Goal: Task Accomplishment & Management: Use online tool/utility

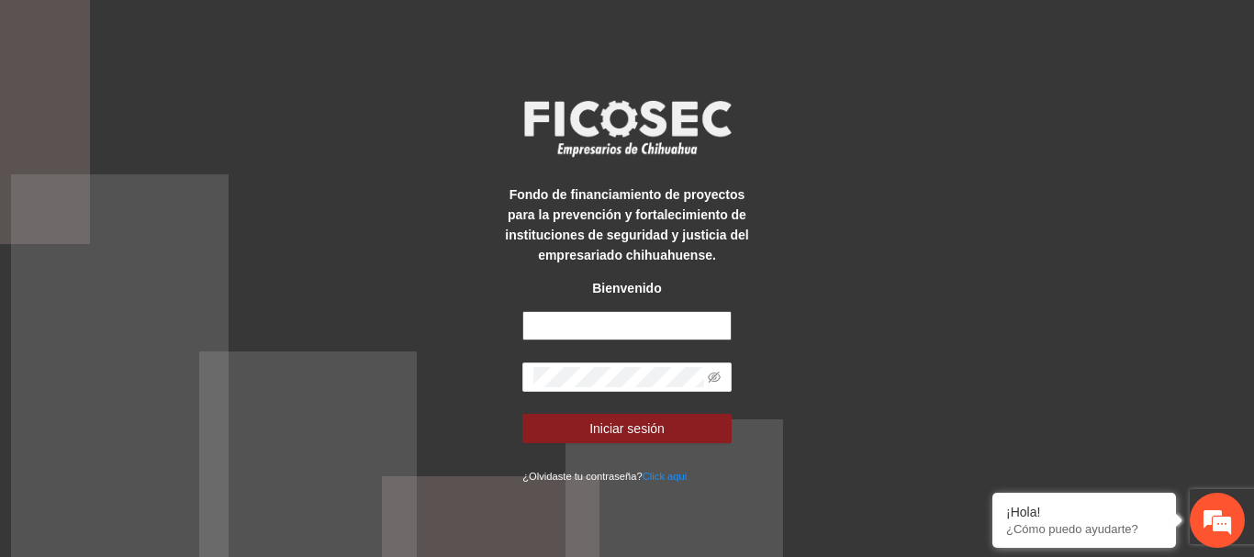
click at [623, 328] on input "text" at bounding box center [626, 325] width 209 height 29
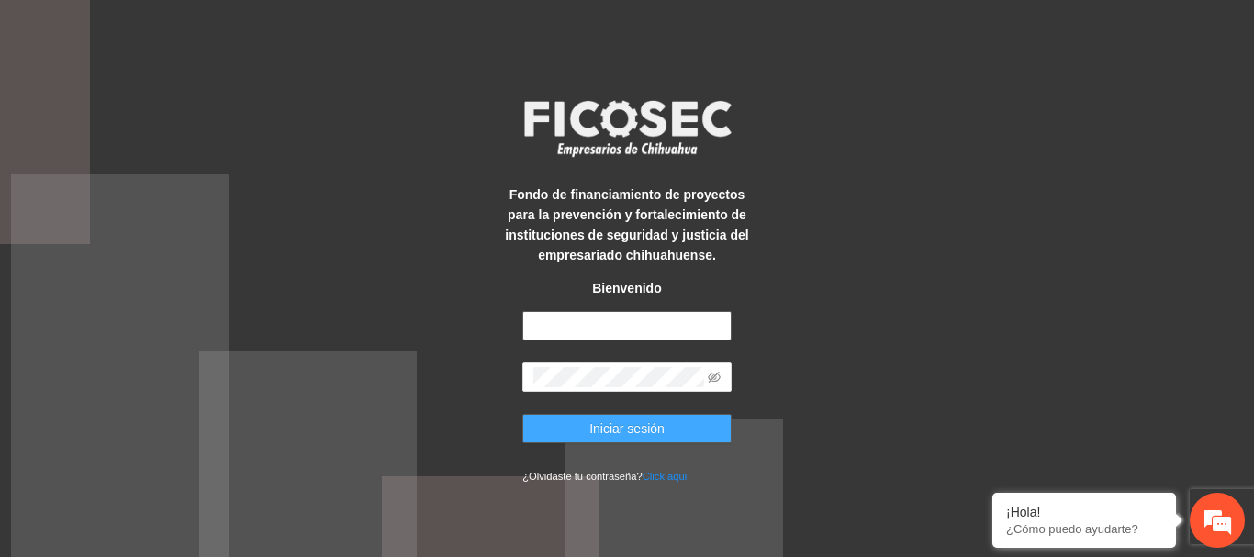
type input "**********"
click at [608, 422] on span "Iniciar sesión" at bounding box center [626, 428] width 75 height 20
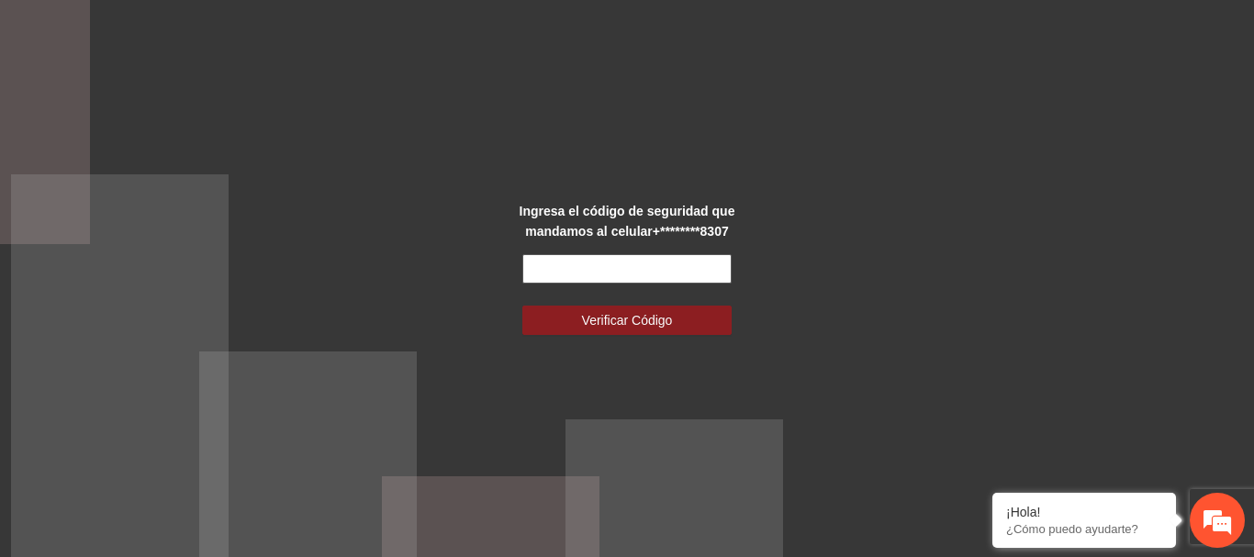
click at [610, 279] on input "text" at bounding box center [626, 268] width 209 height 29
type input "******"
click at [522, 306] on button "Verificar Código" at bounding box center [626, 320] width 209 height 29
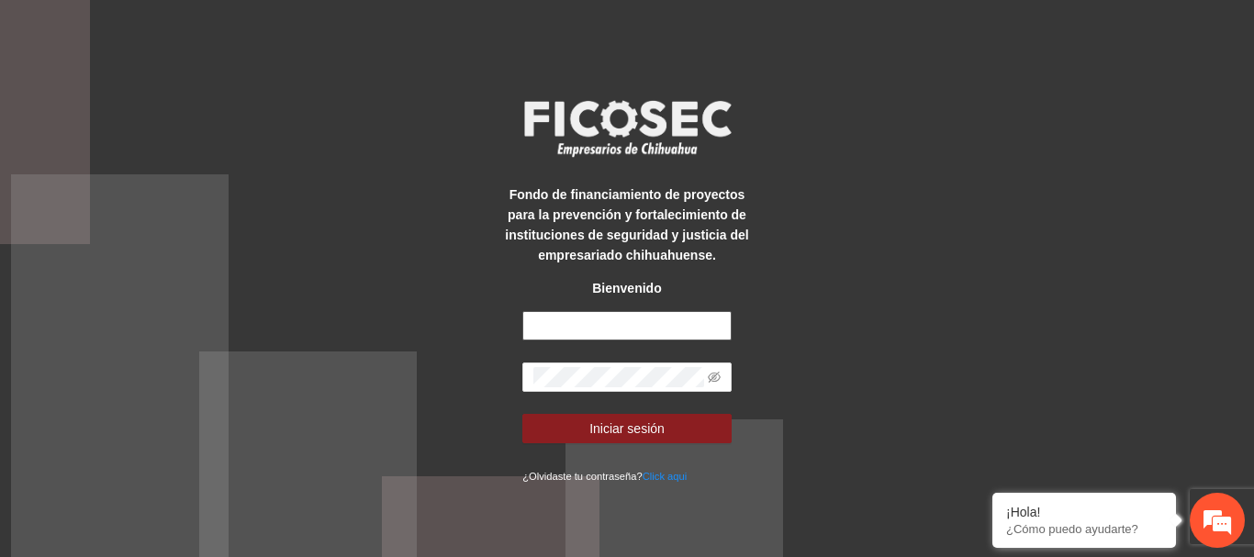
click at [605, 329] on input "text" at bounding box center [626, 325] width 209 height 29
type input "**********"
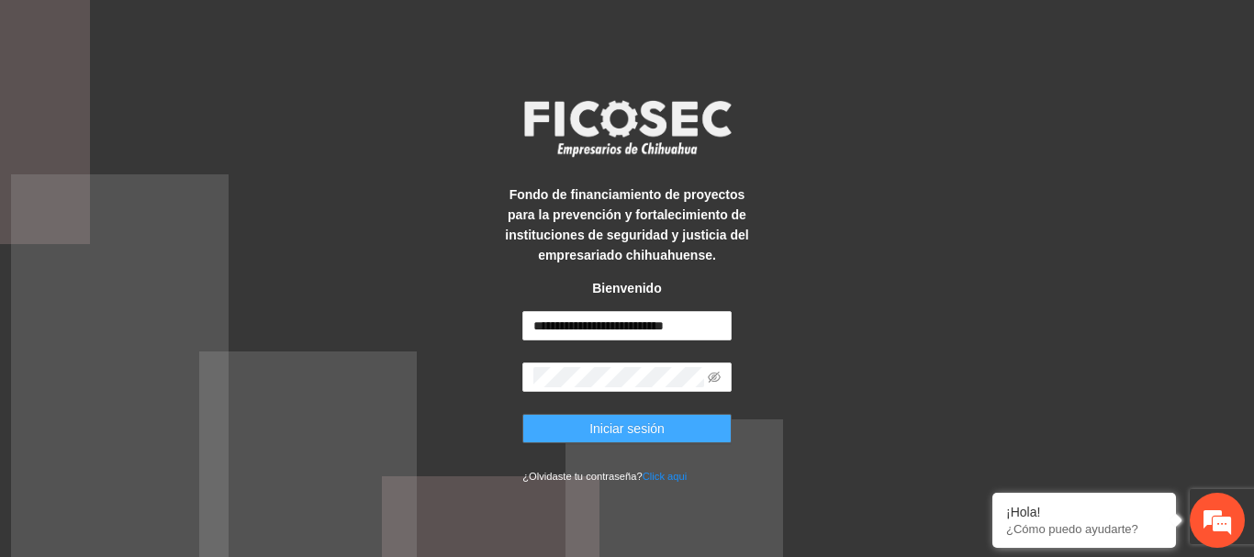
click at [662, 430] on span "Iniciar sesión" at bounding box center [626, 428] width 75 height 20
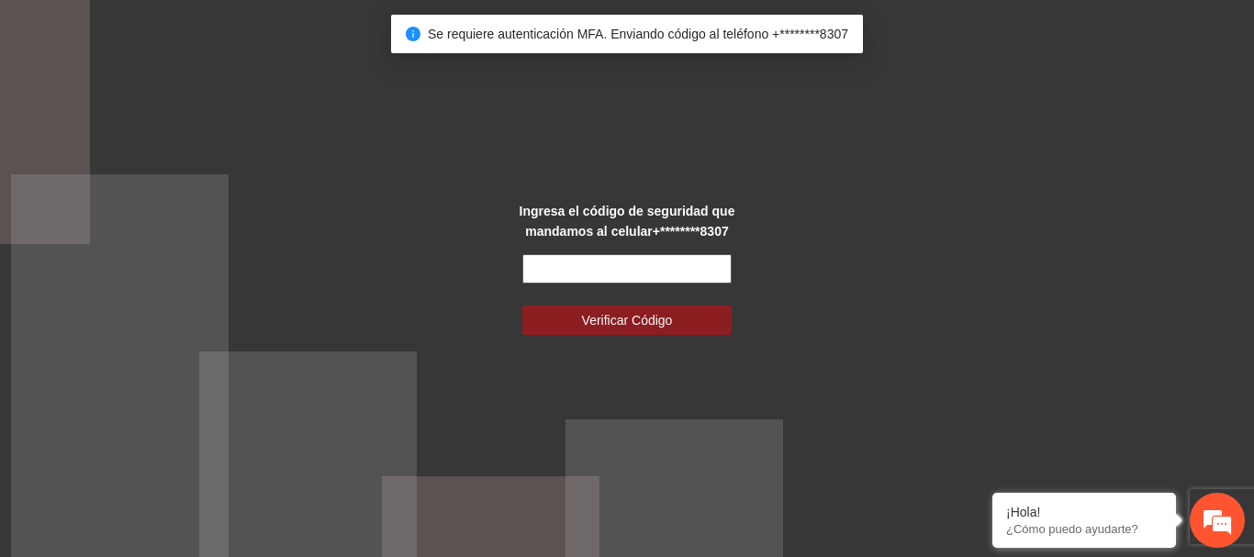
click at [647, 264] on input "text" at bounding box center [626, 268] width 209 height 29
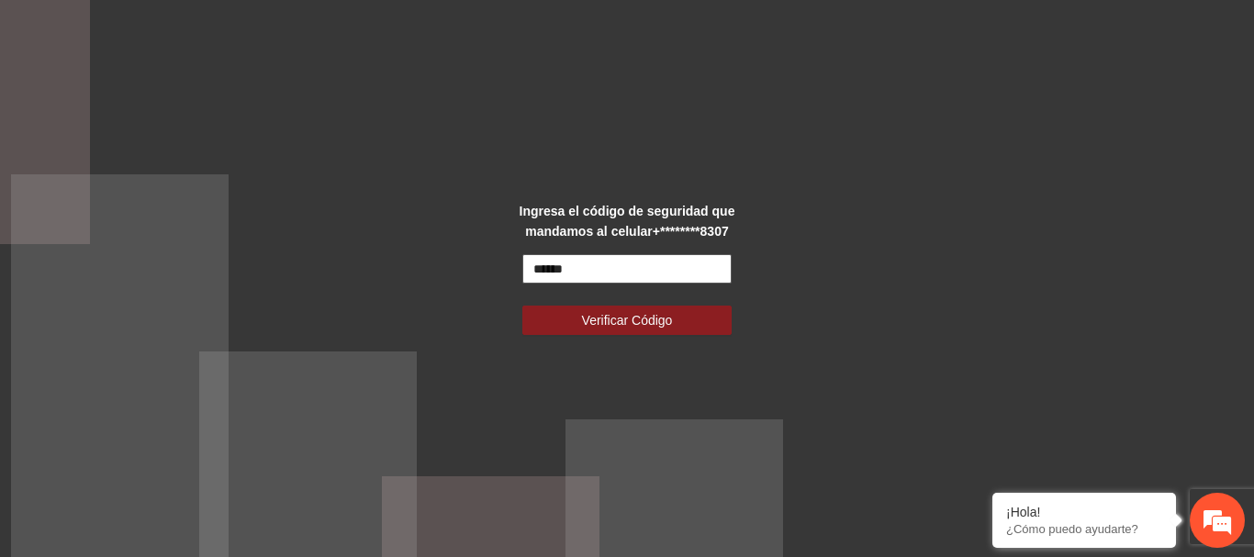
type input "******"
click at [522, 306] on button "Verificar Código" at bounding box center [626, 320] width 209 height 29
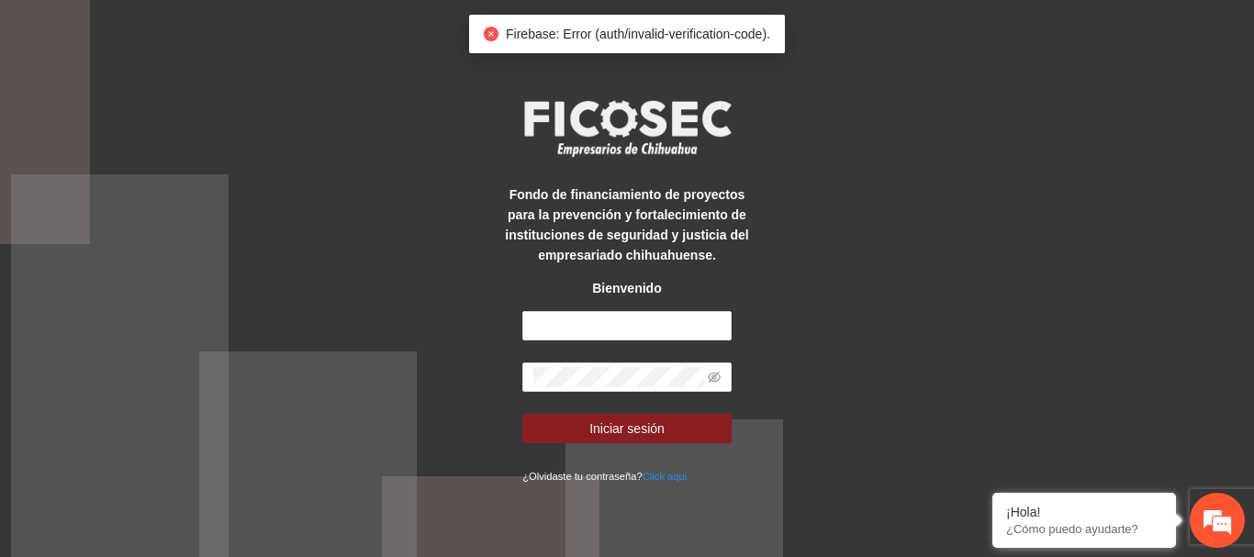
click at [659, 308] on div "Fondo de financiamiento de proyectos para la prevención y fortalecimiento de in…" at bounding box center [627, 279] width 262 height 415
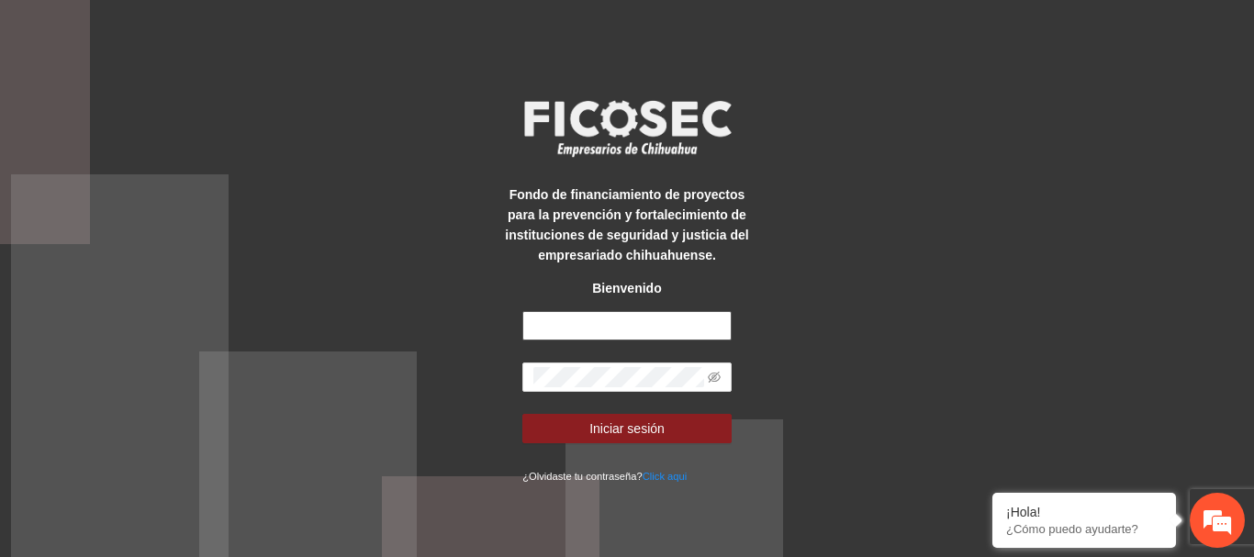
click at [653, 328] on input "text" at bounding box center [626, 325] width 209 height 29
type input "**********"
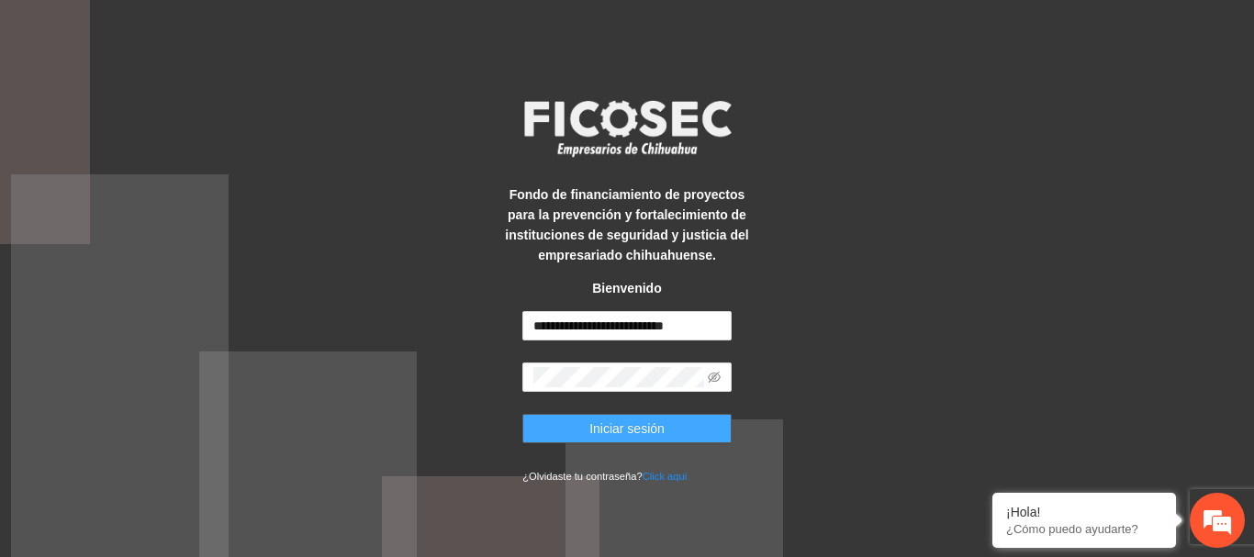
click at [675, 415] on button "Iniciar sesión" at bounding box center [626, 428] width 209 height 29
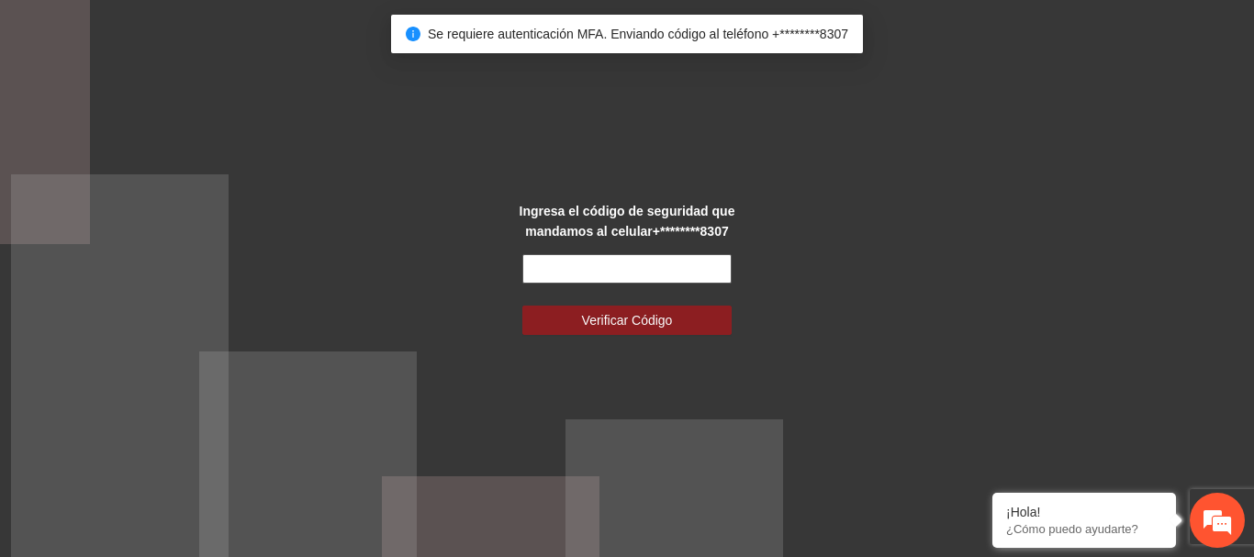
click at [682, 277] on input "text" at bounding box center [626, 268] width 209 height 29
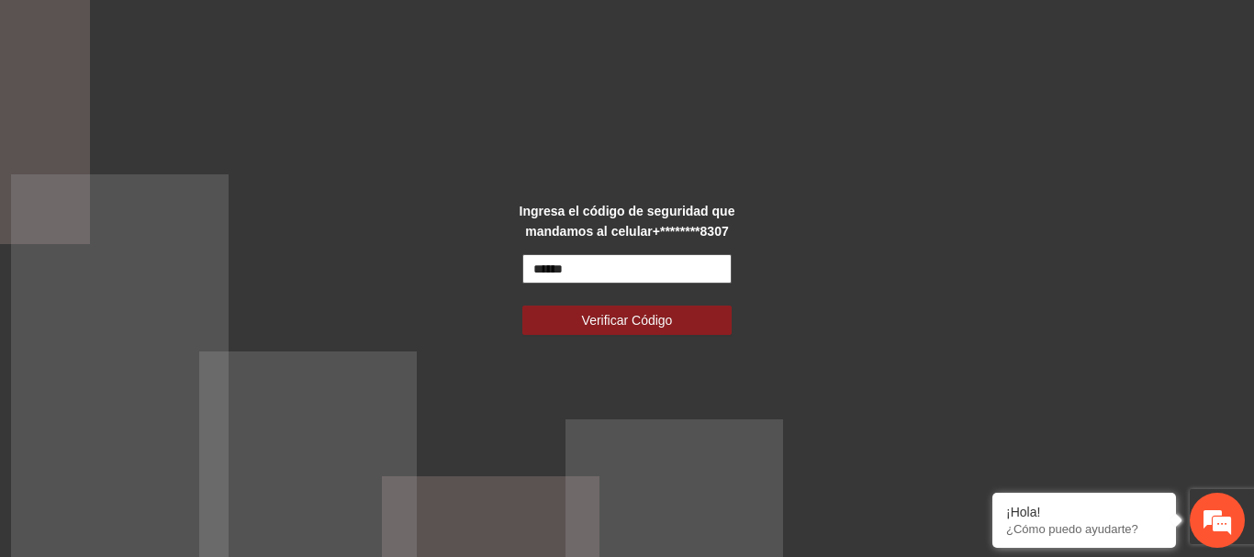
type input "******"
click at [522, 306] on button "Verificar Código" at bounding box center [626, 320] width 209 height 29
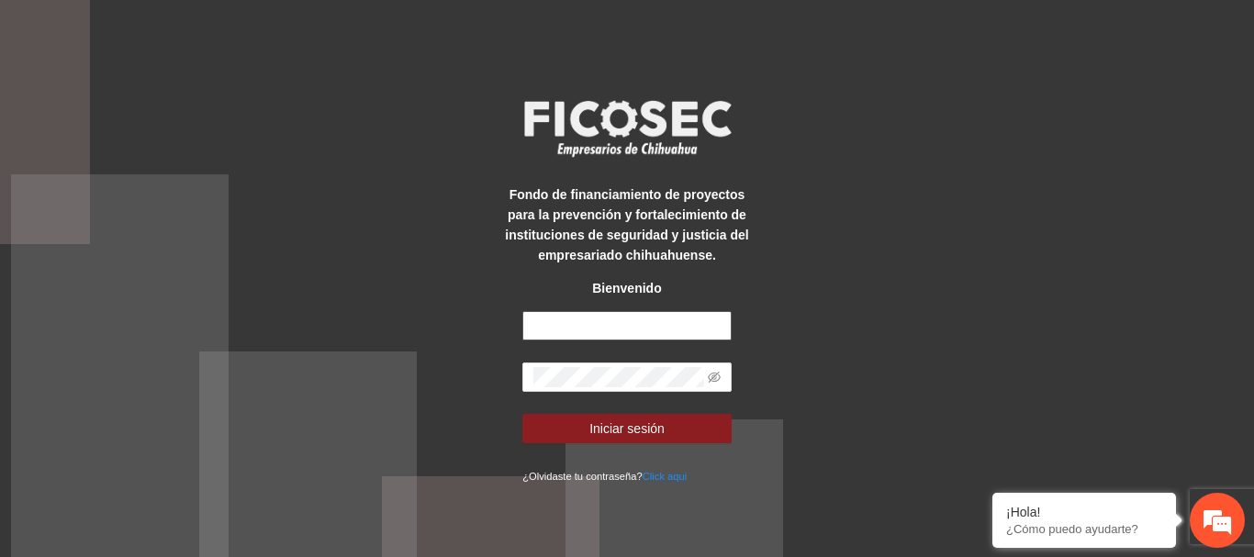
click at [615, 330] on input "text" at bounding box center [626, 325] width 209 height 29
type input "**********"
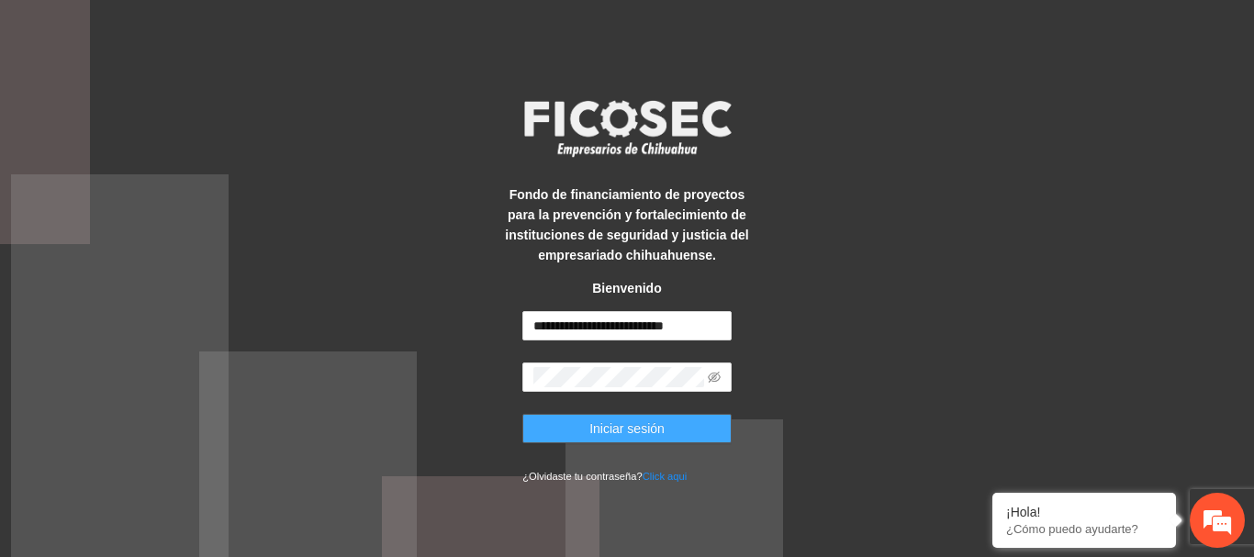
click at [703, 430] on button "Iniciar sesión" at bounding box center [626, 428] width 209 height 29
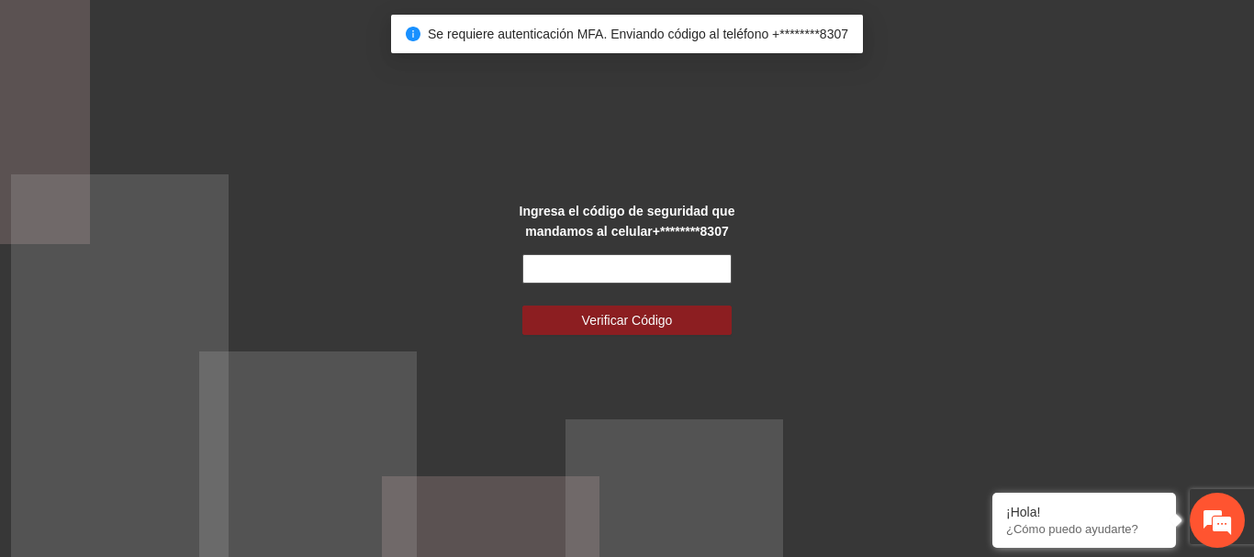
click at [652, 278] on input "text" at bounding box center [626, 268] width 209 height 29
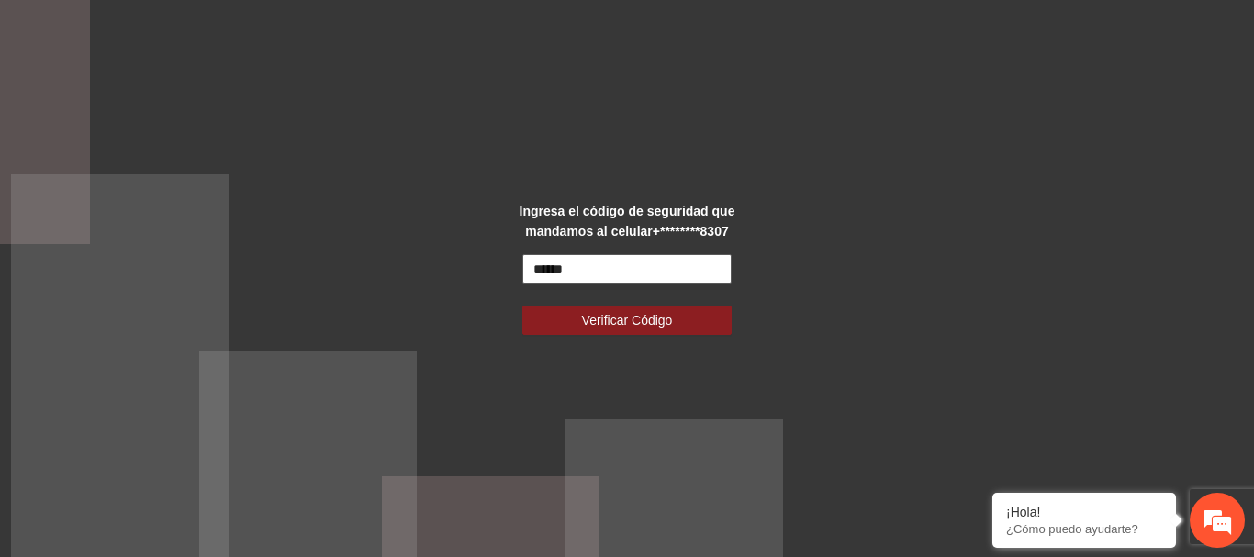
type input "******"
click at [522, 306] on button "Verificar Código" at bounding box center [626, 320] width 209 height 29
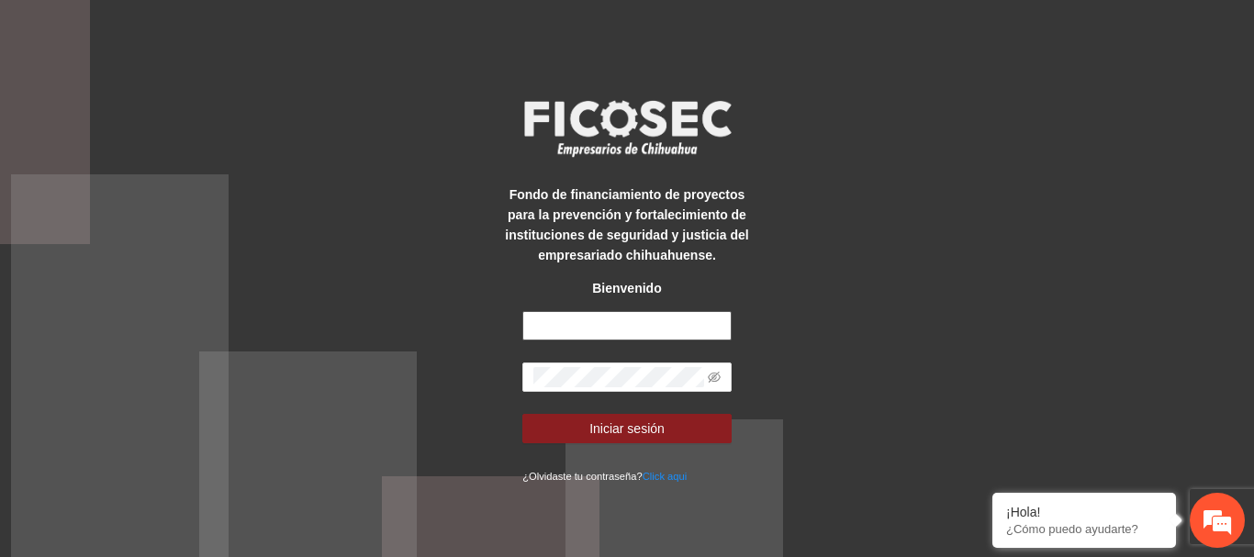
click at [669, 317] on input "text" at bounding box center [626, 325] width 209 height 29
type input "**********"
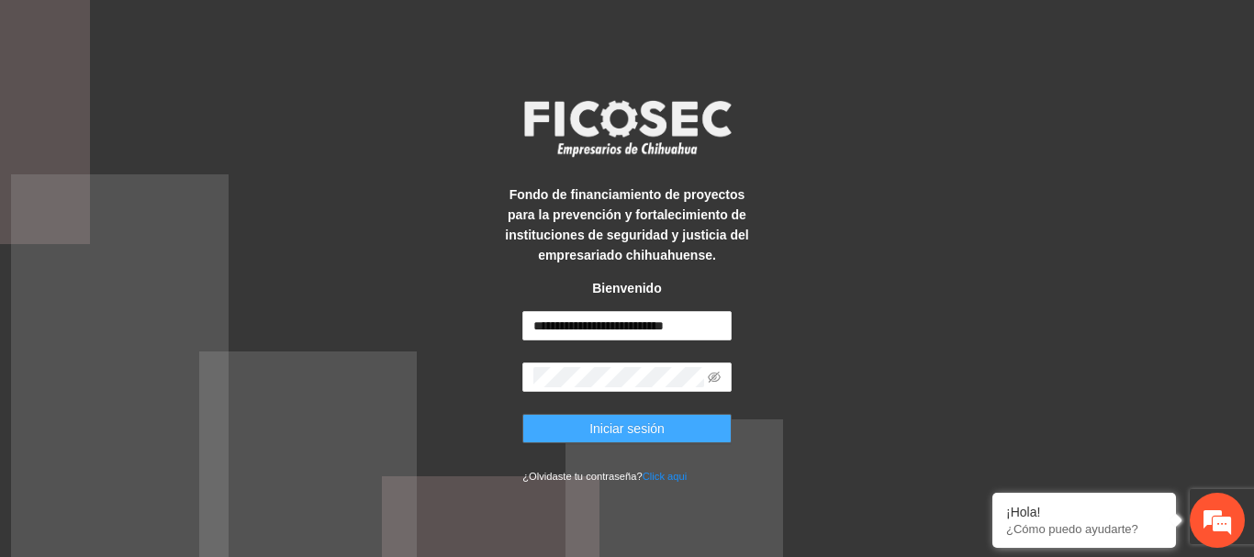
click at [616, 437] on span "Iniciar sesión" at bounding box center [626, 428] width 75 height 20
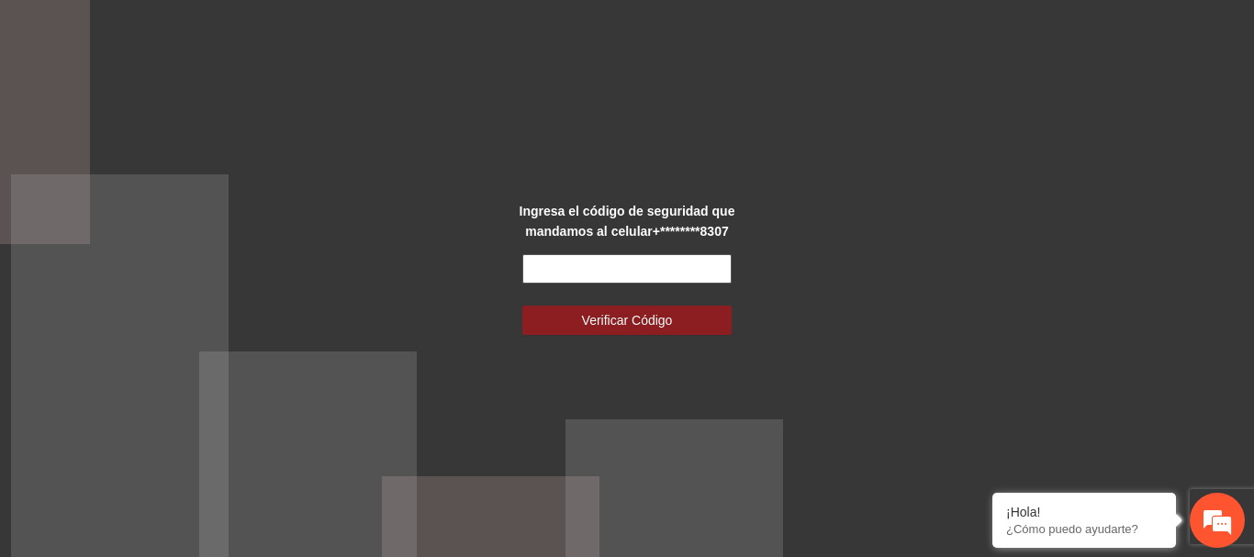
click at [582, 260] on input "text" at bounding box center [626, 268] width 209 height 29
type input "******"
click at [522, 306] on button "Verificar Código" at bounding box center [626, 320] width 209 height 29
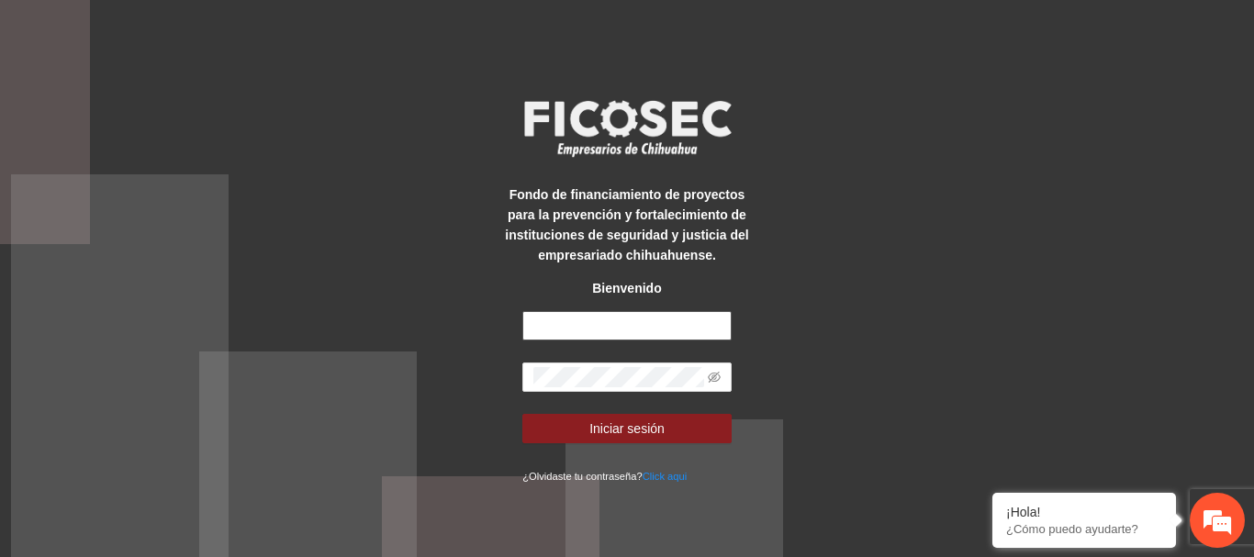
click at [602, 340] on input "text" at bounding box center [626, 325] width 209 height 29
click at [639, 318] on input "text" at bounding box center [626, 325] width 209 height 29
type input "**********"
click at [628, 359] on form "**********" at bounding box center [626, 398] width 209 height 174
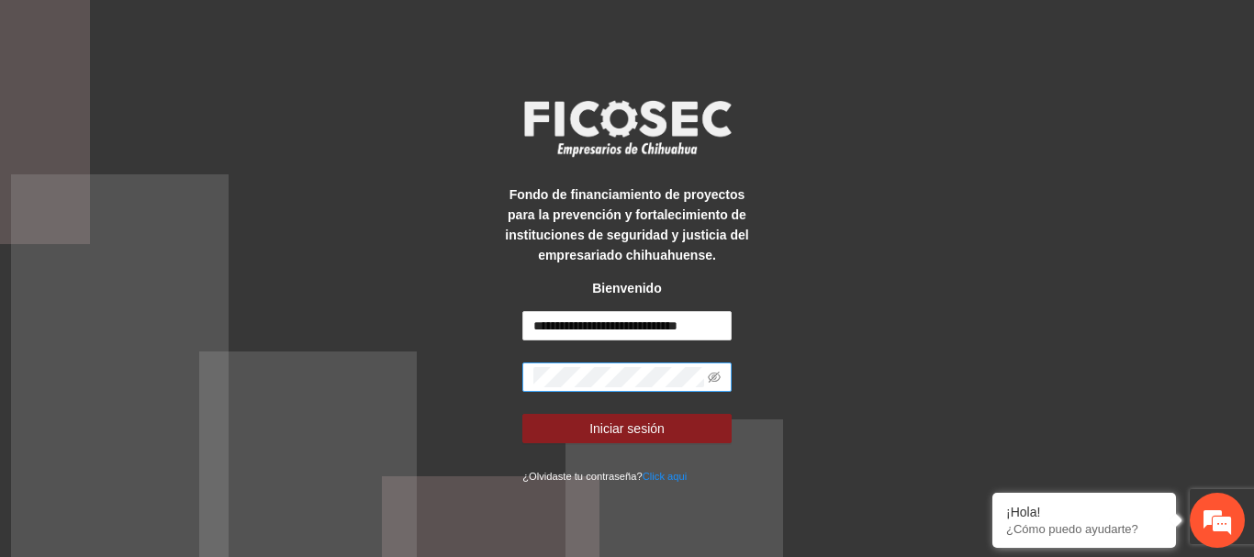
scroll to position [0, 0]
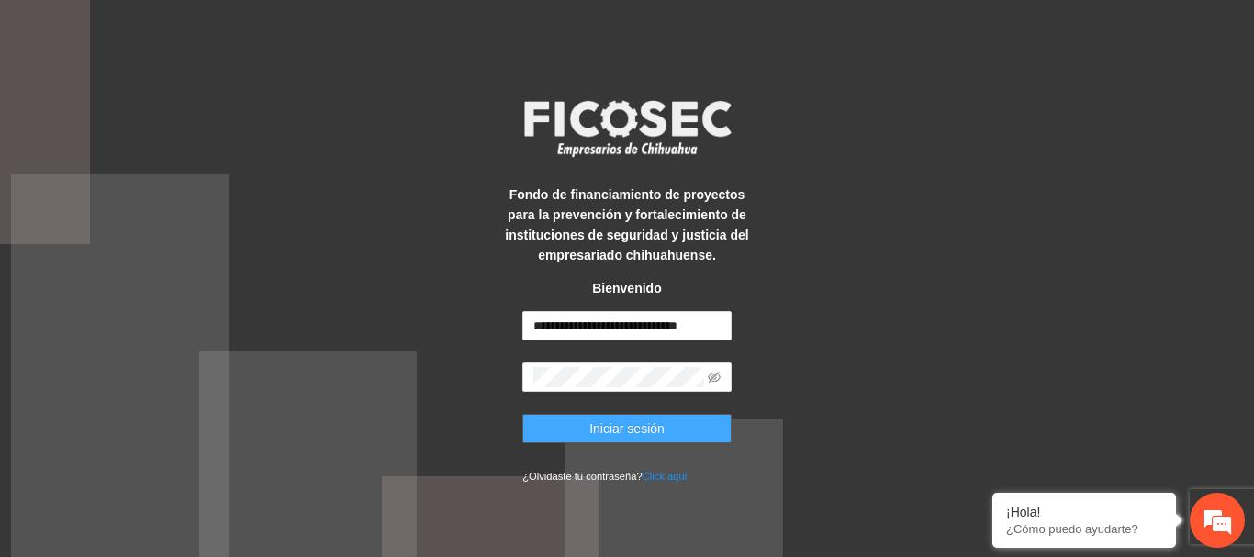
click at [556, 435] on button "Iniciar sesión" at bounding box center [626, 428] width 209 height 29
click at [573, 431] on button "Iniciar sesión" at bounding box center [626, 428] width 209 height 29
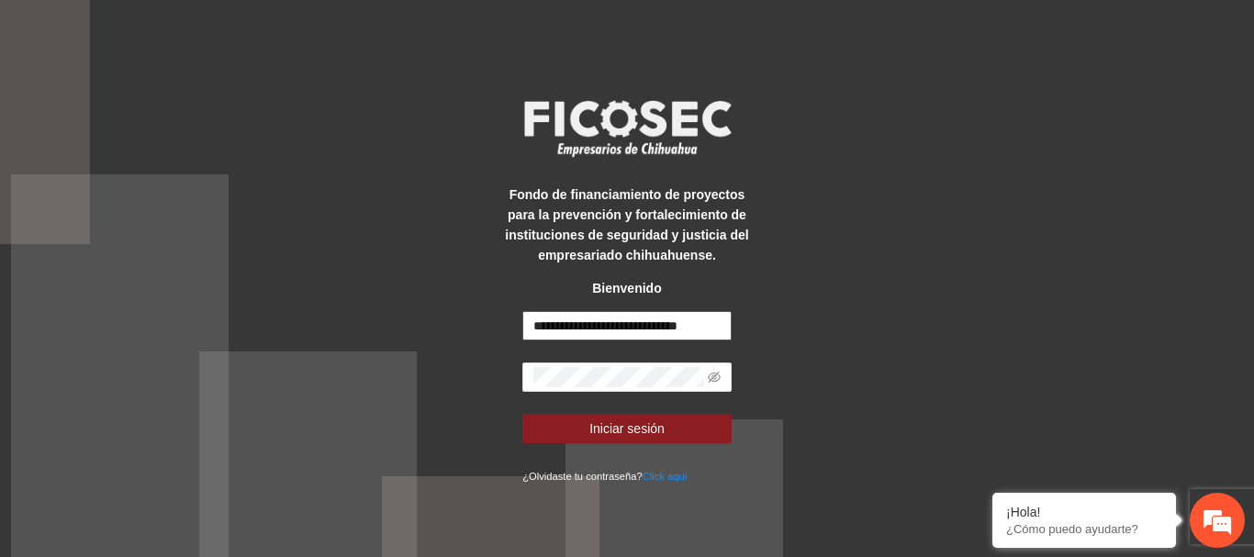
scroll to position [0, 4]
drag, startPoint x: 529, startPoint y: 319, endPoint x: 751, endPoint y: 336, distance: 221.8
click at [751, 336] on div "**********" at bounding box center [627, 279] width 262 height 415
paste input "**********"
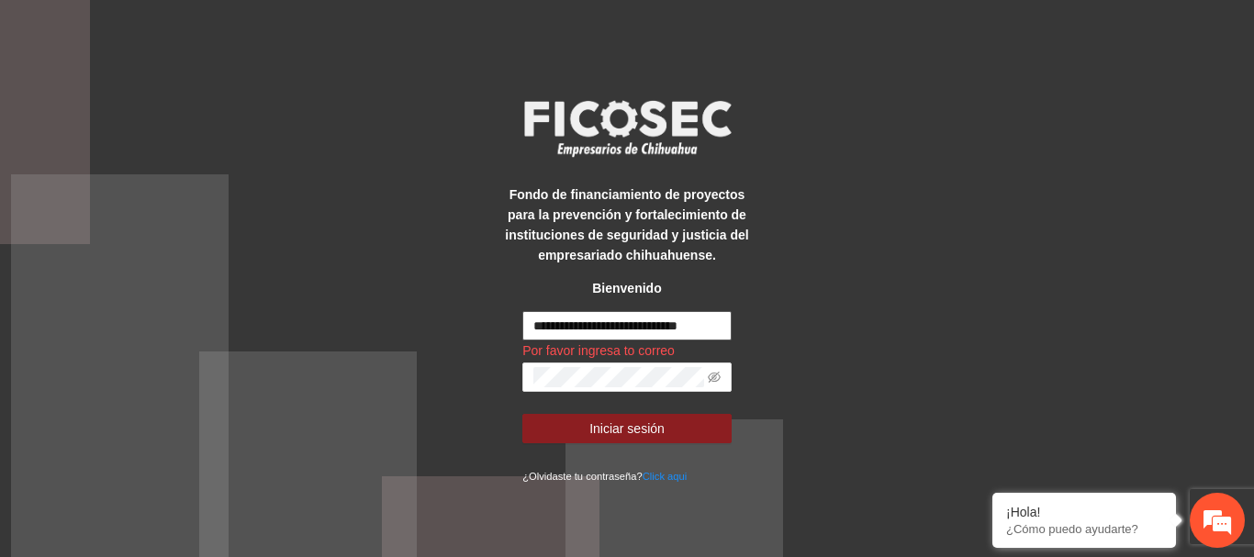
scroll to position [0, 4]
type input "**********"
click at [545, 362] on span at bounding box center [626, 376] width 209 height 29
click at [878, 359] on div "**********" at bounding box center [627, 278] width 1254 height 557
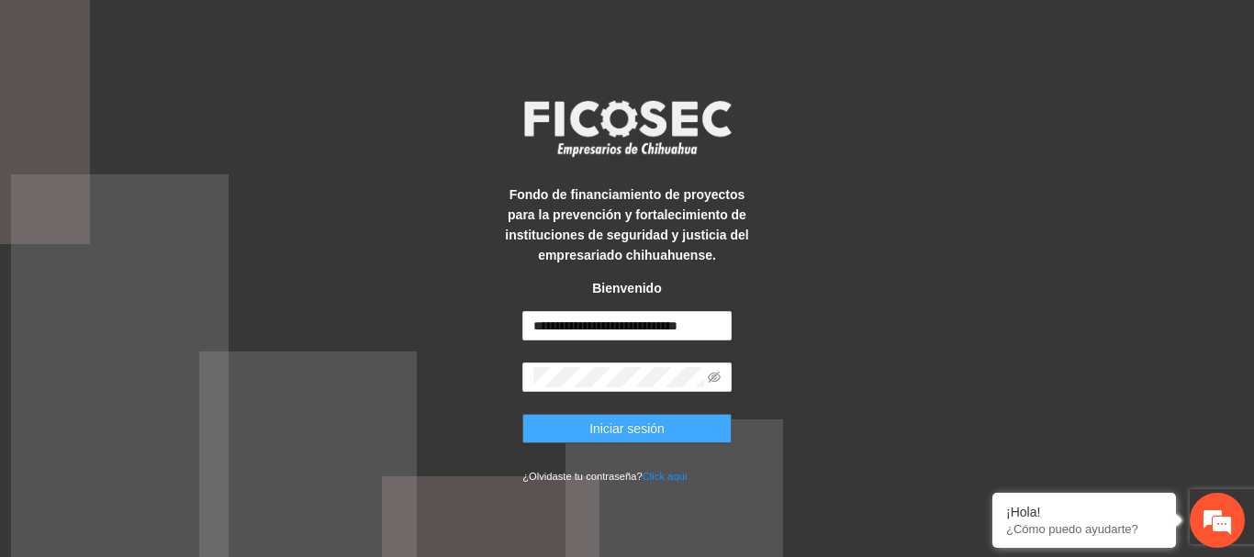
click at [638, 416] on button "Iniciar sesión" at bounding box center [626, 428] width 209 height 29
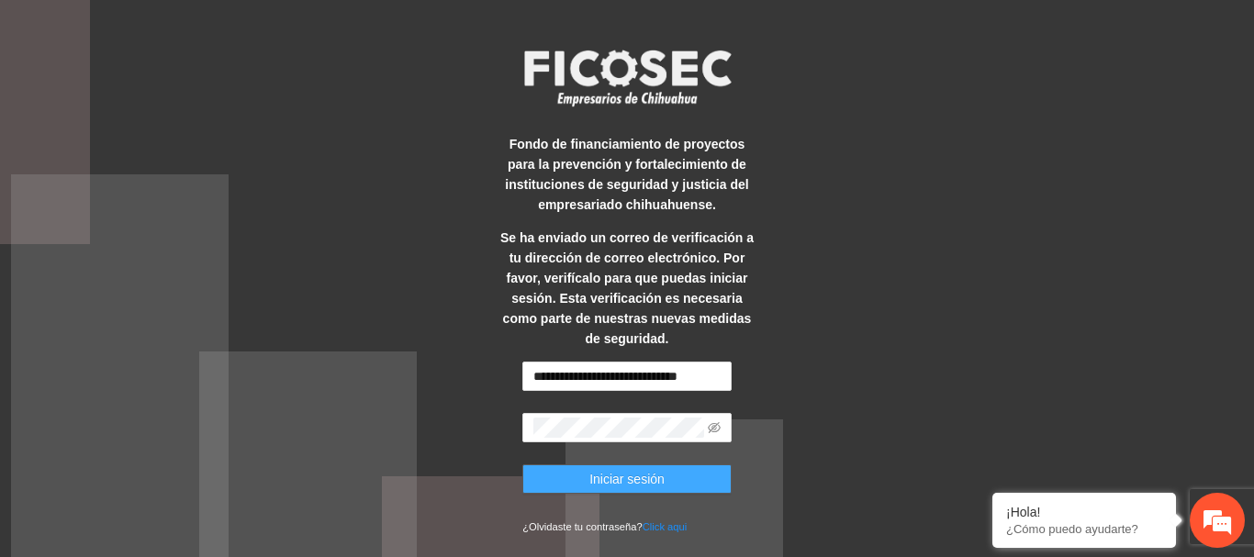
click at [598, 469] on span "Iniciar sesión" at bounding box center [626, 479] width 75 height 20
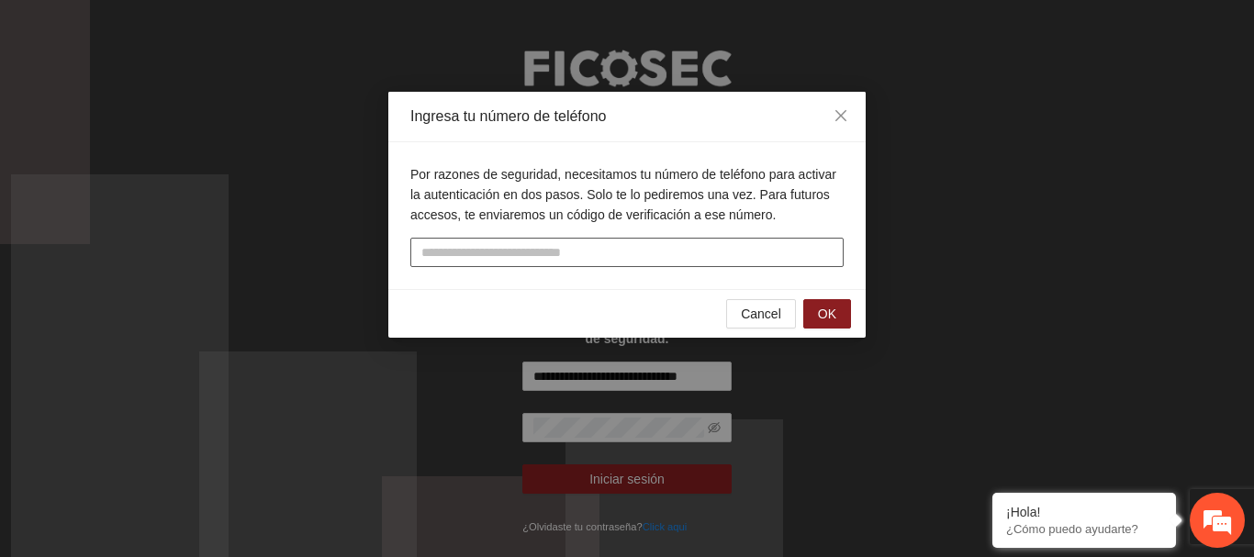
click at [645, 257] on input "tel" at bounding box center [626, 252] width 433 height 29
type input "**********"
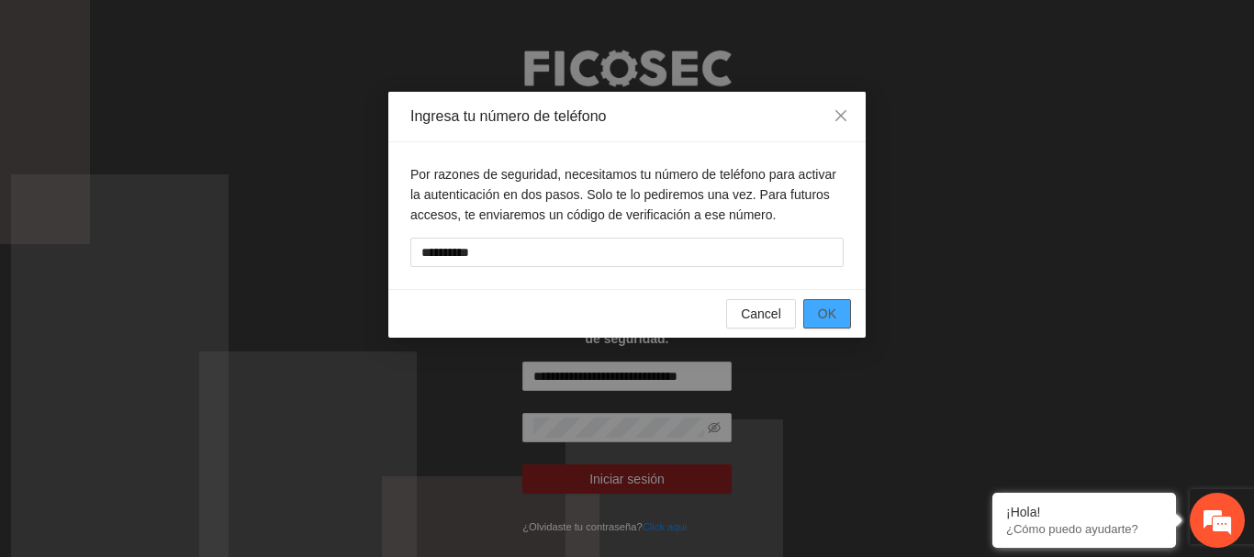
click at [824, 319] on span "OK" at bounding box center [827, 314] width 18 height 20
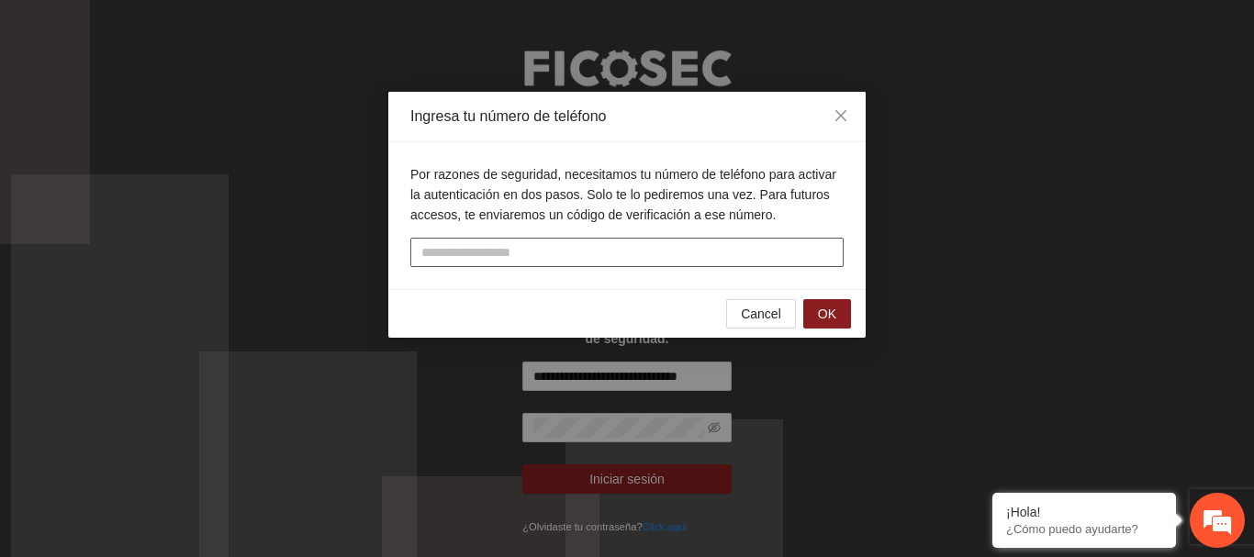
click at [666, 257] on input "text" at bounding box center [626, 252] width 433 height 29
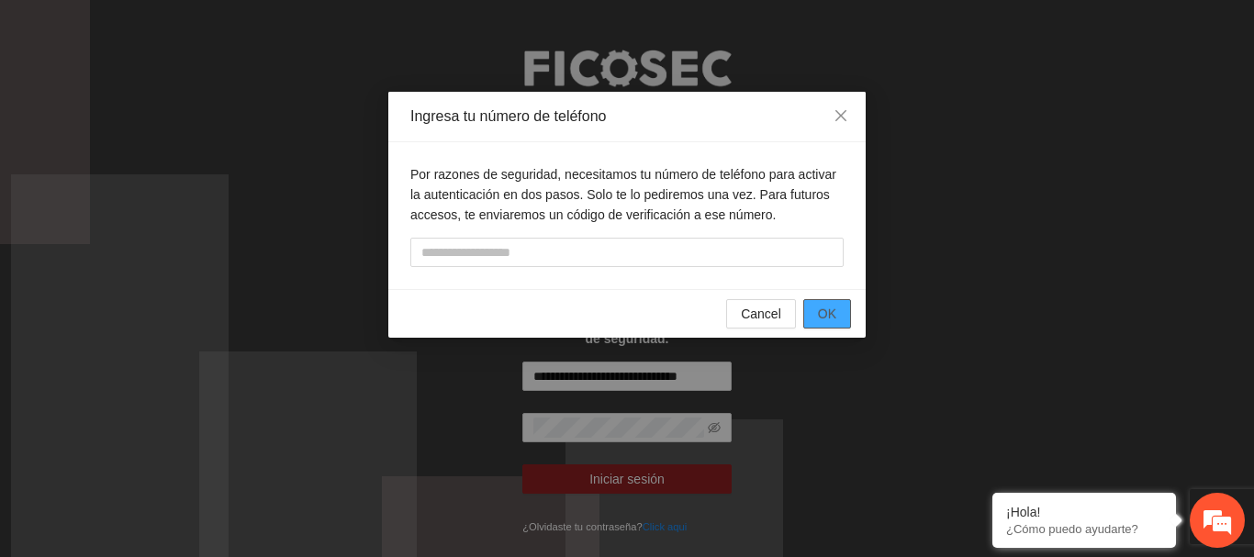
click at [835, 306] on span "OK" at bounding box center [827, 314] width 18 height 20
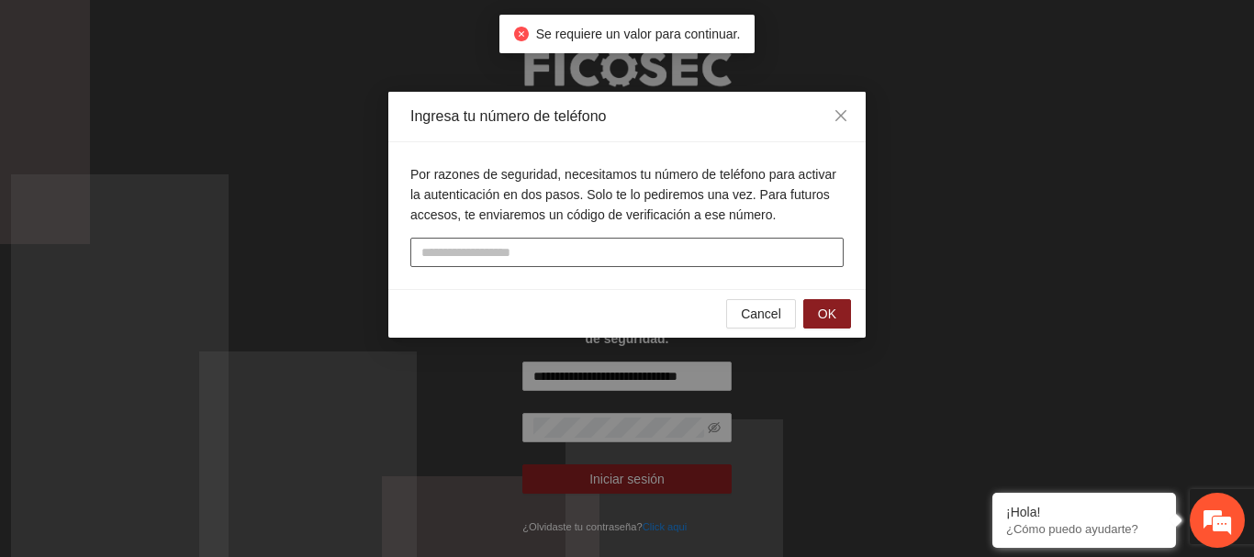
click at [474, 259] on input "text" at bounding box center [626, 252] width 433 height 29
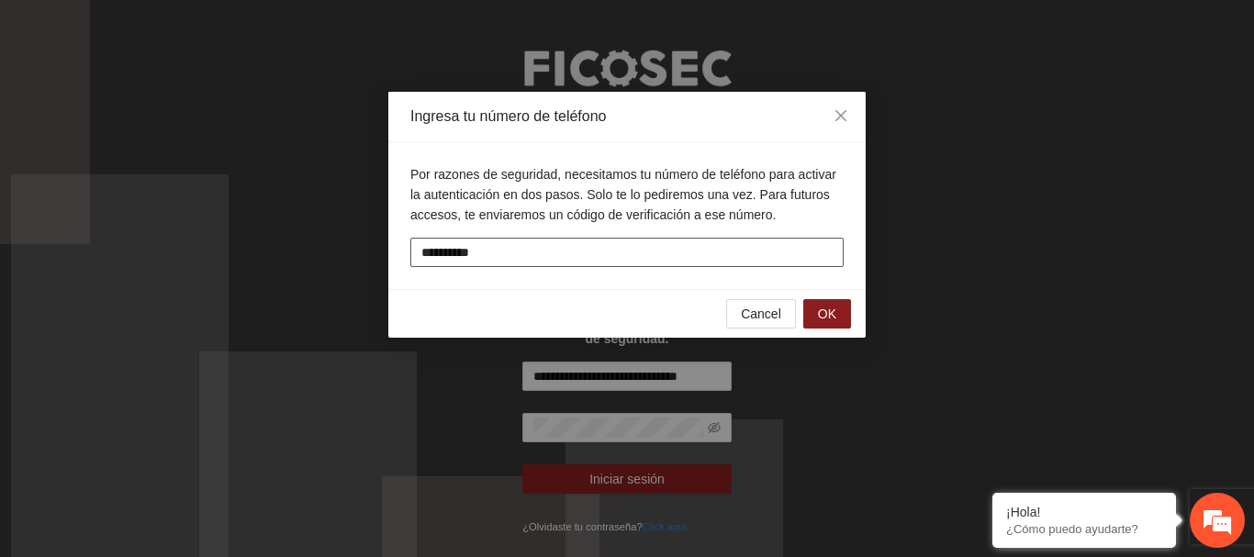
type input "**********"
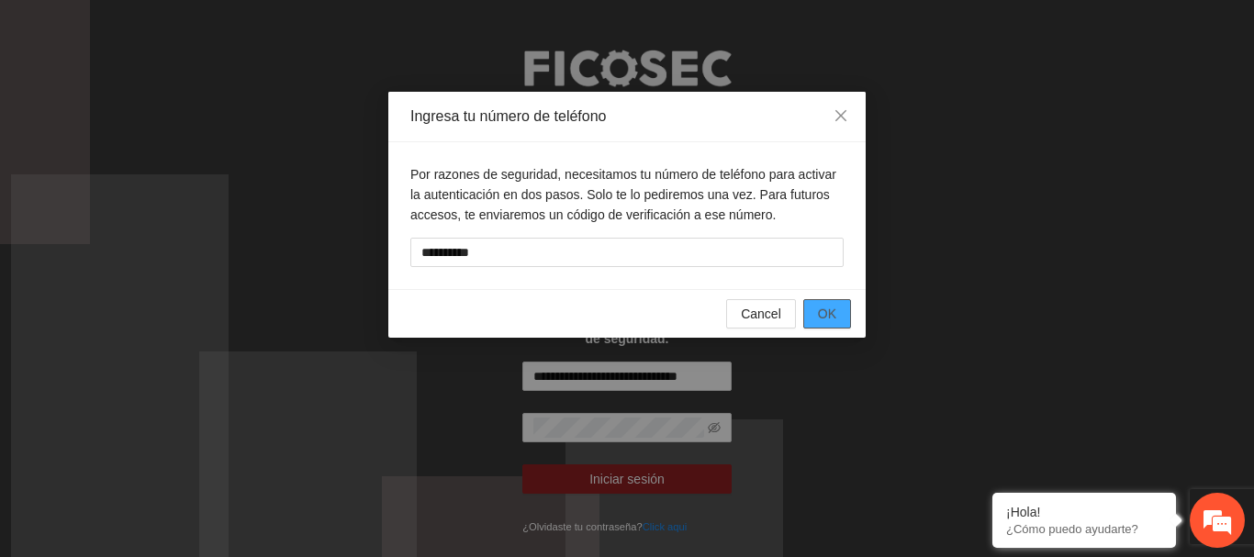
click at [823, 321] on span "OK" at bounding box center [827, 314] width 18 height 20
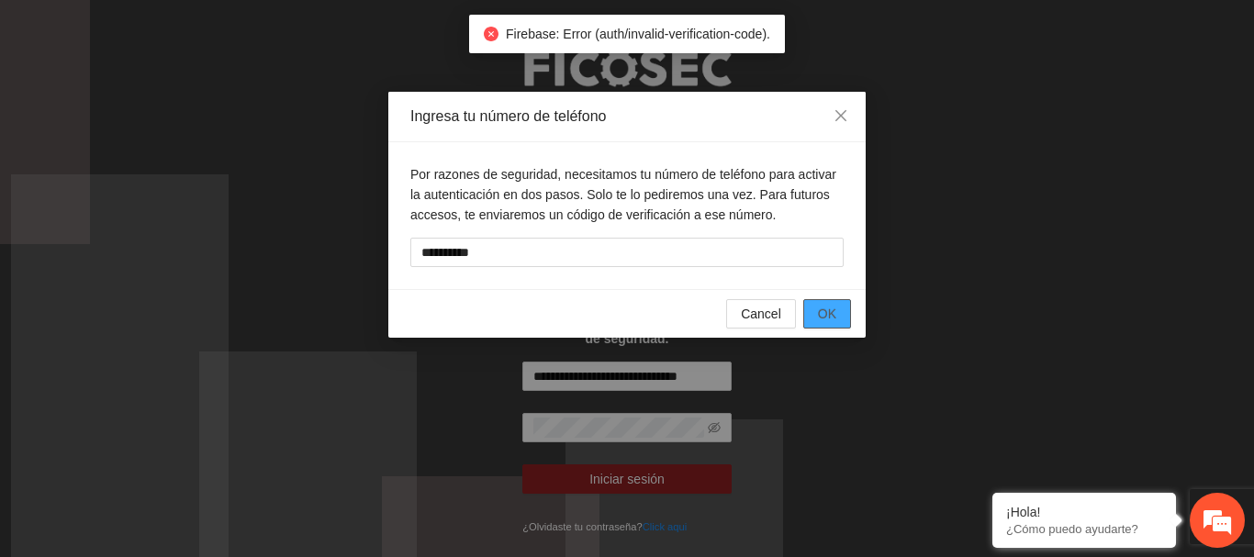
click at [823, 321] on span "OK" at bounding box center [827, 314] width 18 height 20
click at [848, 121] on span "Close" at bounding box center [841, 117] width 50 height 50
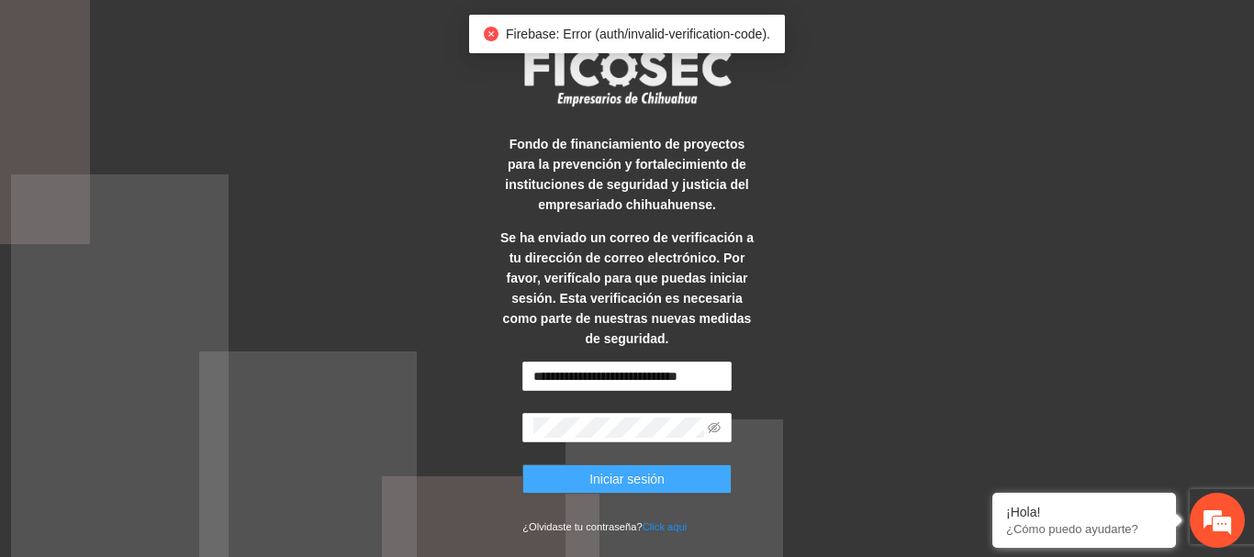
click at [629, 469] on span "Iniciar sesión" at bounding box center [626, 479] width 75 height 20
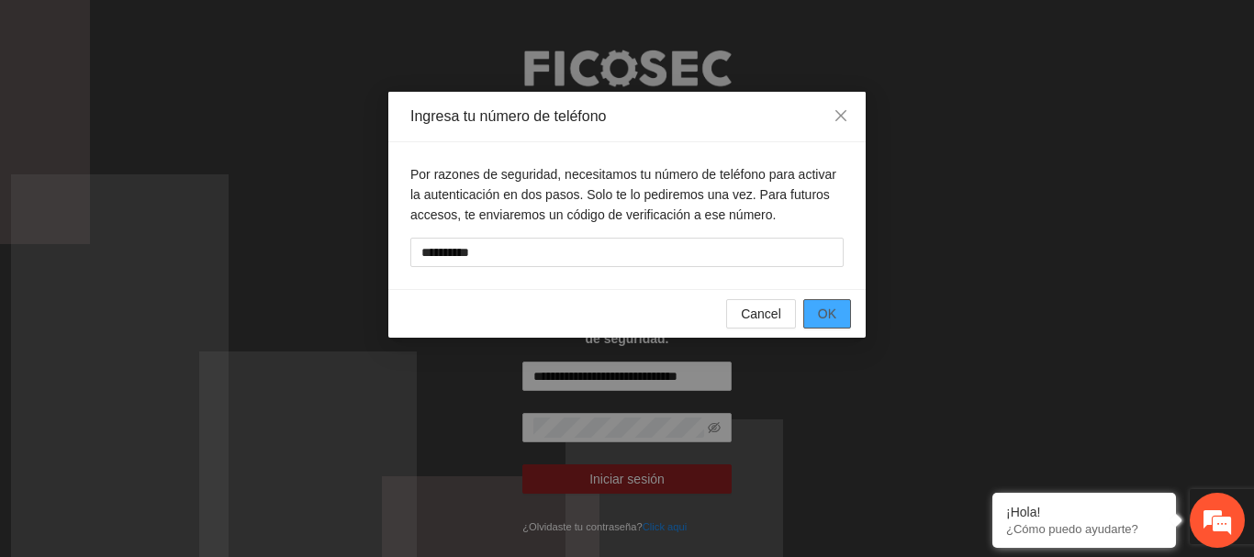
click at [819, 306] on span "OK" at bounding box center [827, 314] width 18 height 20
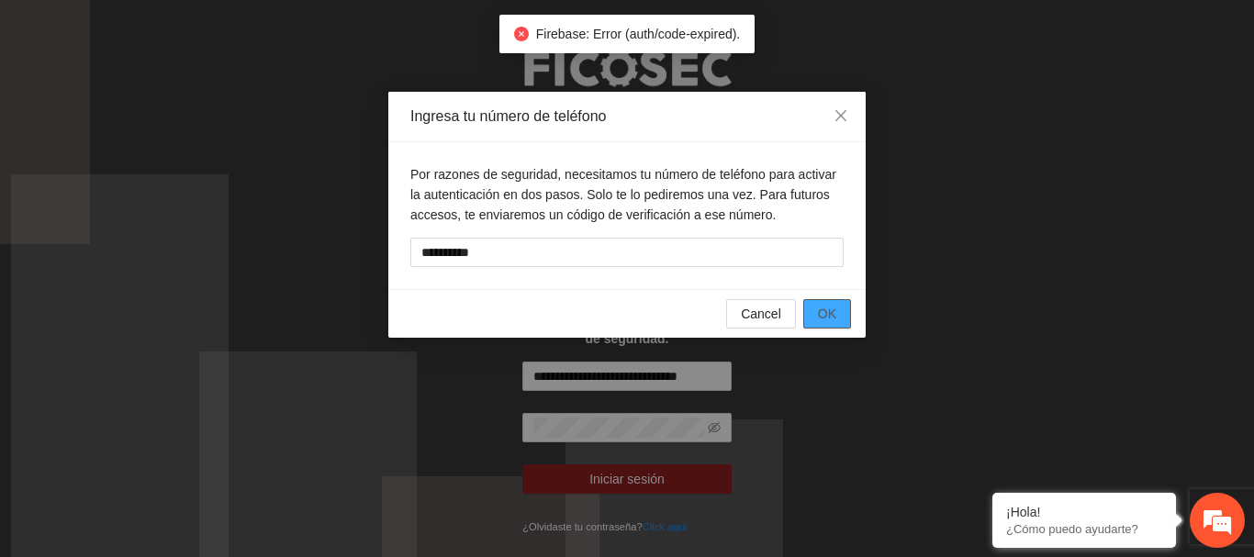
click at [830, 309] on span "OK" at bounding box center [827, 314] width 18 height 20
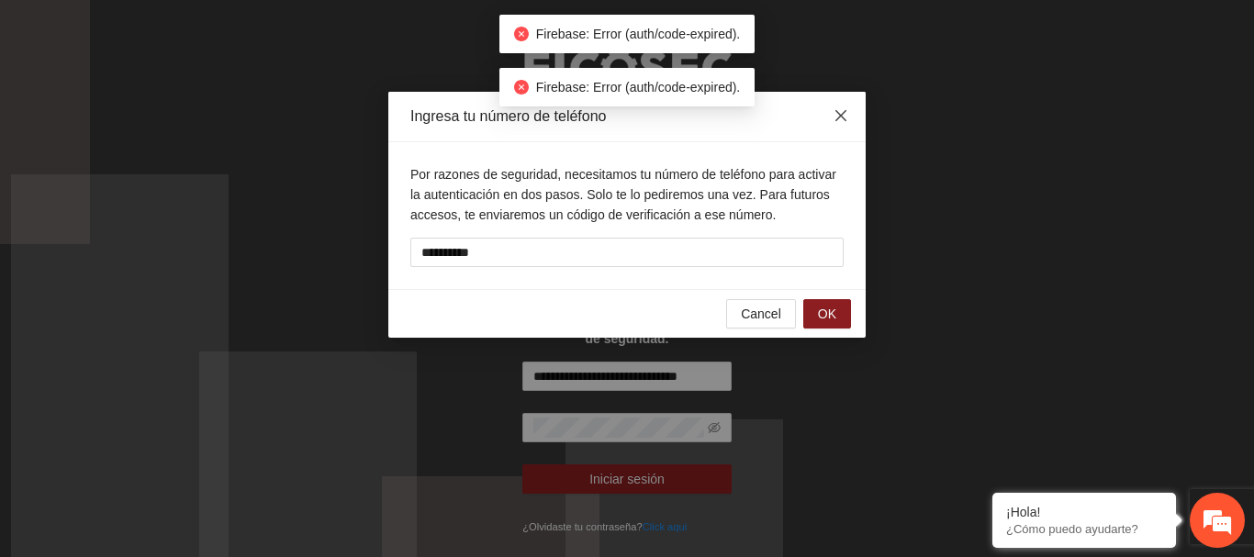
click at [841, 113] on icon "close" at bounding box center [840, 115] width 15 height 15
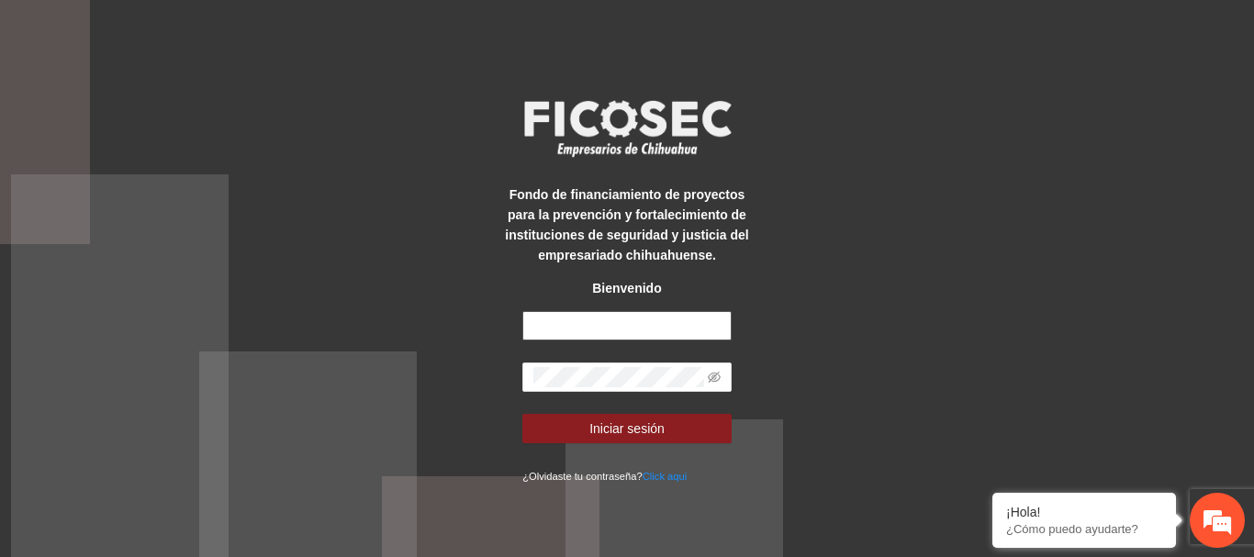
click at [566, 333] on input "text" at bounding box center [626, 325] width 209 height 29
click at [680, 318] on input "text" at bounding box center [626, 325] width 209 height 29
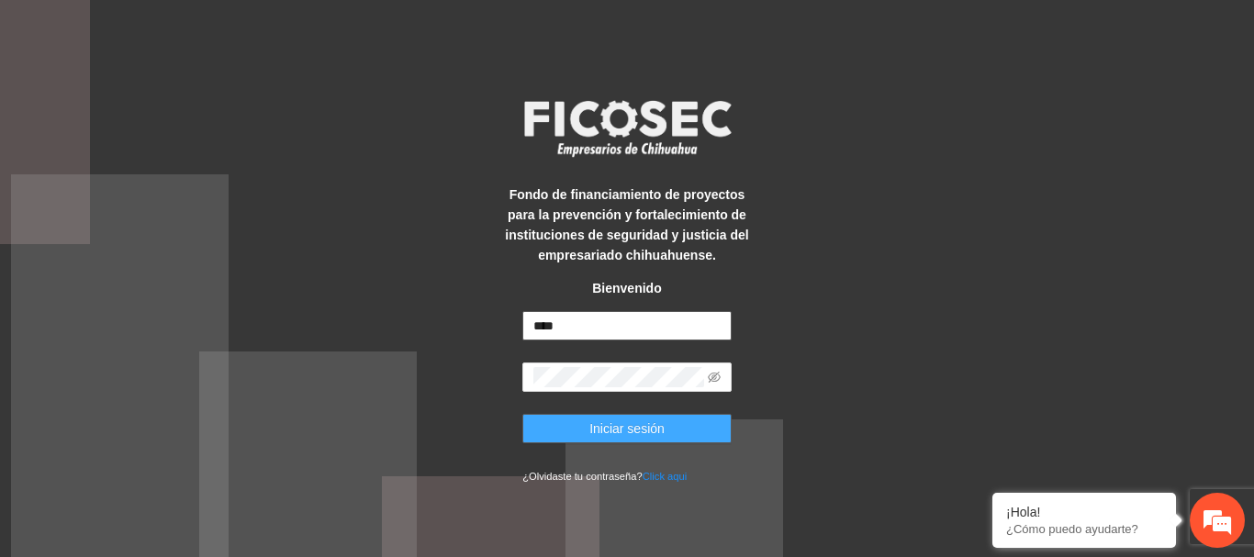
type input "**********"
click at [571, 425] on button "Iniciar sesión" at bounding box center [626, 428] width 209 height 29
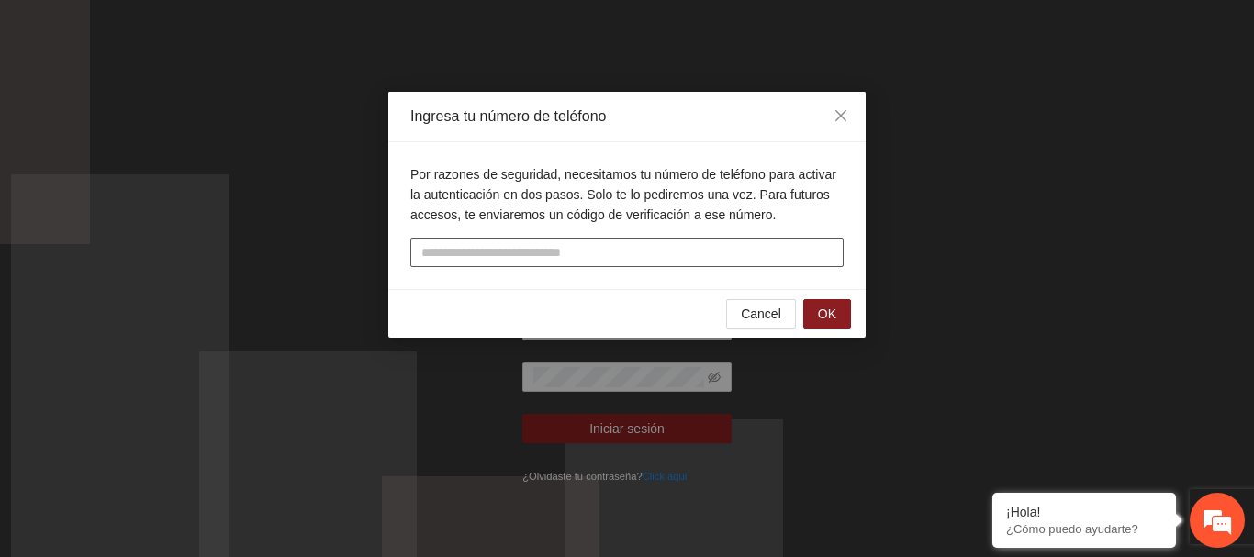
click at [626, 249] on input "tel" at bounding box center [626, 252] width 433 height 29
type input "**********"
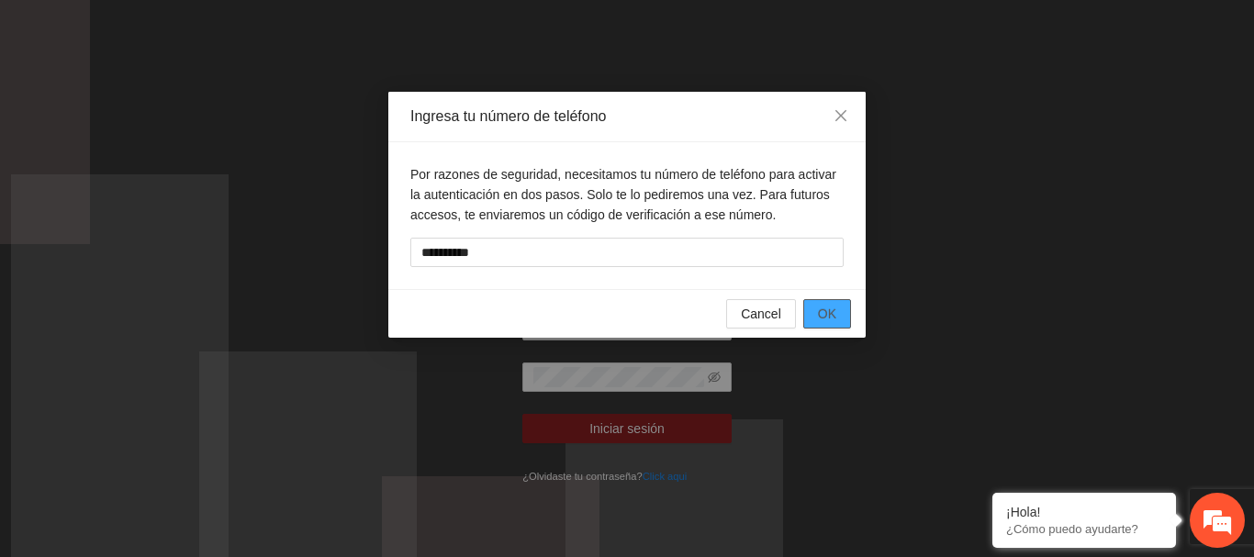
drag, startPoint x: 816, startPoint y: 310, endPoint x: 831, endPoint y: 315, distance: 16.3
click at [818, 311] on button "OK" at bounding box center [827, 313] width 48 height 29
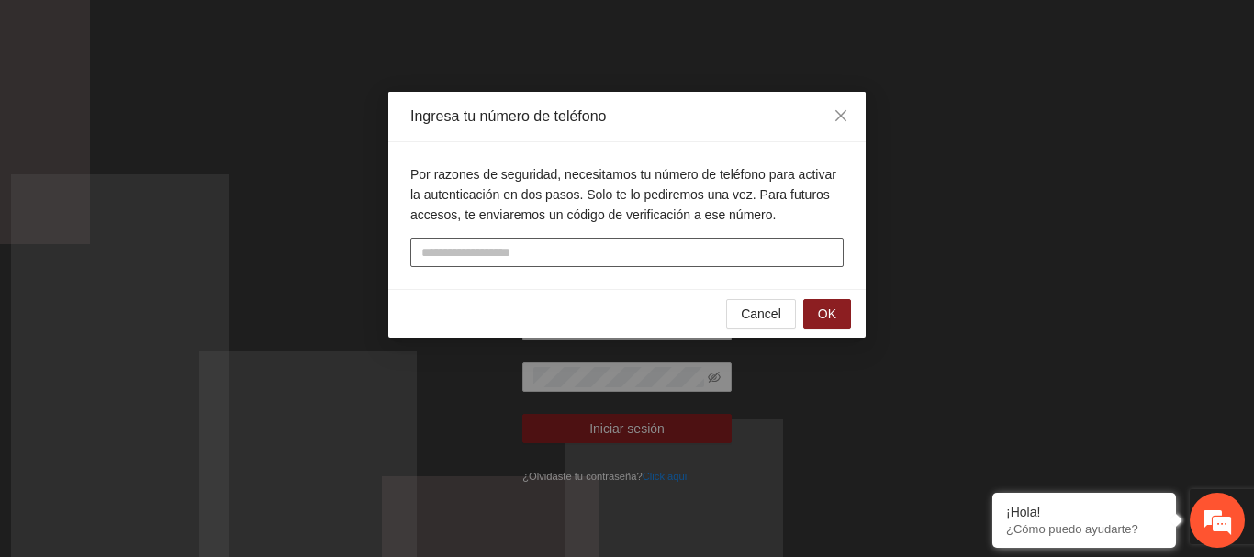
click at [679, 252] on input "text" at bounding box center [626, 252] width 433 height 29
type input "**********"
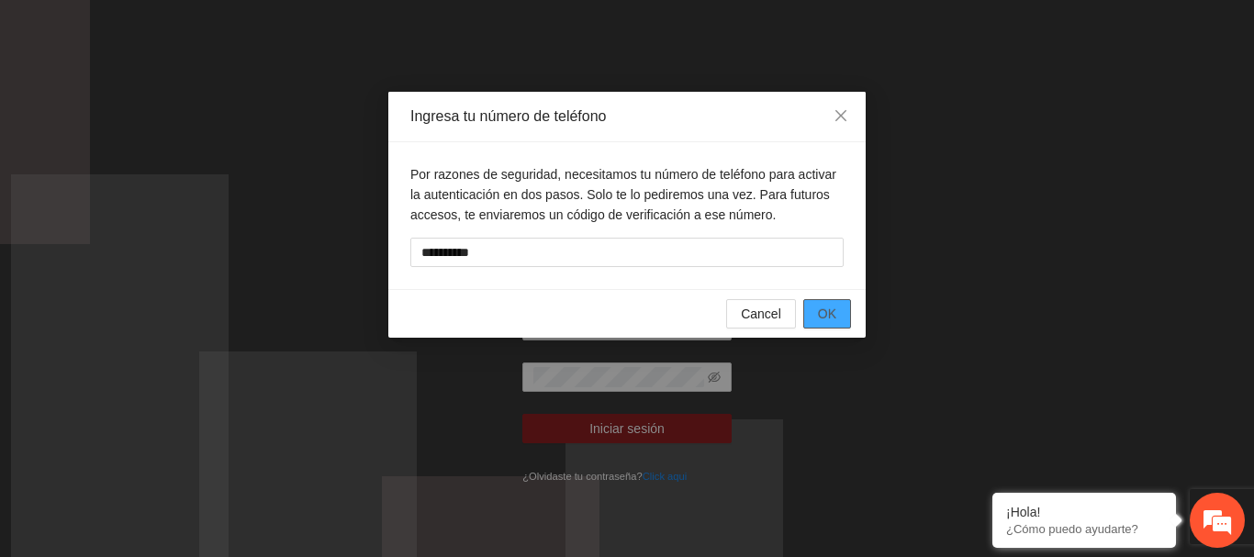
click at [837, 308] on button "OK" at bounding box center [827, 313] width 48 height 29
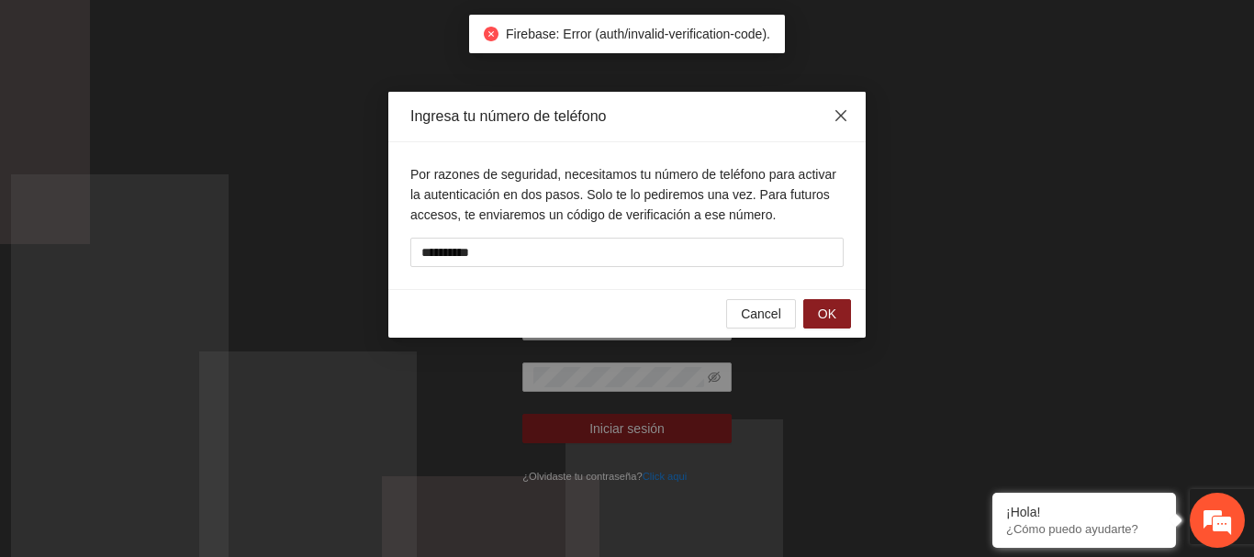
click at [842, 105] on span "Close" at bounding box center [841, 117] width 50 height 50
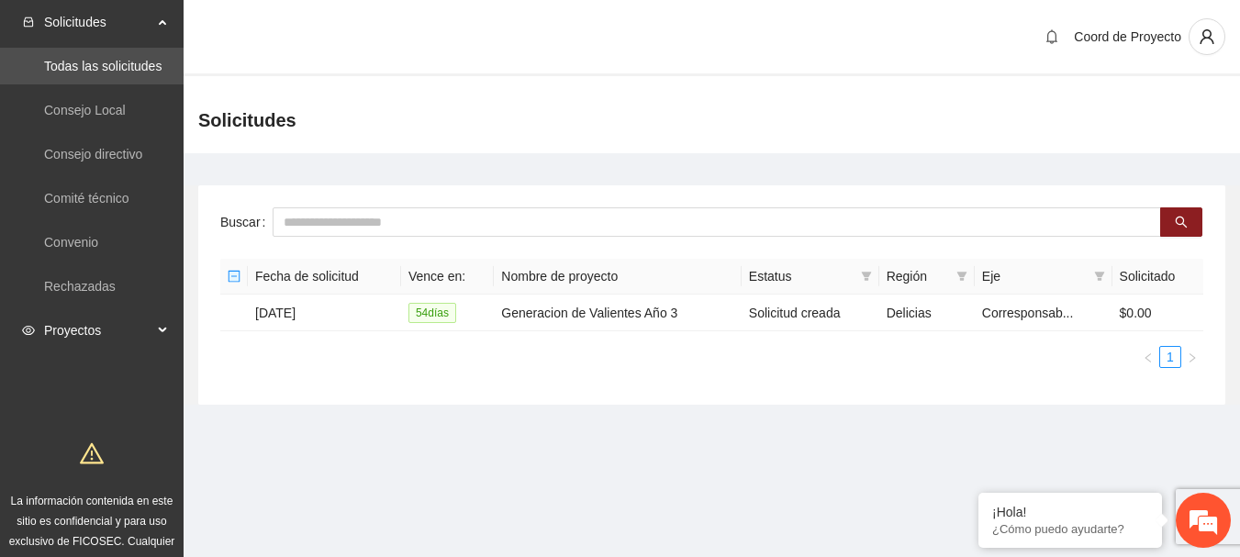
click at [53, 334] on span "Proyectos" at bounding box center [98, 330] width 108 height 37
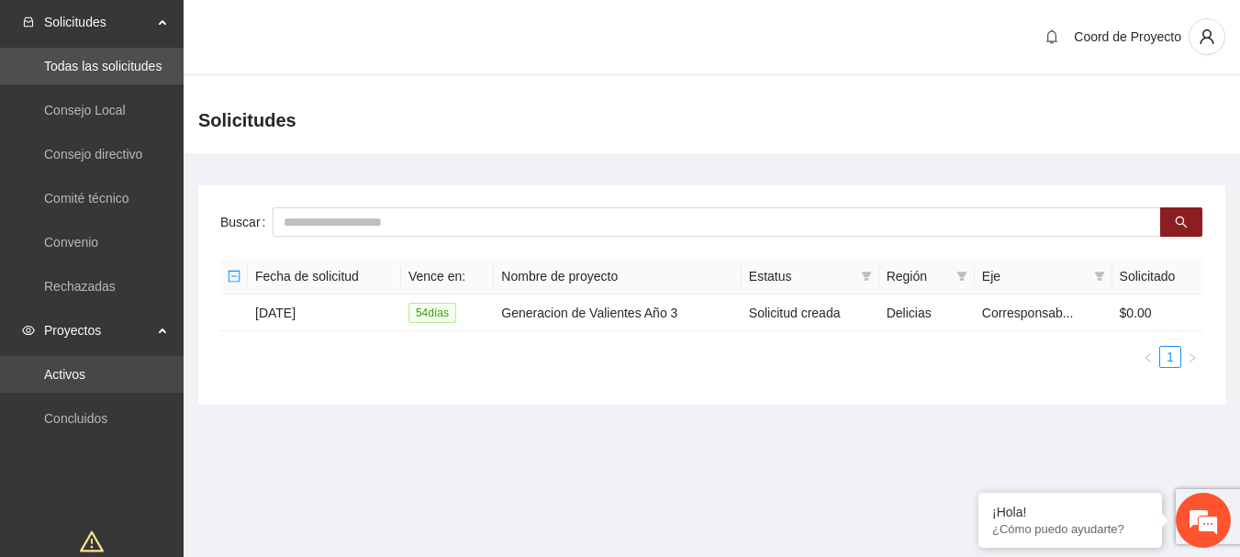
click at [85, 381] on link "Activos" at bounding box center [64, 374] width 41 height 15
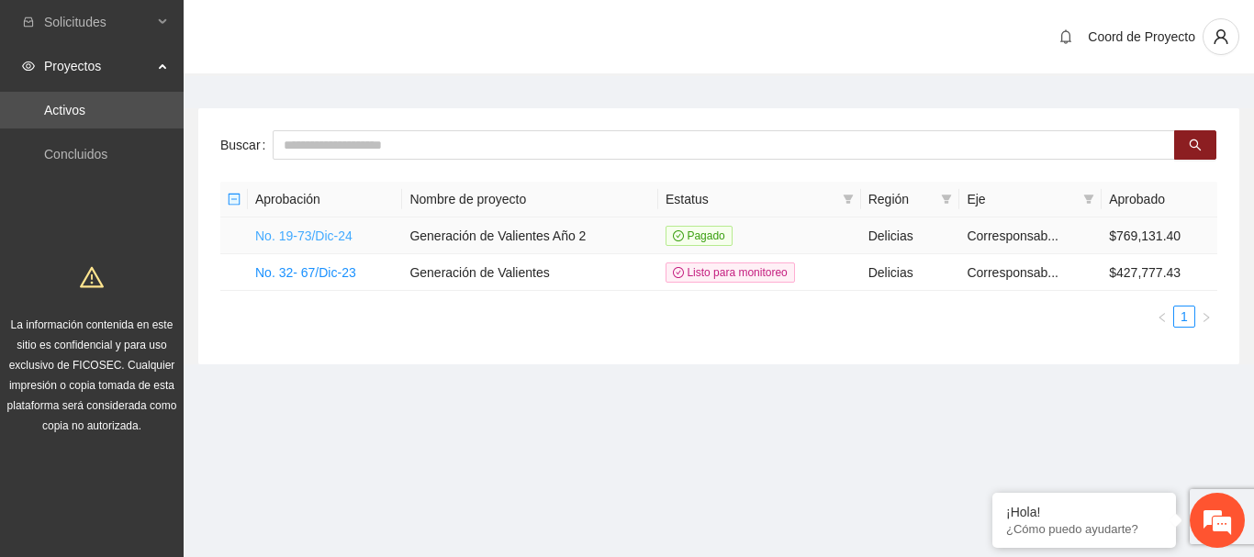
click at [322, 234] on link "No. 19-73/Dic-24" at bounding box center [303, 235] width 97 height 15
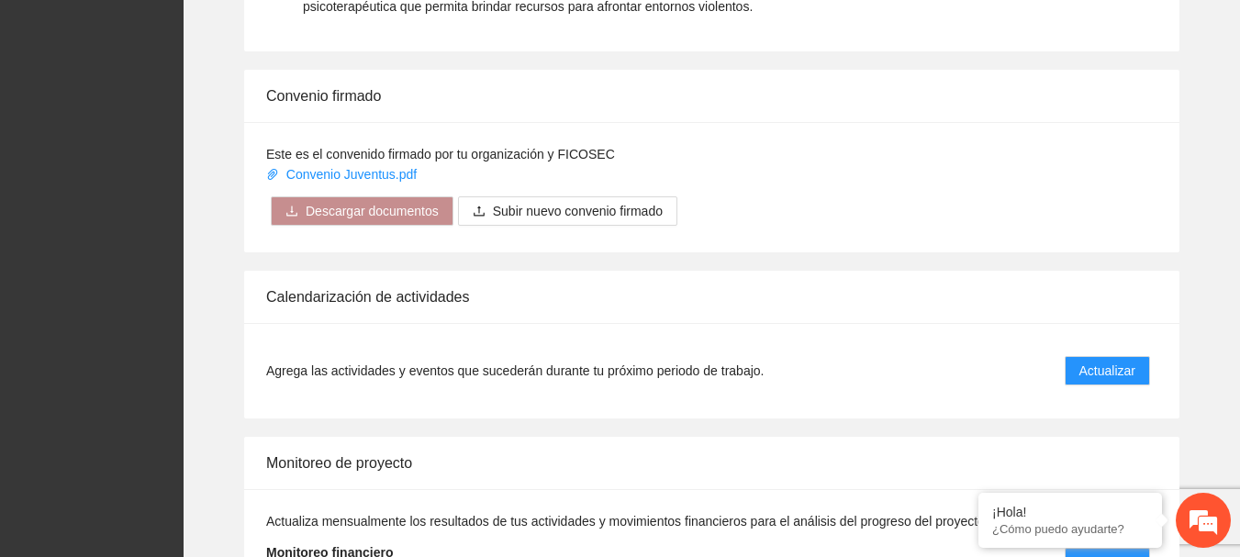
scroll to position [1399, 0]
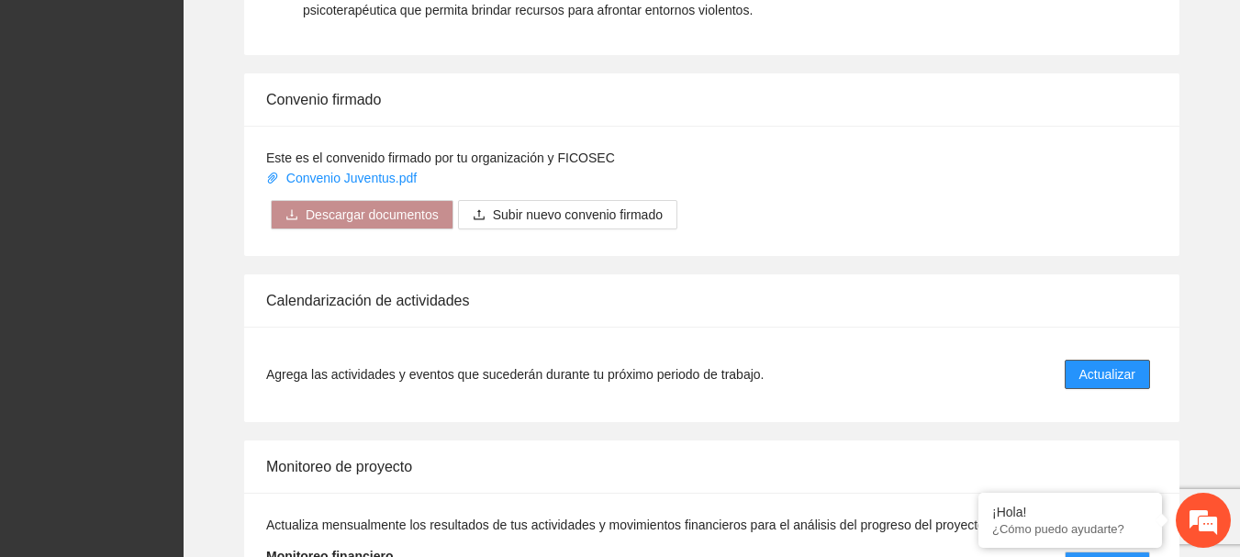
click at [1093, 366] on span "Actualizar" at bounding box center [1107, 374] width 56 height 20
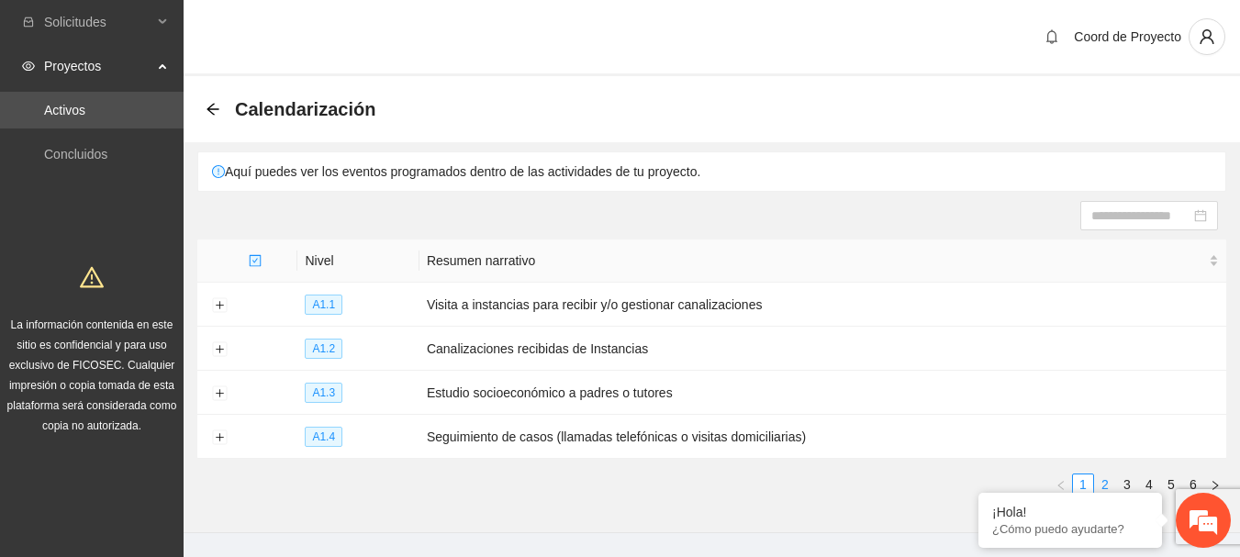
click at [1111, 481] on link "2" at bounding box center [1105, 484] width 20 height 20
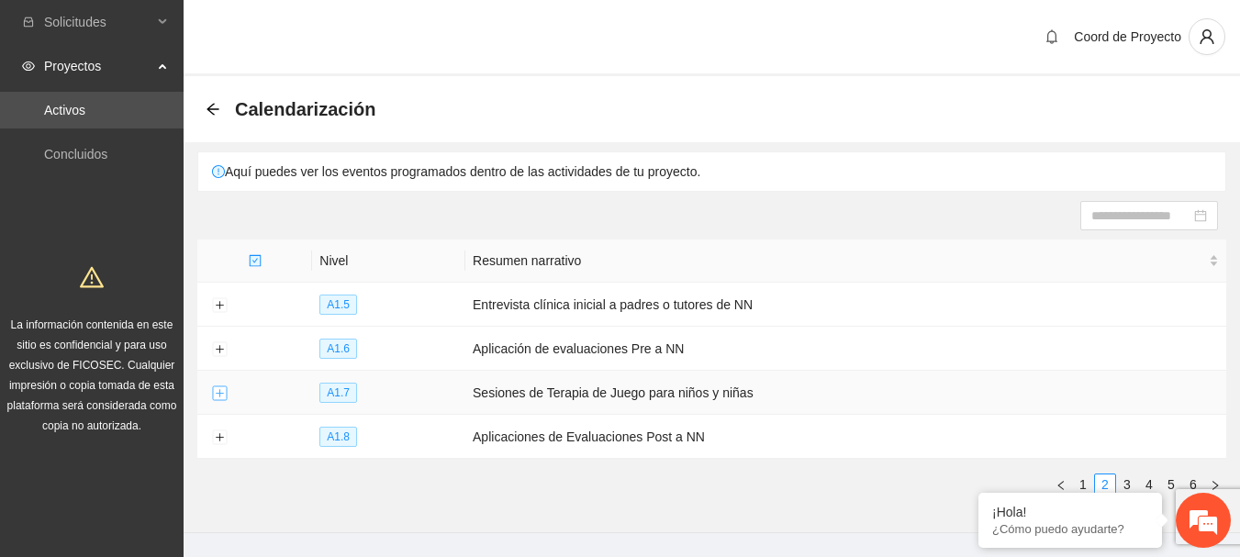
click at [216, 393] on button "Expand row" at bounding box center [219, 393] width 15 height 15
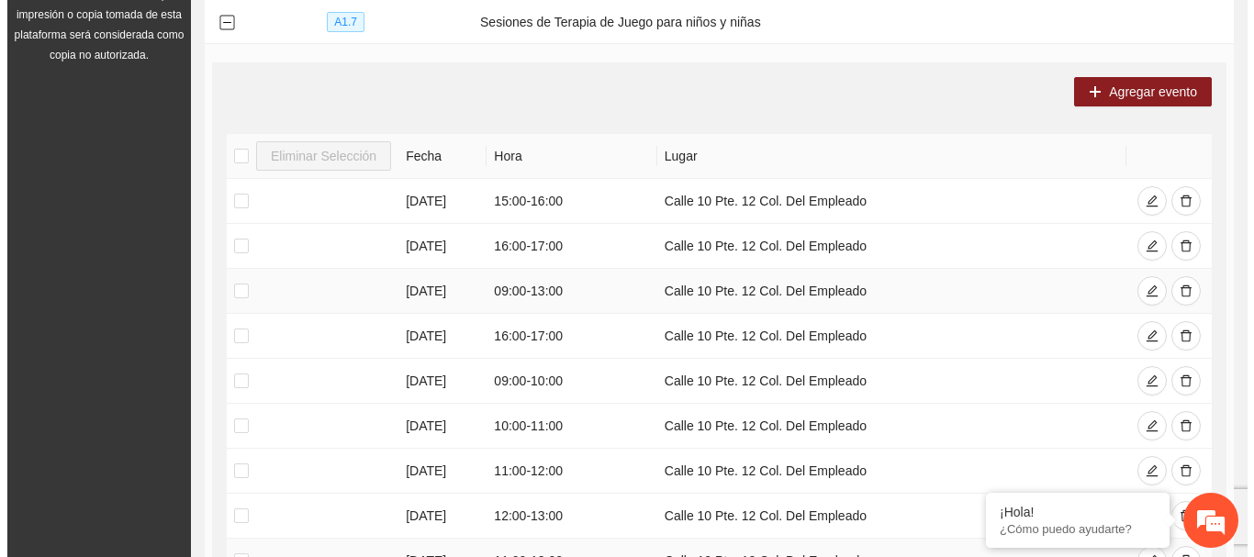
scroll to position [367, 0]
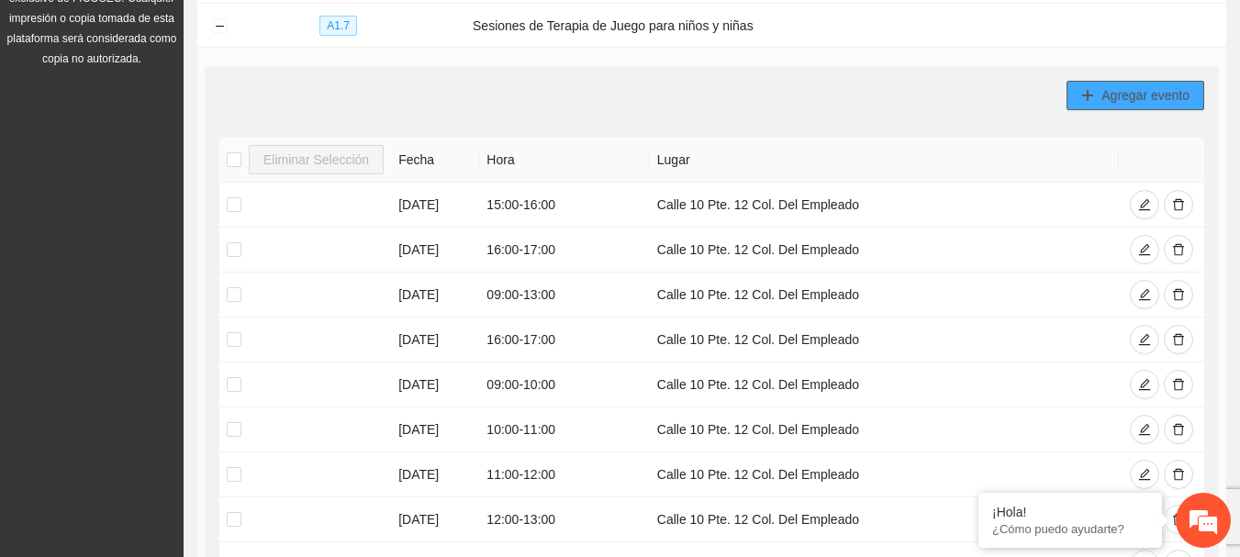
click at [1144, 85] on span "Agregar evento" at bounding box center [1145, 95] width 88 height 20
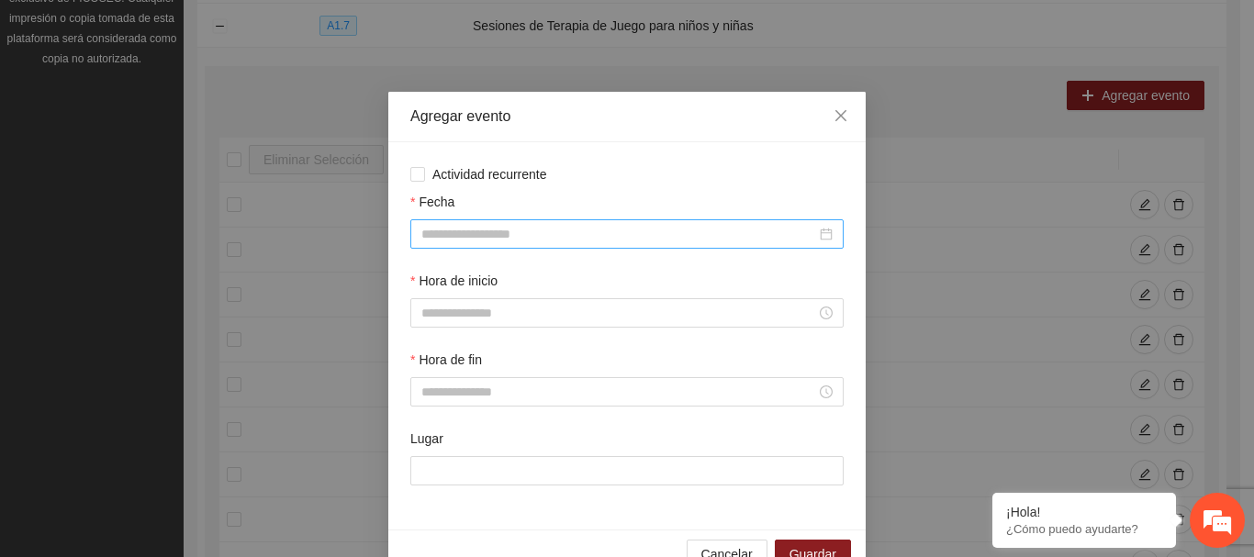
click at [434, 225] on input "Fecha" at bounding box center [618, 234] width 395 height 20
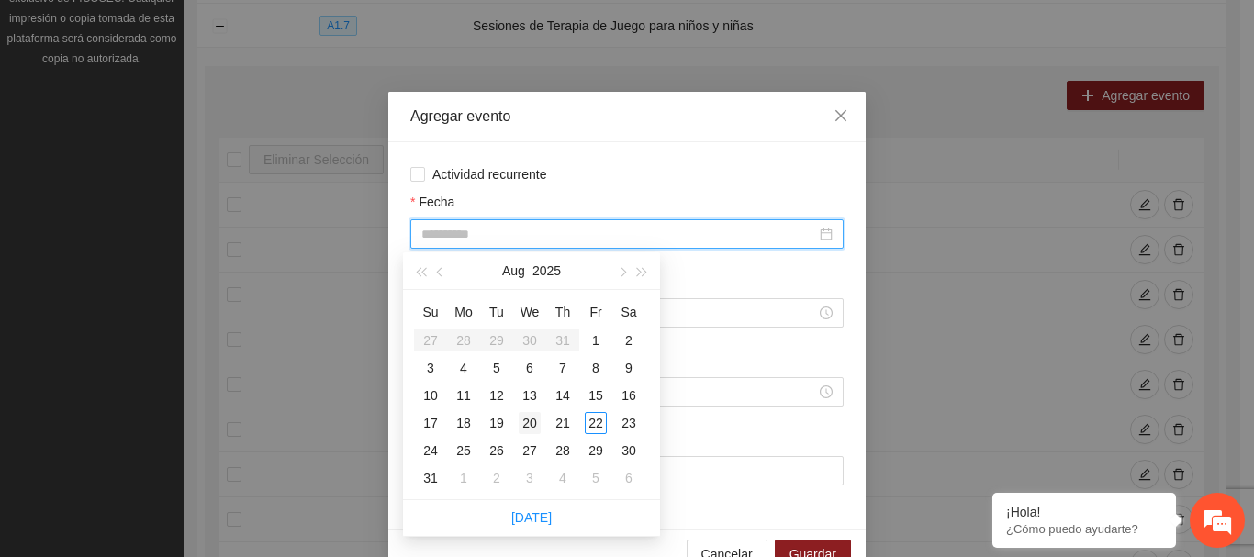
type input "**********"
click at [533, 426] on div "20" at bounding box center [529, 423] width 22 height 22
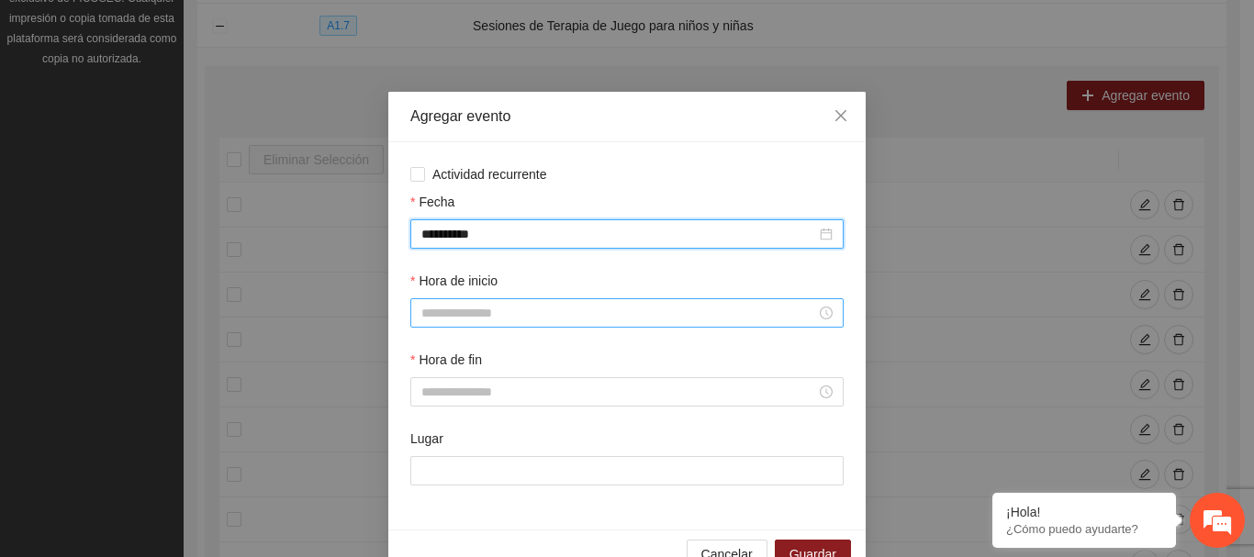
click at [497, 311] on input "Hora de inicio" at bounding box center [618, 313] width 395 height 20
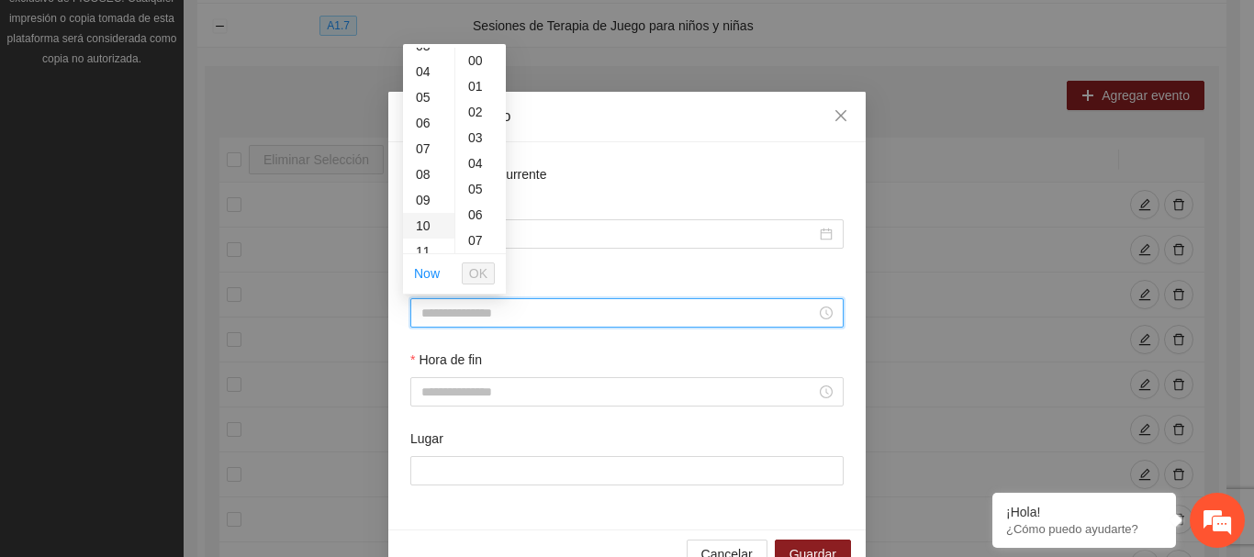
scroll to position [184, 0]
click at [428, 154] on div "11" at bounding box center [428, 160] width 51 height 26
type input "*****"
click at [478, 265] on span "OK" at bounding box center [478, 273] width 18 height 20
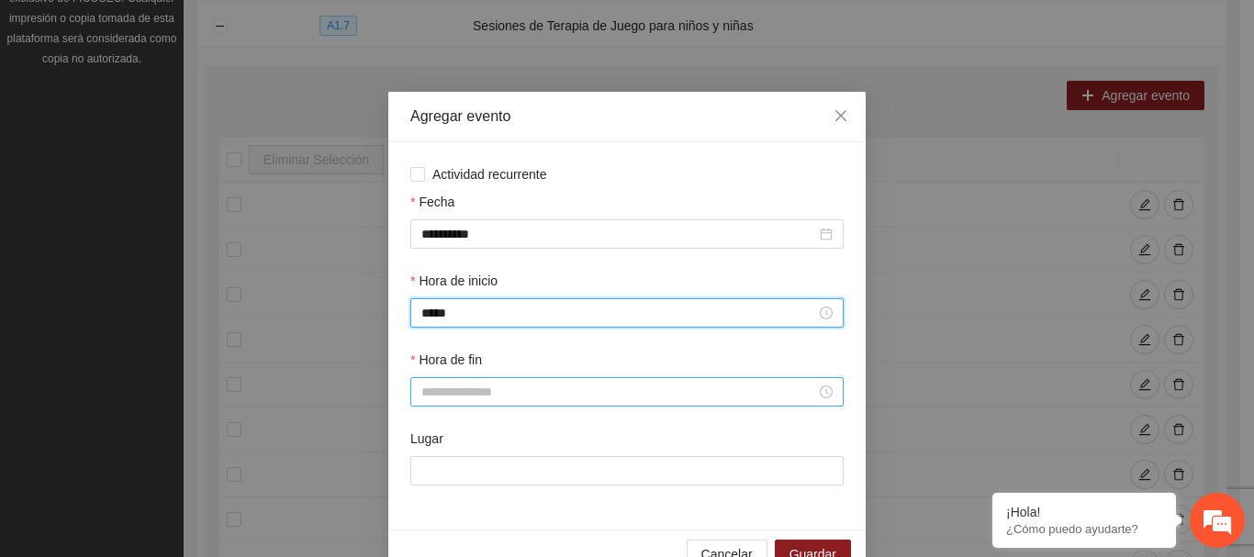
click at [472, 389] on input "Hora de fin" at bounding box center [618, 392] width 395 height 20
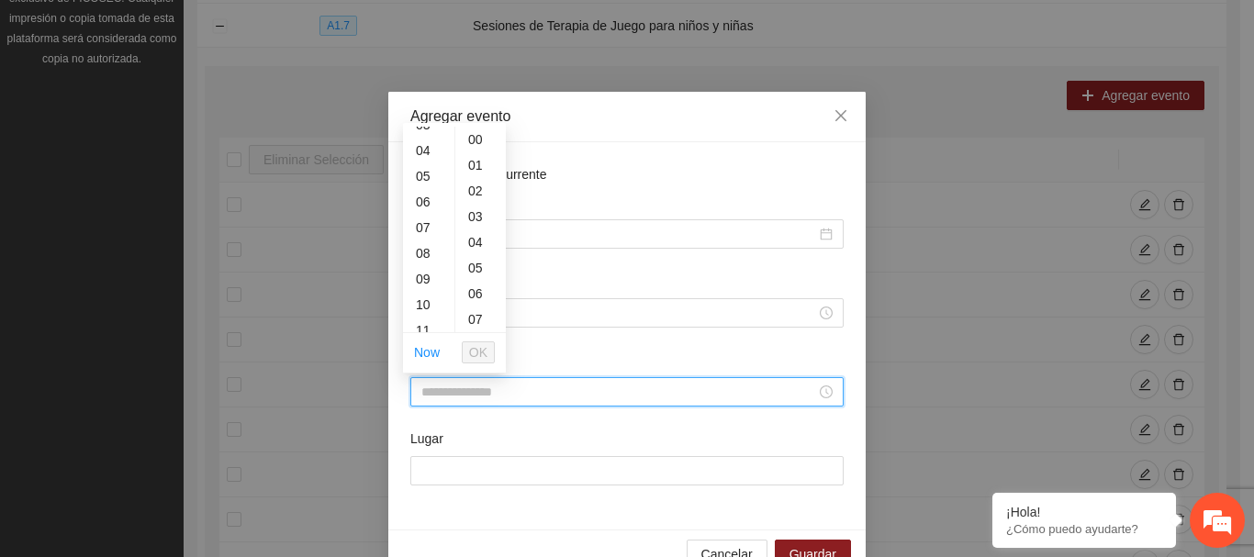
scroll to position [184, 0]
click at [431, 296] on div "13" at bounding box center [428, 290] width 51 height 26
type input "*****"
click at [483, 350] on span "OK" at bounding box center [478, 352] width 18 height 20
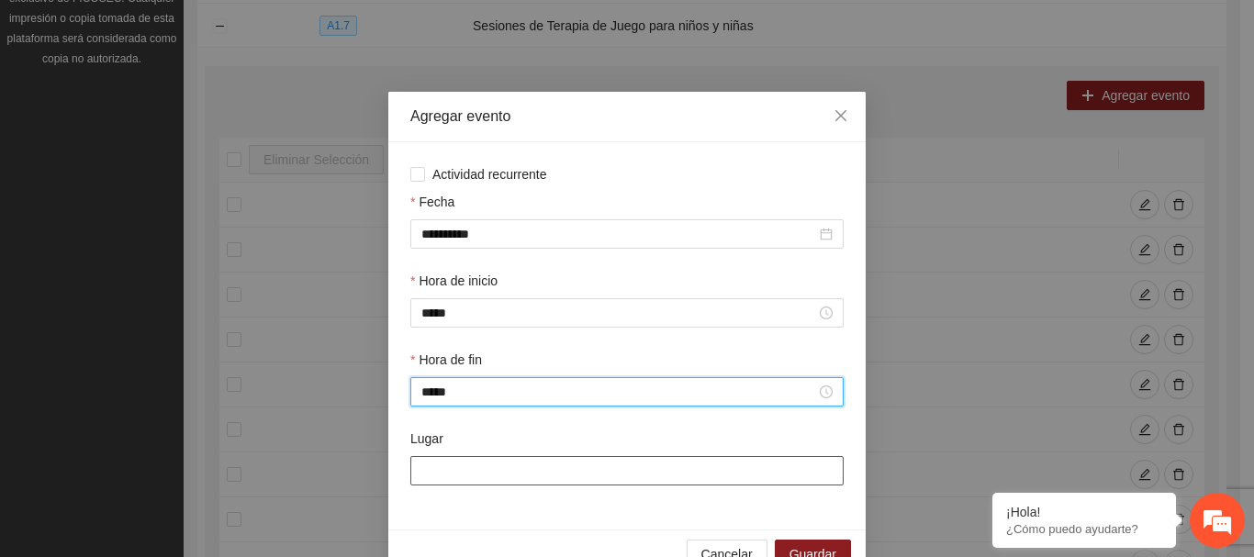
click at [492, 474] on input "Lugar" at bounding box center [626, 470] width 433 height 29
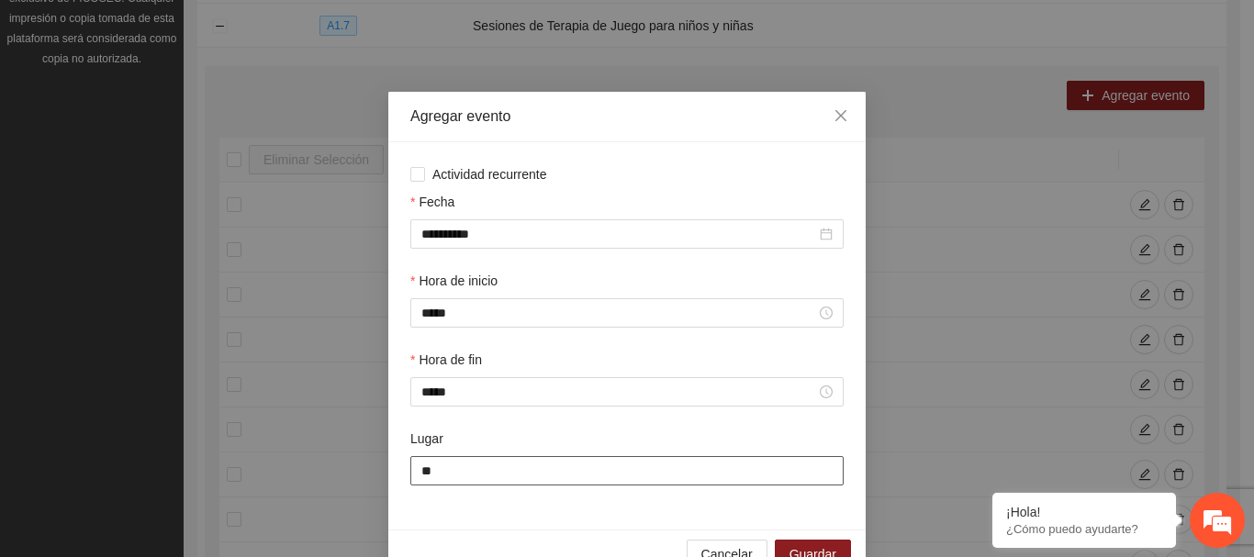
type input "*"
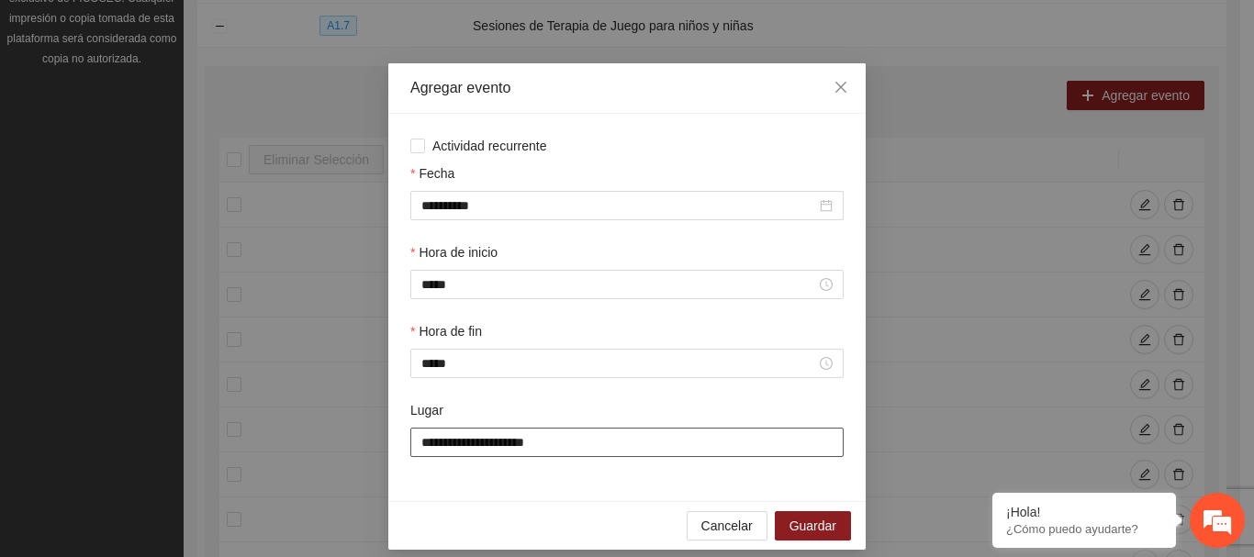
scroll to position [43, 0]
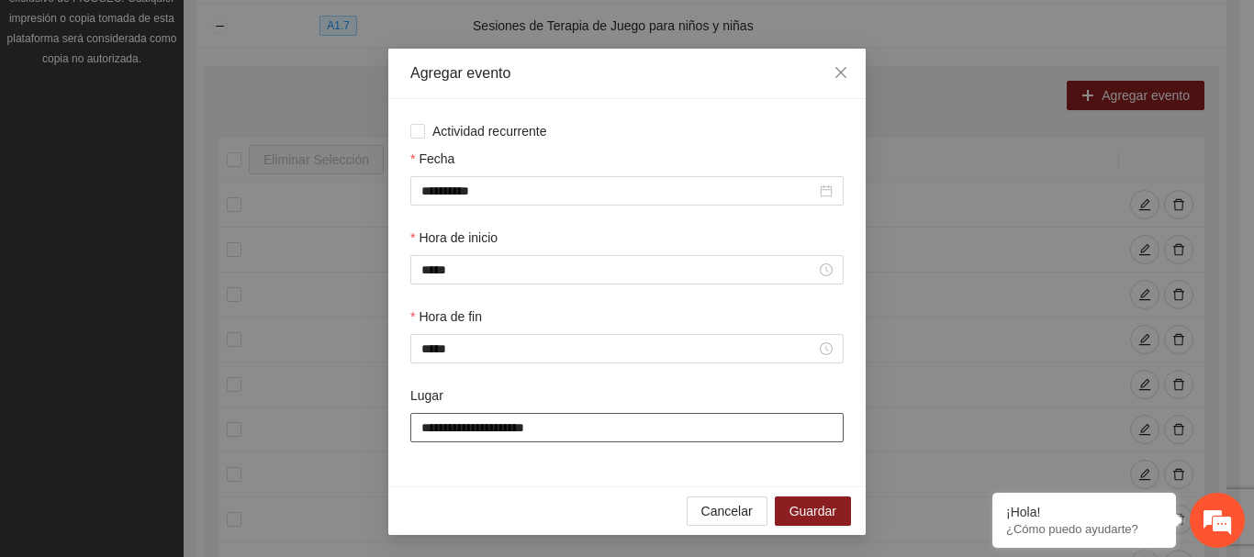
type input "**********"
drag, startPoint x: 515, startPoint y: 427, endPoint x: 533, endPoint y: 480, distance: 56.3
click at [533, 480] on div "**********" at bounding box center [626, 292] width 477 height 387
click at [809, 507] on span "Guardar" at bounding box center [812, 511] width 47 height 20
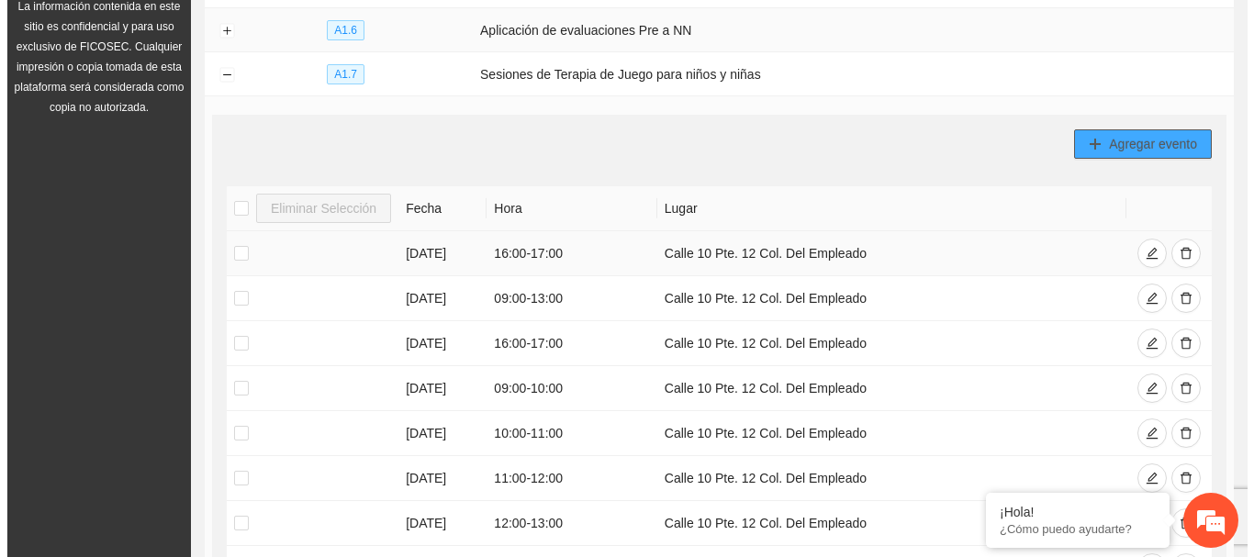
scroll to position [184, 0]
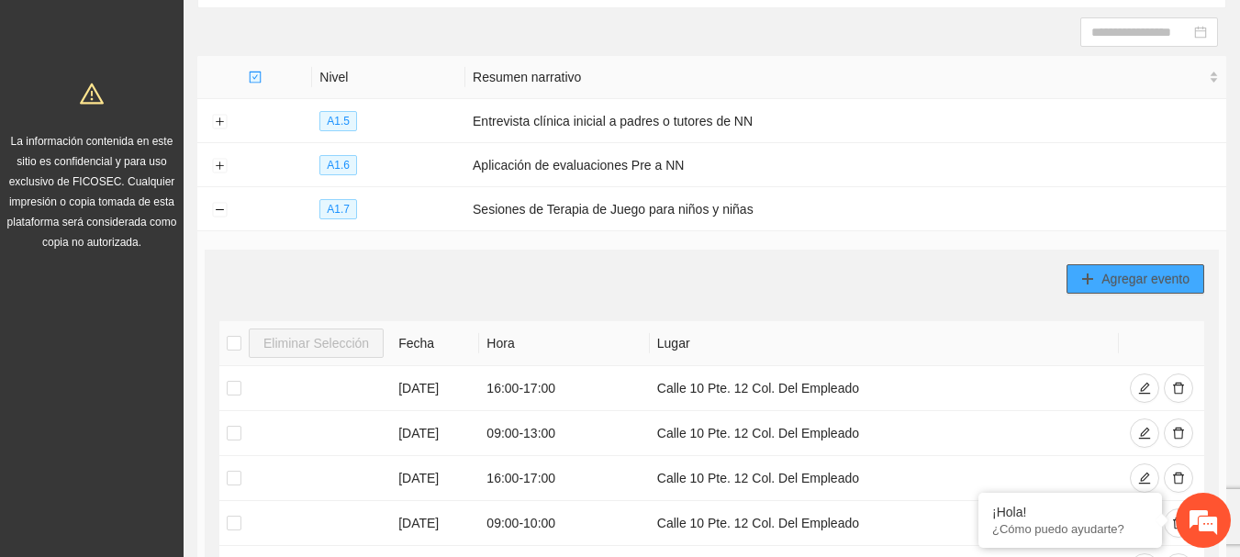
click at [1120, 282] on span "Agregar evento" at bounding box center [1145, 279] width 88 height 20
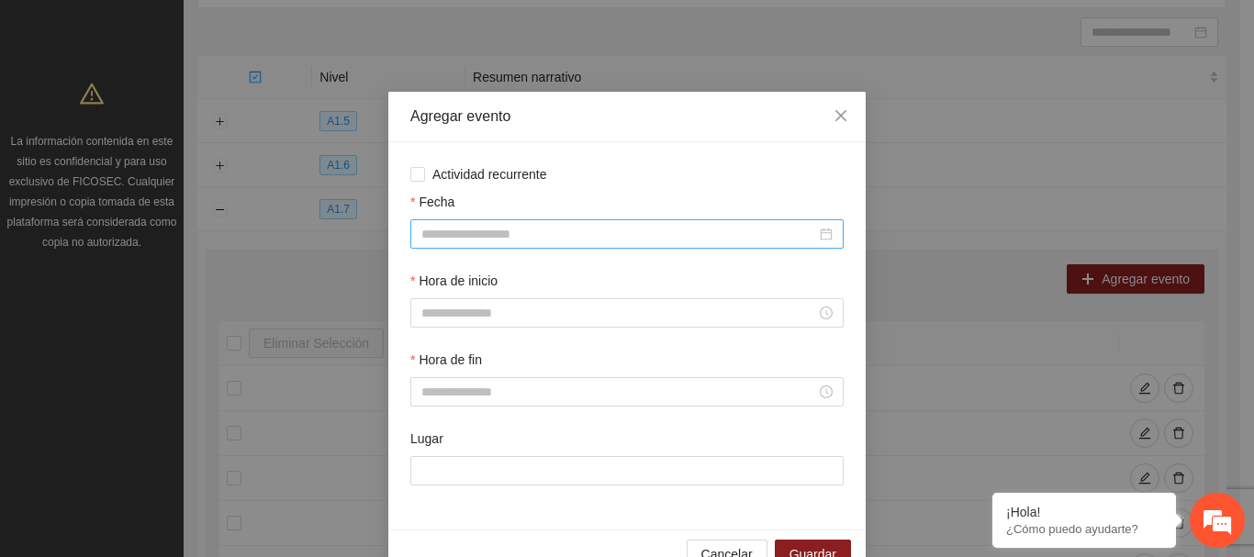
click at [451, 240] on input "Fecha" at bounding box center [618, 234] width 395 height 20
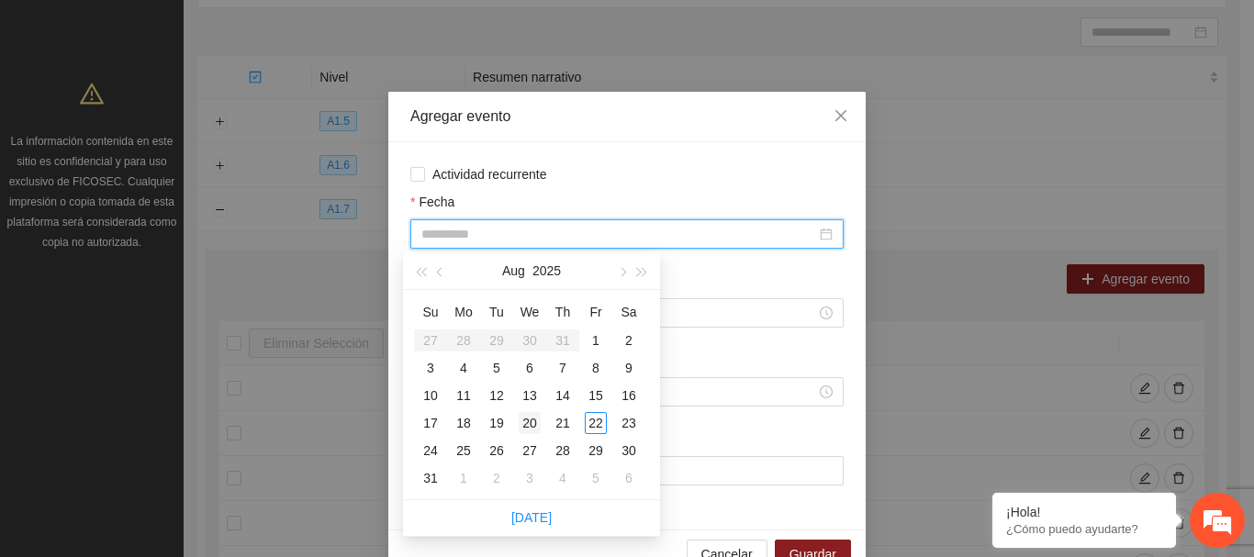
click at [529, 419] on div "20" at bounding box center [529, 423] width 22 height 22
type input "**********"
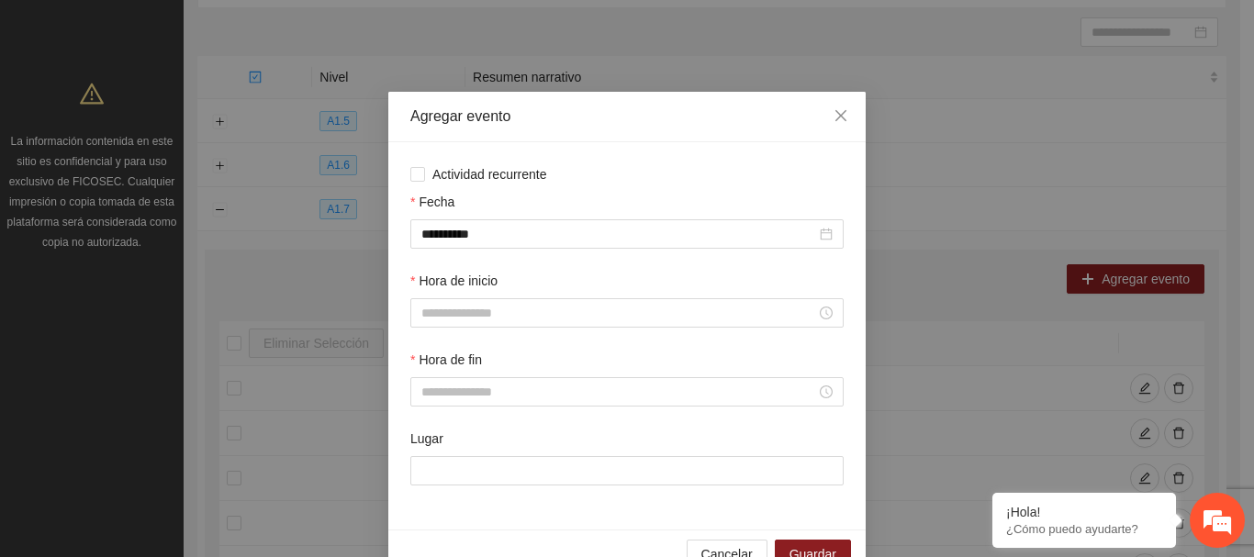
click at [739, 281] on div "Hora de inicio" at bounding box center [626, 285] width 433 height 28
click at [562, 307] on input "Hora de inicio" at bounding box center [618, 313] width 395 height 20
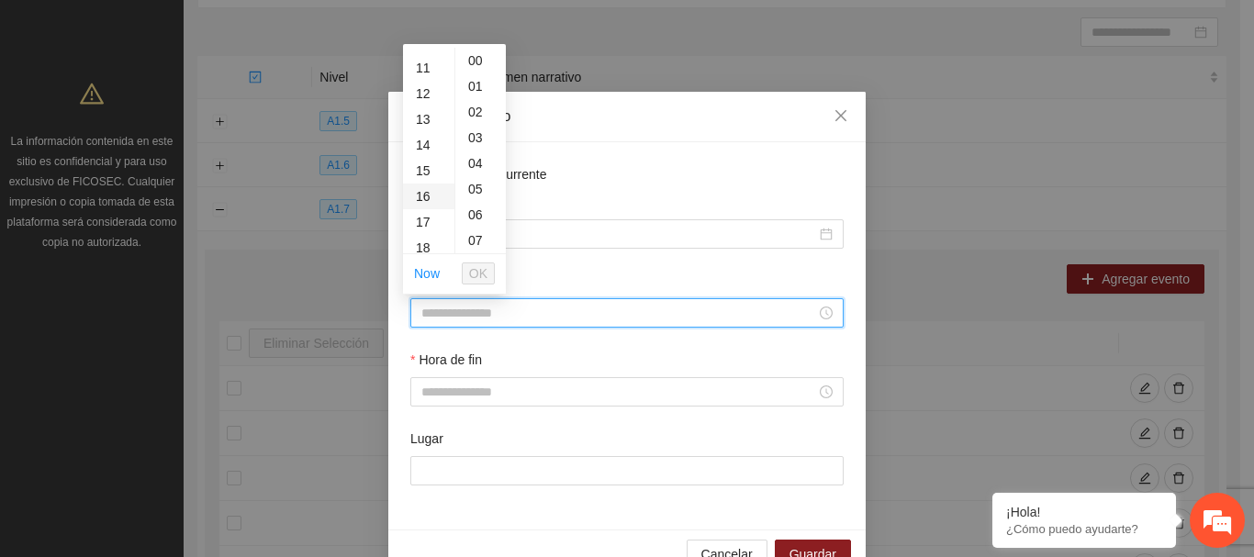
click at [427, 197] on div "16" at bounding box center [428, 197] width 51 height 26
type input "*****"
click at [480, 283] on span "OK" at bounding box center [478, 273] width 18 height 20
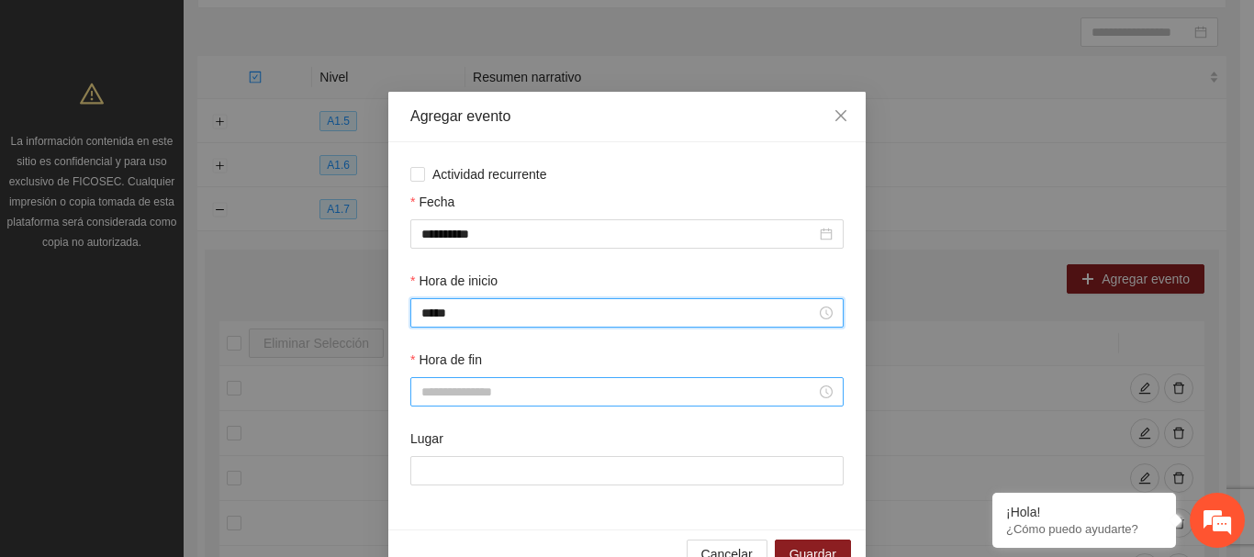
click at [468, 384] on input "Hora de fin" at bounding box center [618, 392] width 395 height 20
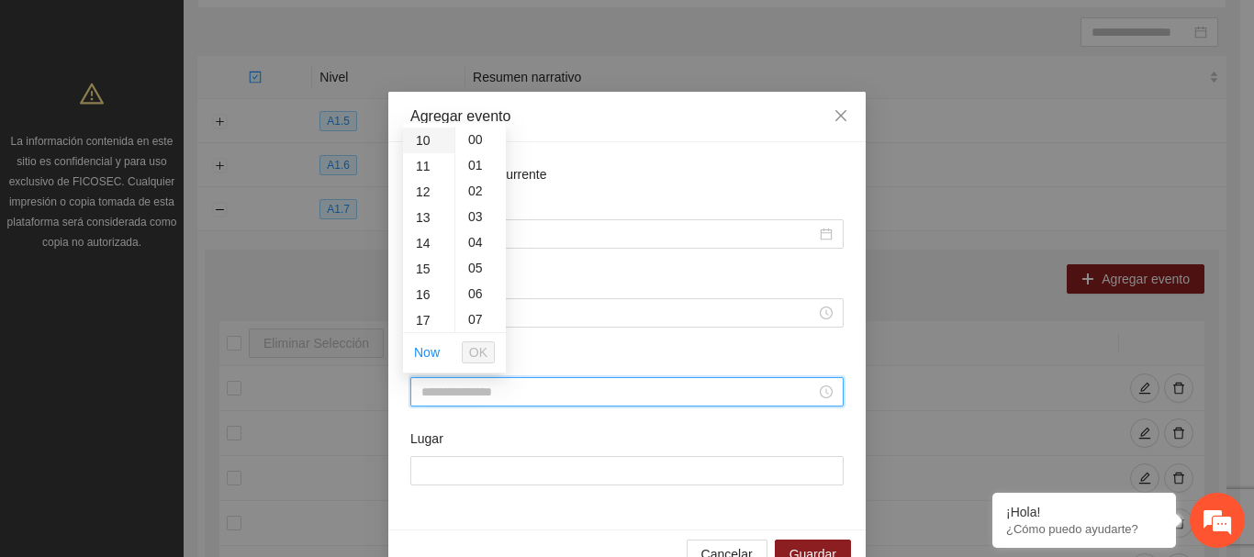
scroll to position [275, 0]
click at [428, 326] on div "18" at bounding box center [428, 327] width 51 height 26
type input "*****"
click at [478, 354] on span "OK" at bounding box center [478, 352] width 18 height 20
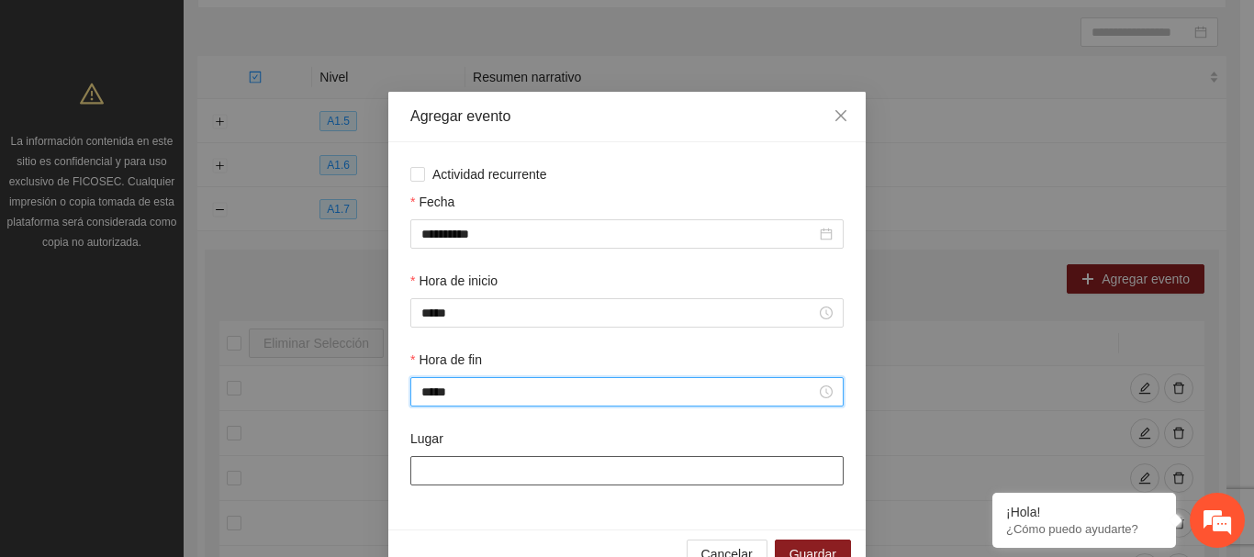
click at [443, 471] on input "Lugar" at bounding box center [626, 470] width 433 height 29
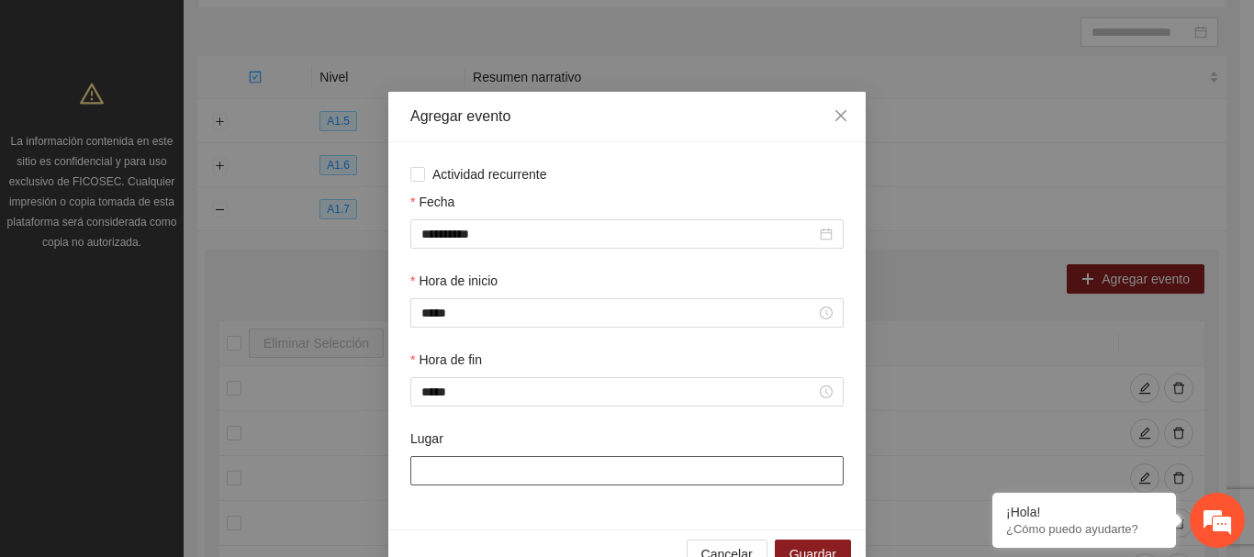
type input "**********"
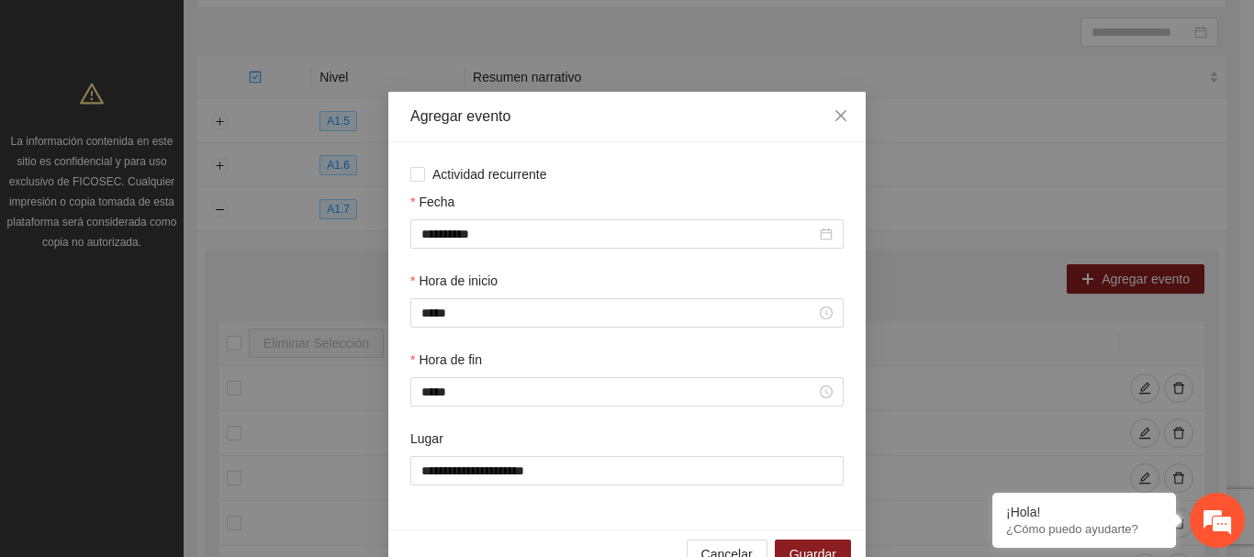
click at [656, 506] on div "**********" at bounding box center [627, 468] width 440 height 79
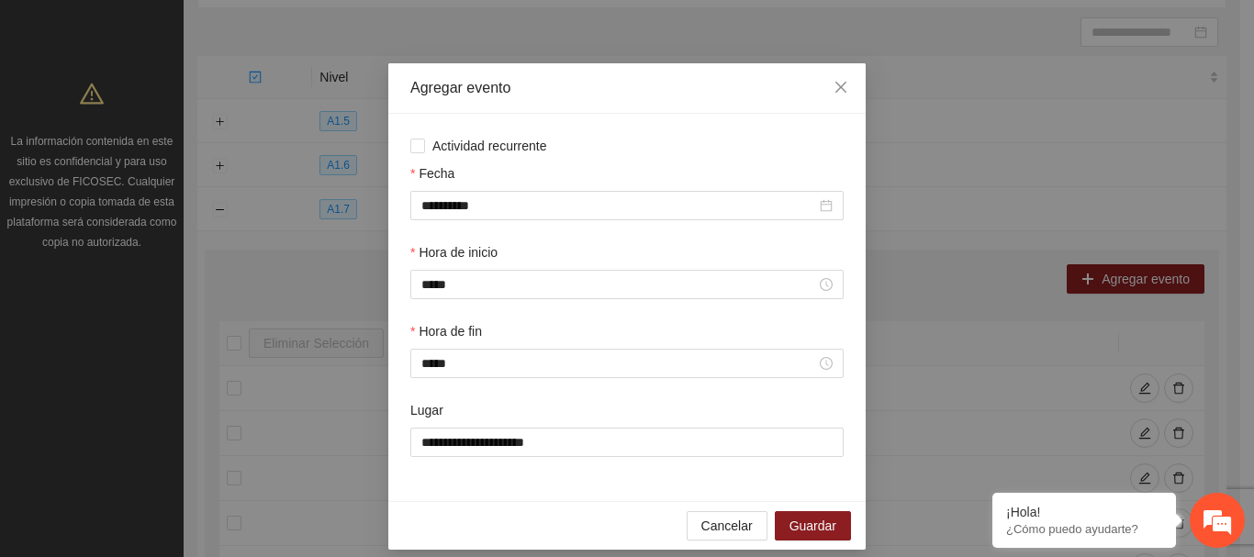
scroll to position [43, 0]
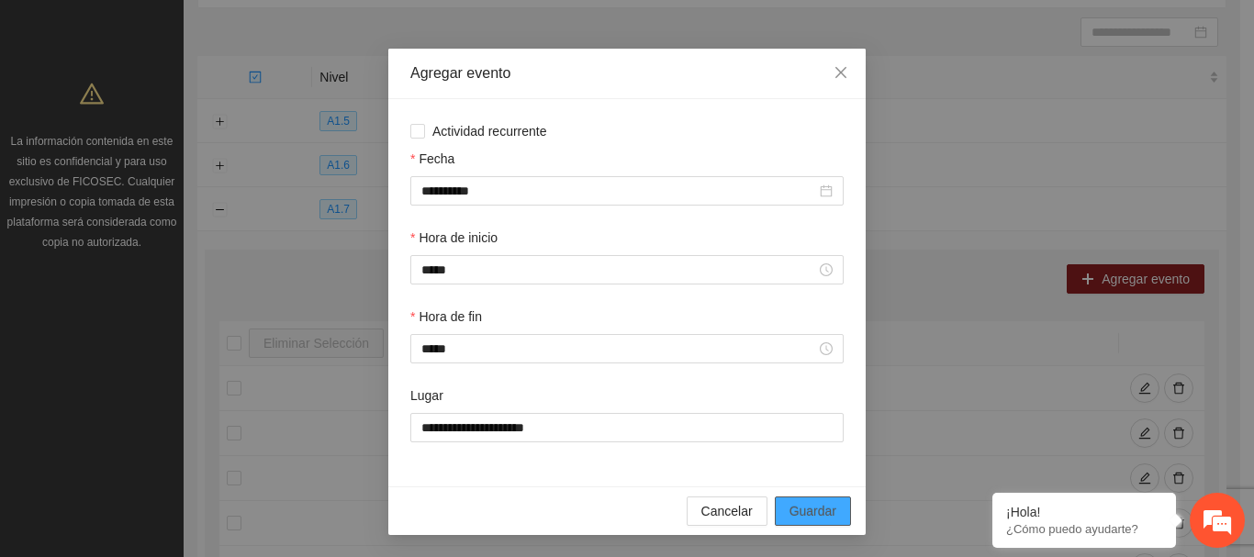
click at [821, 514] on span "Guardar" at bounding box center [812, 511] width 47 height 20
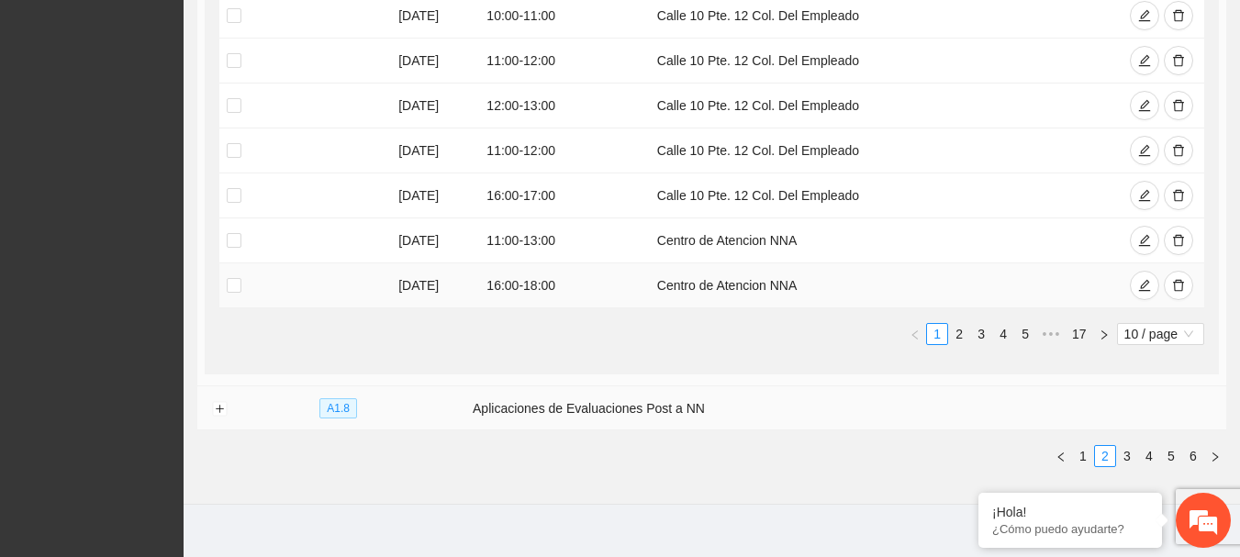
scroll to position [708, 0]
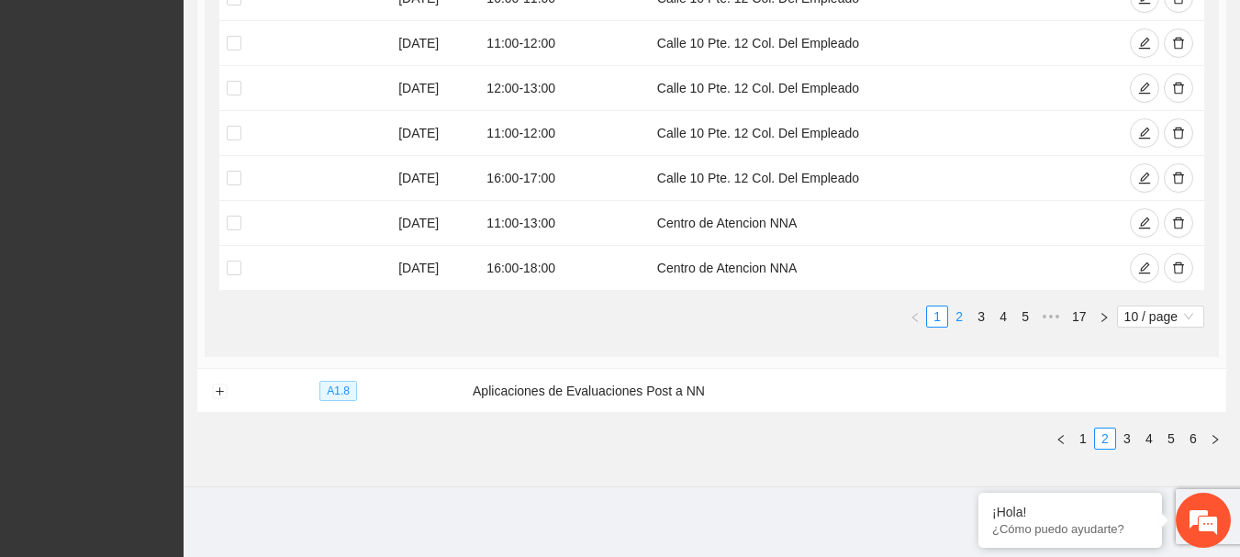
click at [957, 319] on link "2" at bounding box center [959, 316] width 20 height 20
click at [934, 315] on link "1" at bounding box center [937, 316] width 20 height 20
click at [950, 321] on link "2" at bounding box center [959, 316] width 20 height 20
click at [974, 311] on link "3" at bounding box center [981, 316] width 20 height 20
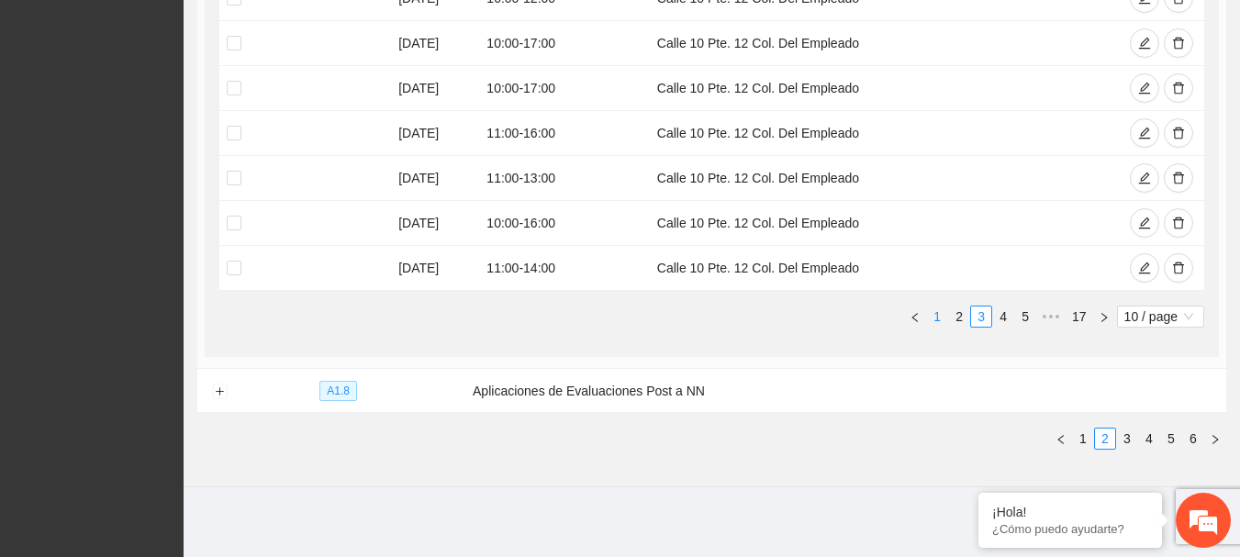
click at [935, 314] on link "1" at bounding box center [937, 316] width 20 height 20
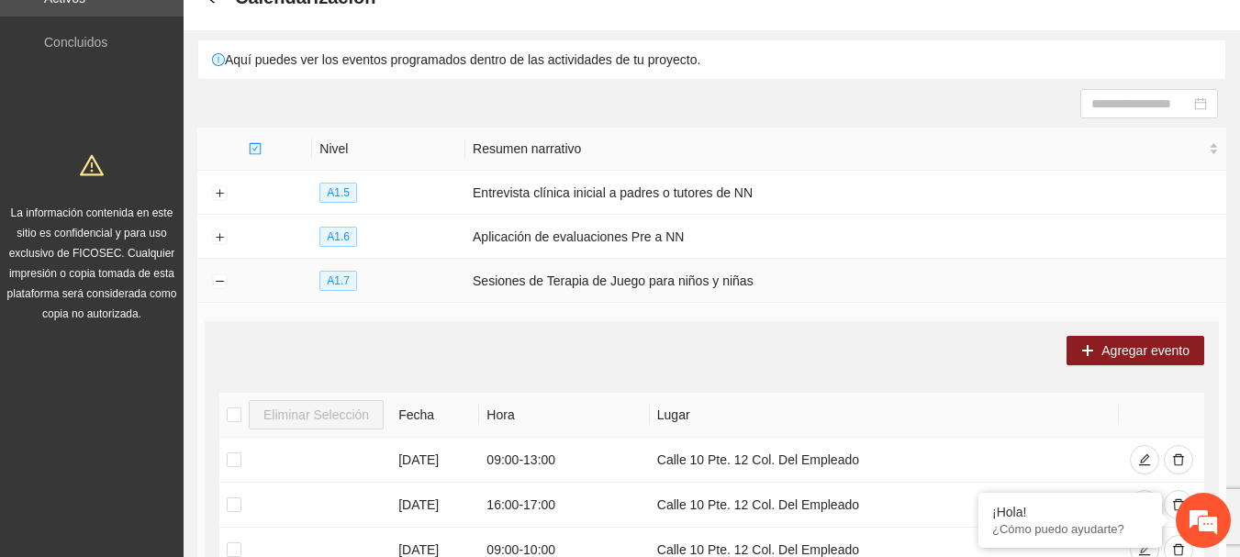
scroll to position [0, 0]
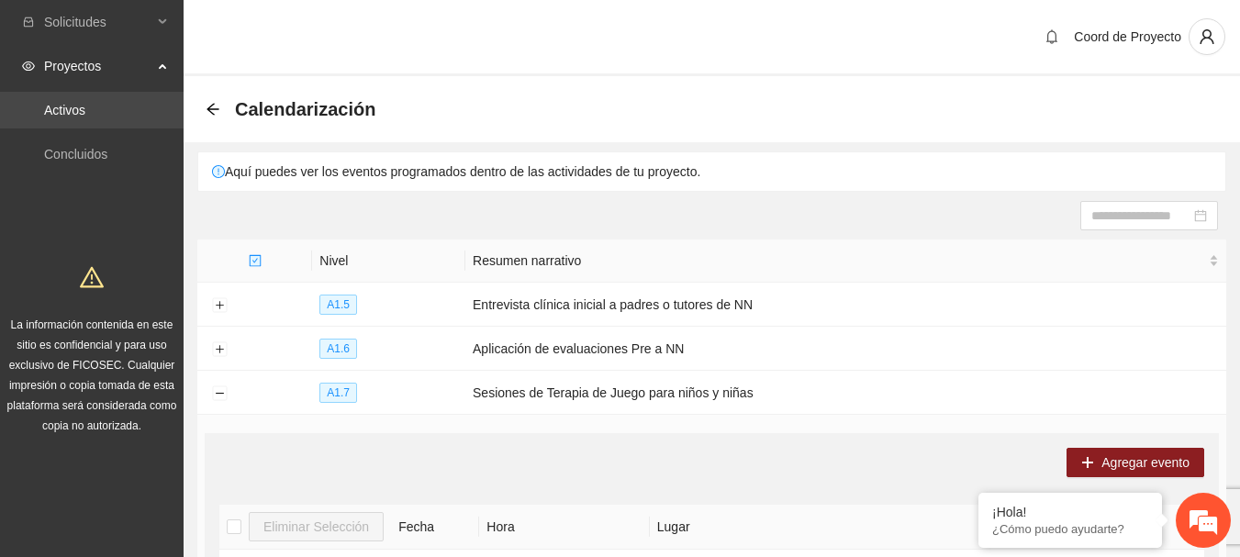
click at [85, 103] on link "Activos" at bounding box center [64, 110] width 41 height 15
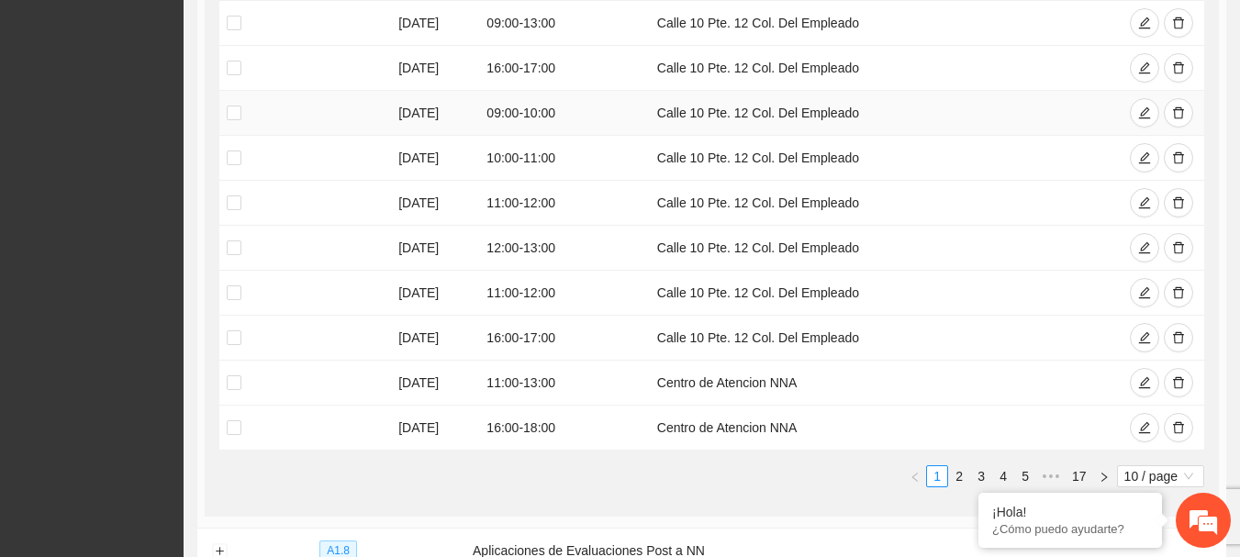
scroll to position [551, 0]
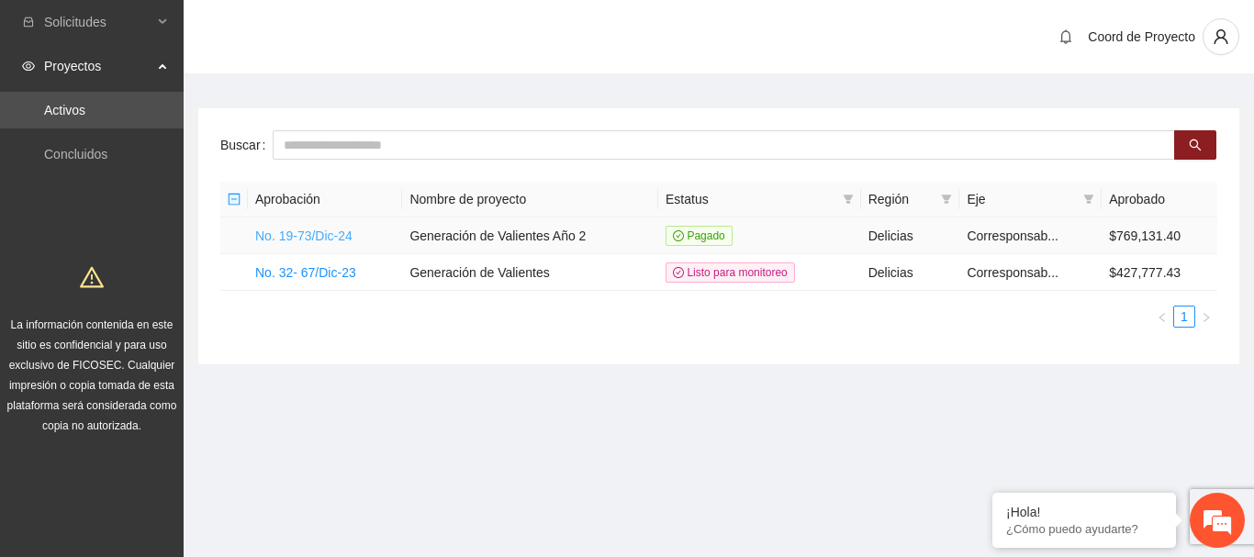
click at [351, 239] on link "No. 19-73/Dic-24" at bounding box center [303, 235] width 97 height 15
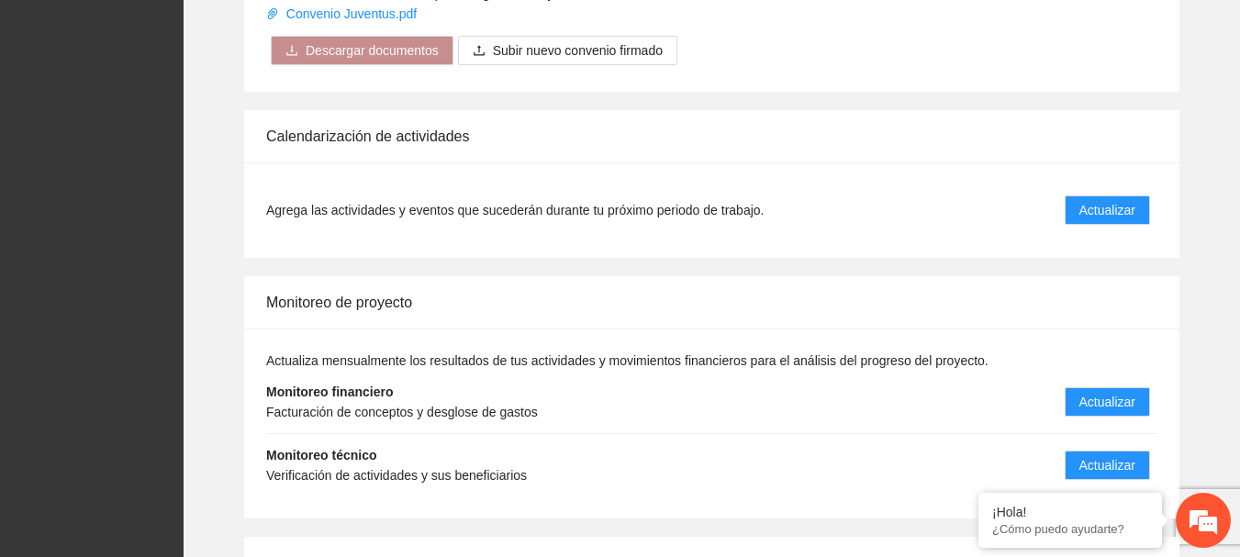
scroll to position [1652, 0]
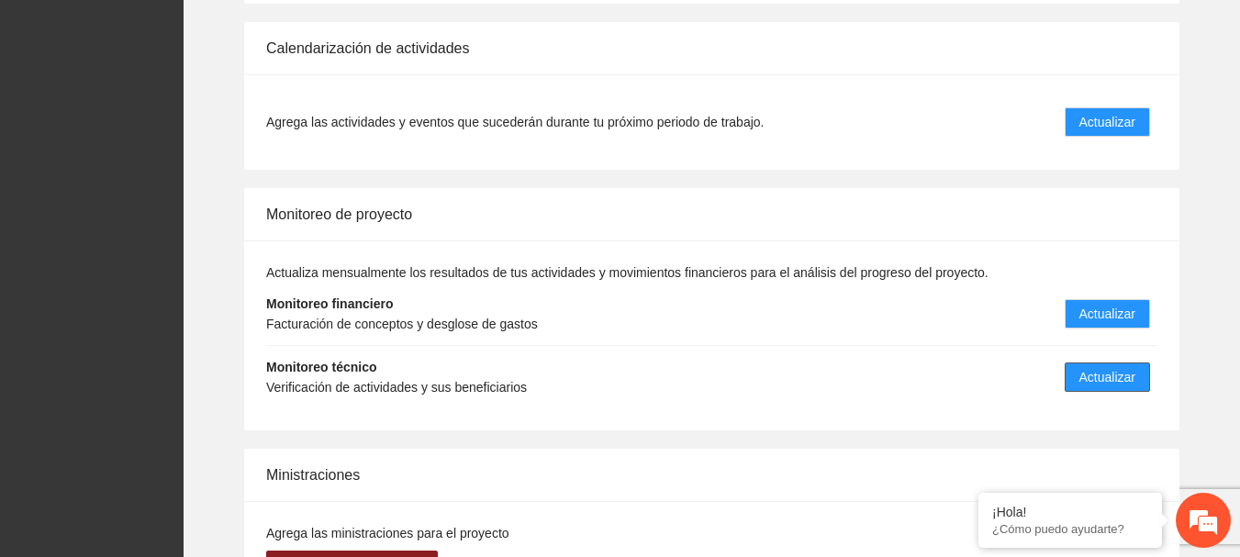
click at [1114, 375] on span "Actualizar" at bounding box center [1107, 377] width 56 height 20
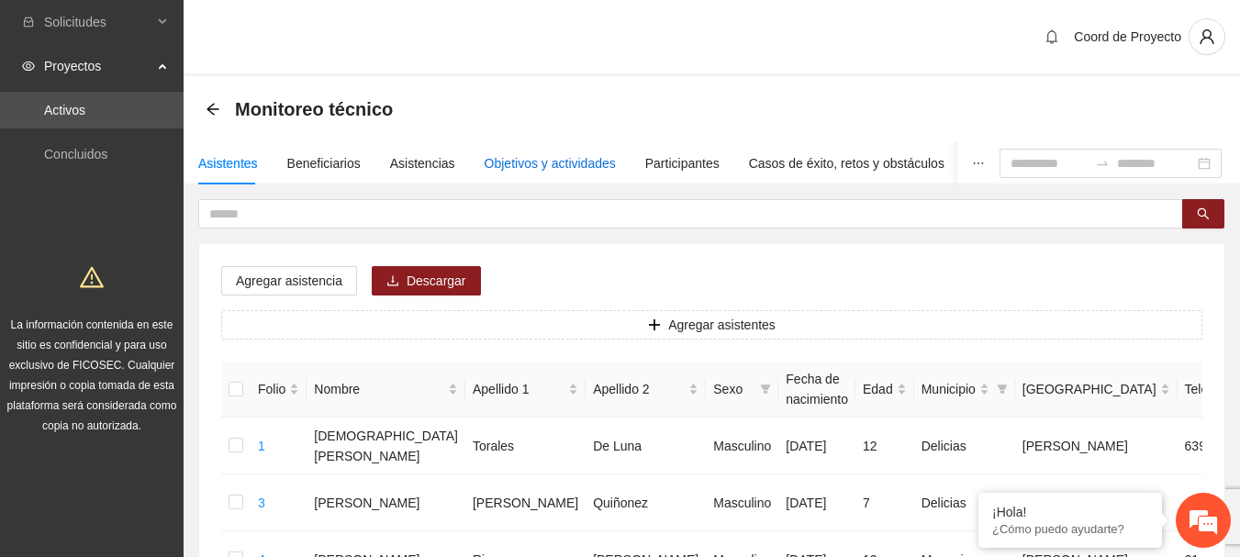
click at [507, 162] on div "Objetivos y actividades" at bounding box center [550, 163] width 131 height 20
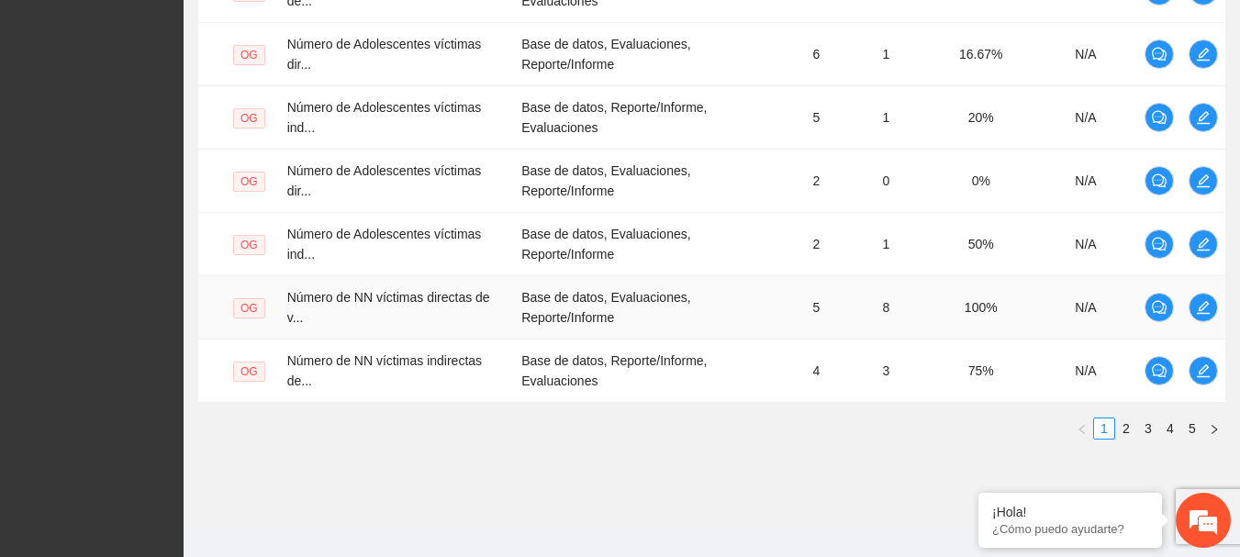
scroll to position [734, 0]
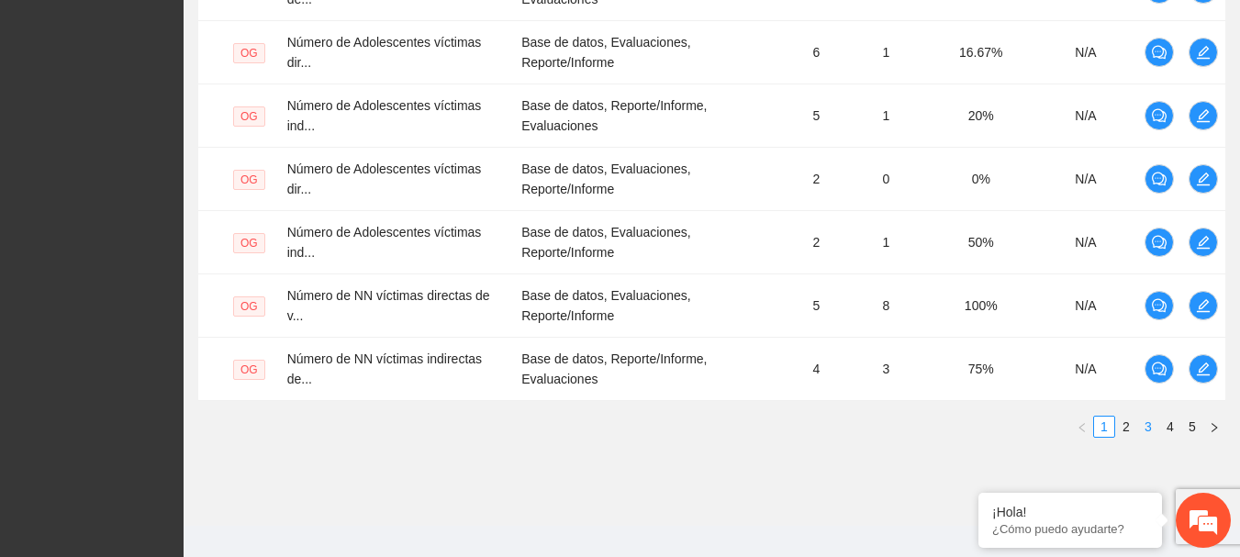
click at [1146, 425] on link "3" at bounding box center [1148, 427] width 20 height 20
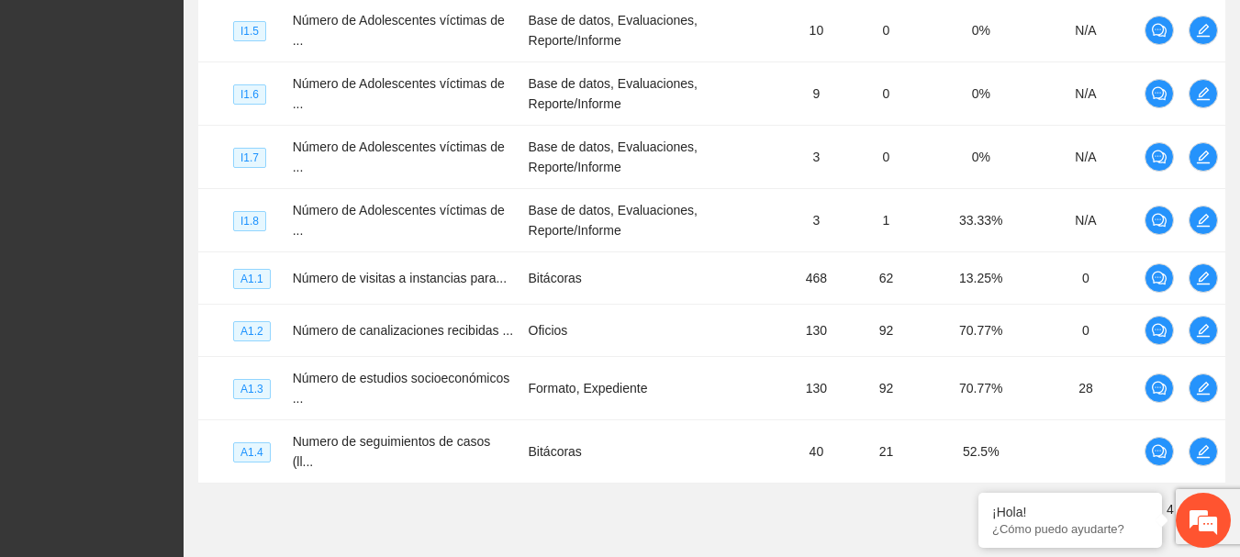
scroll to position [721, 0]
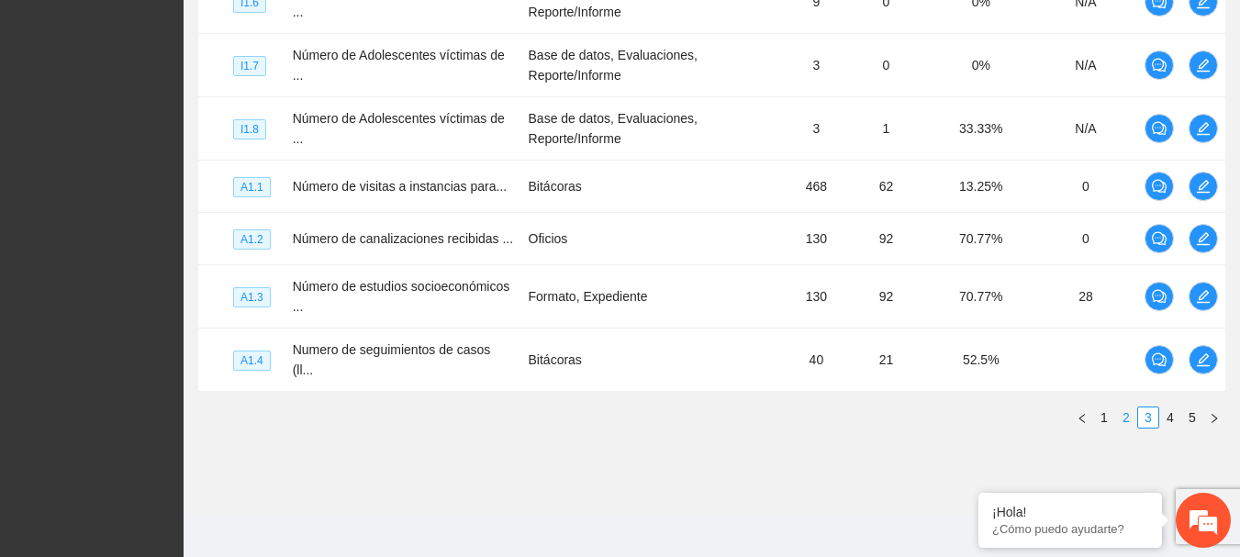
click at [1126, 413] on link "2" at bounding box center [1126, 417] width 20 height 20
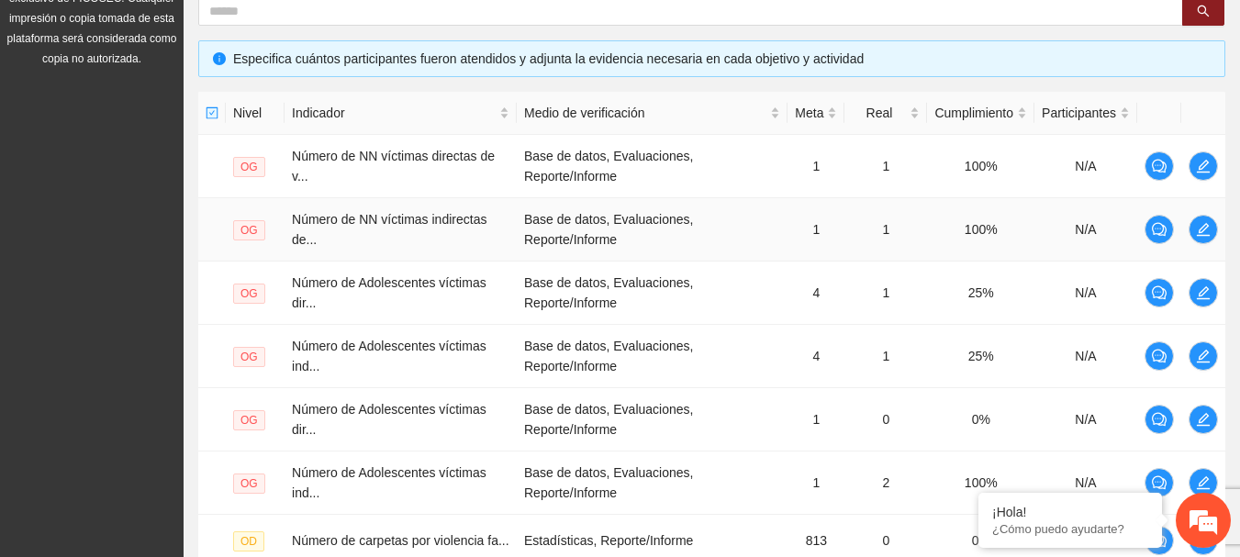
scroll to position [732, 0]
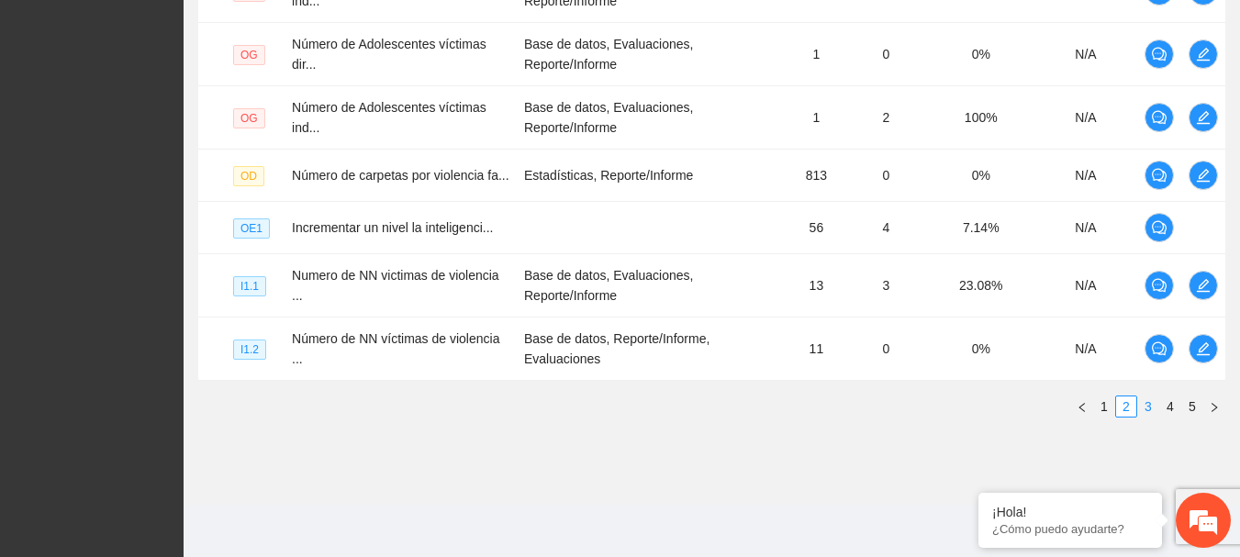
click at [1155, 411] on link "3" at bounding box center [1148, 406] width 20 height 20
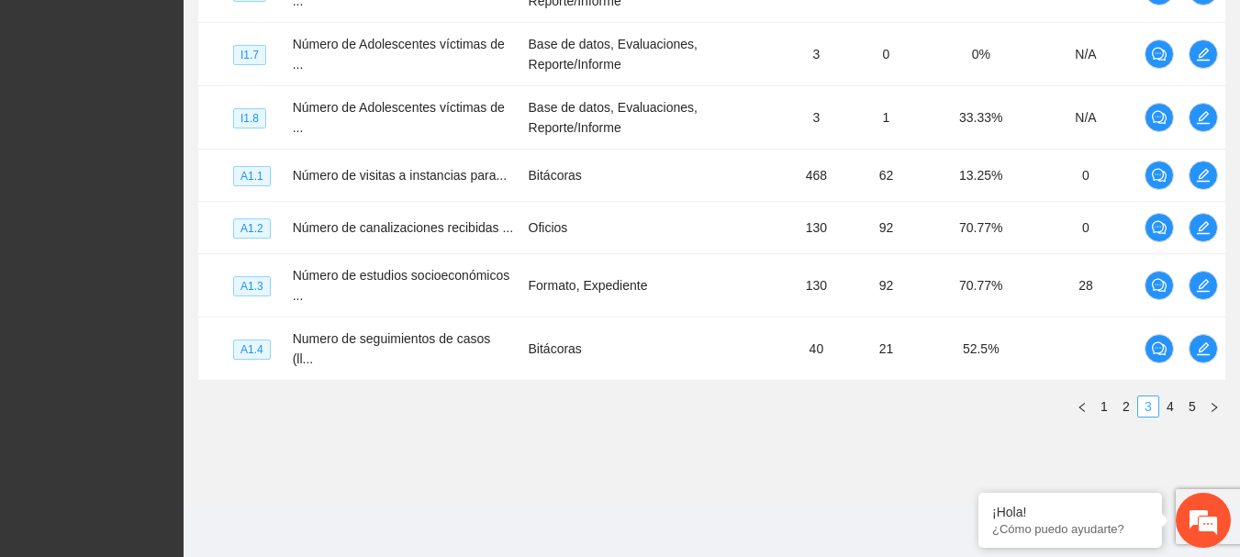
scroll to position [721, 0]
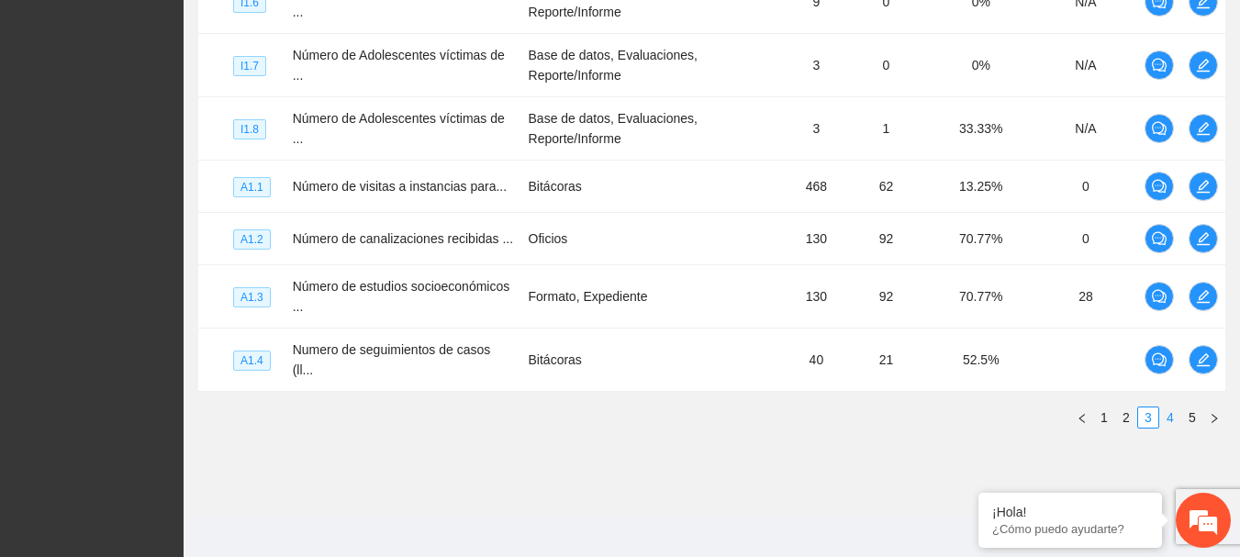
click at [1177, 407] on link "4" at bounding box center [1170, 417] width 20 height 20
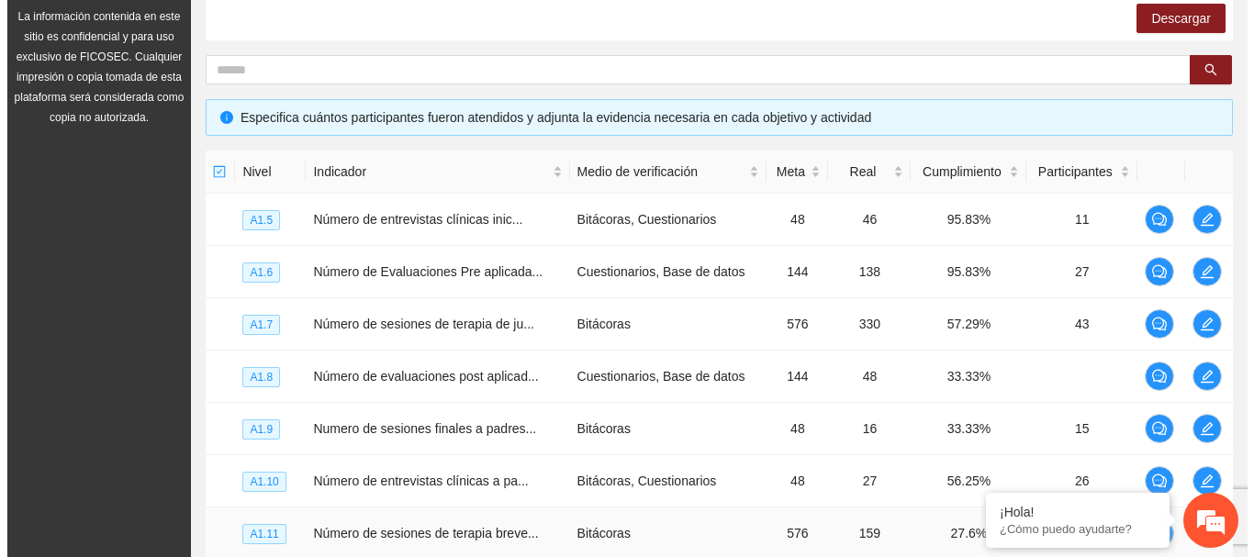
scroll to position [277, 0]
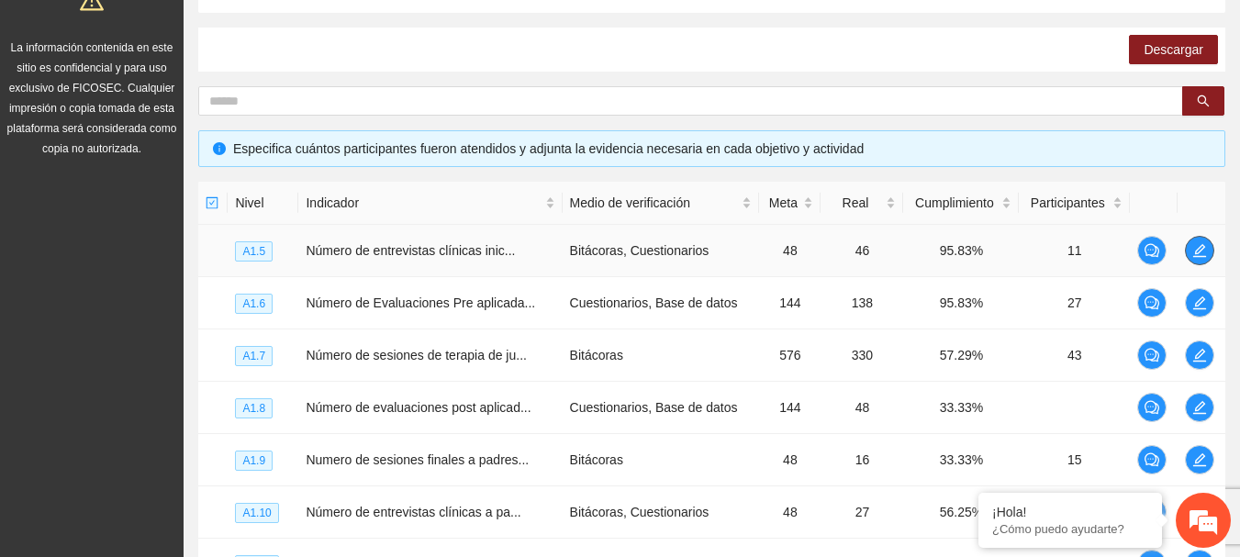
click at [1199, 260] on button "button" at bounding box center [1199, 250] width 29 height 29
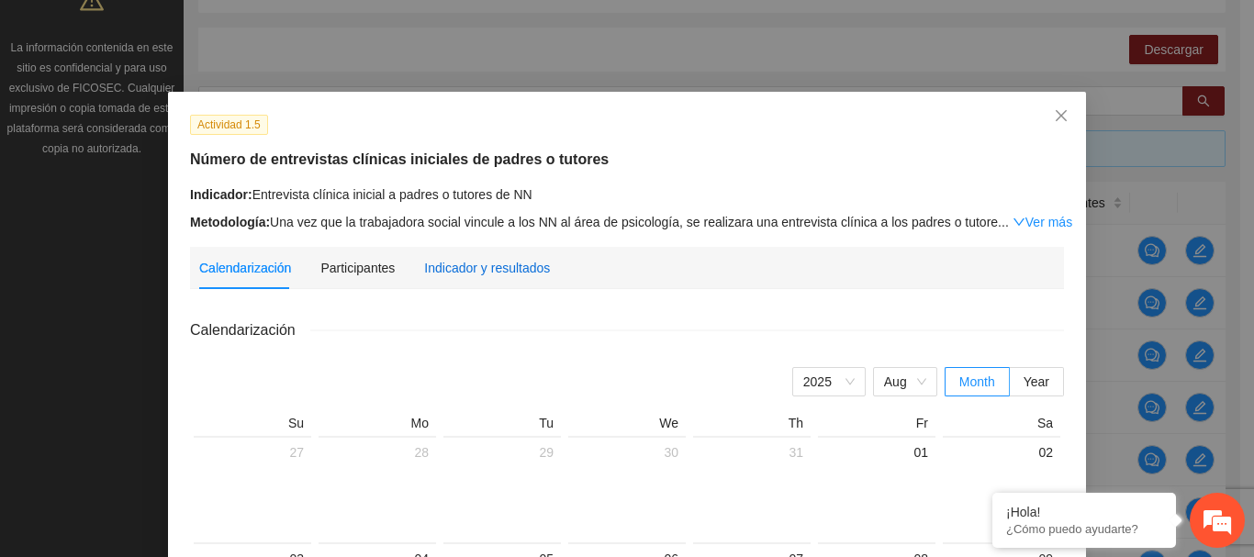
click at [449, 269] on div "Indicador y resultados" at bounding box center [487, 268] width 126 height 20
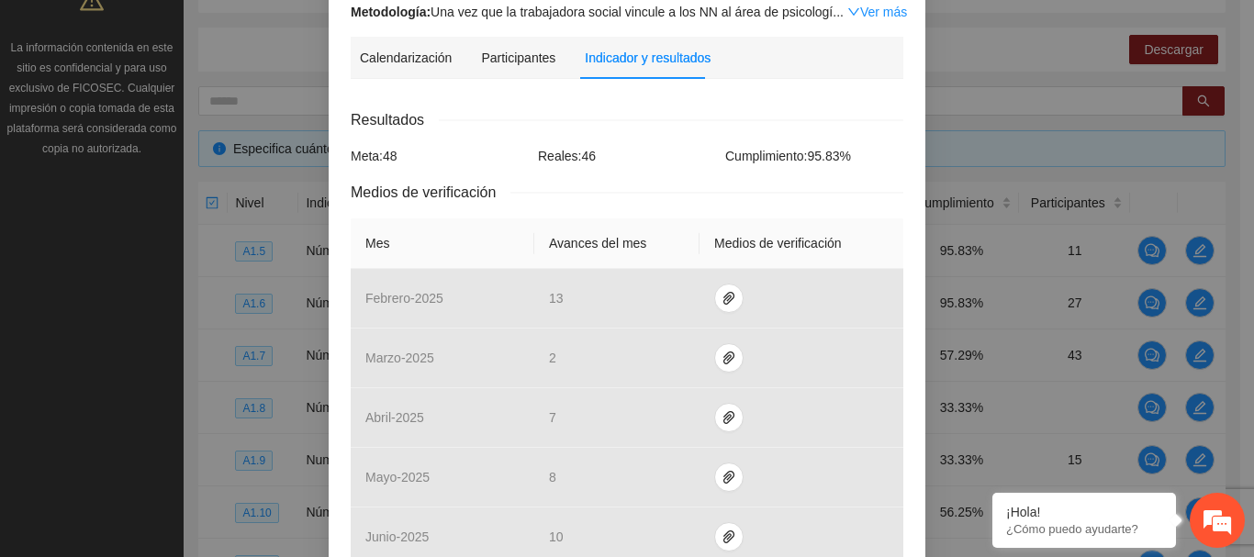
scroll to position [184, 0]
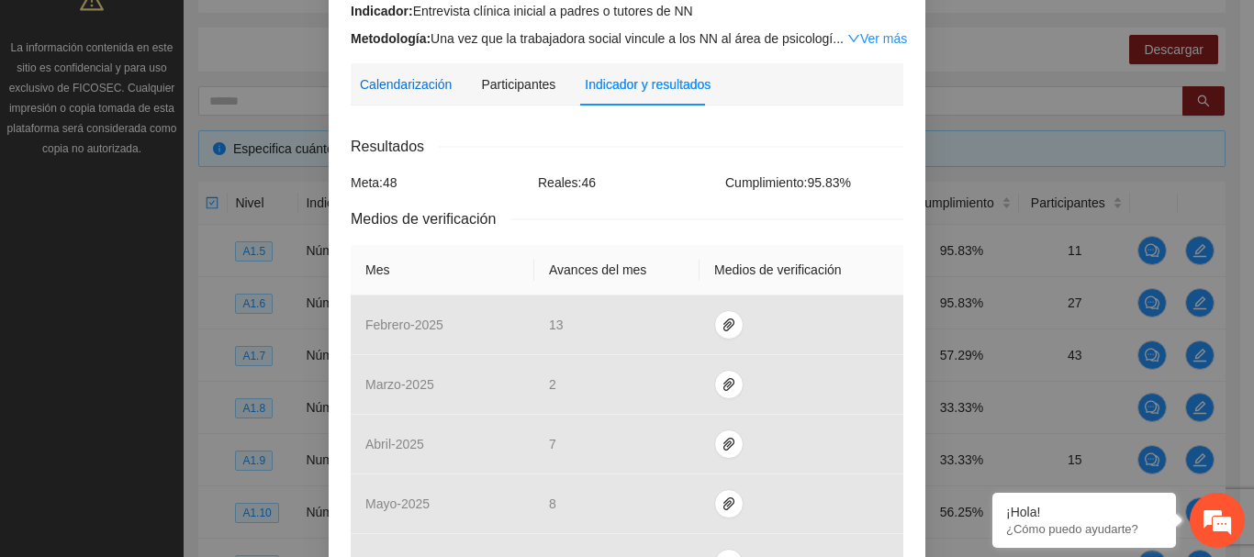
click at [398, 80] on div "Calendarización" at bounding box center [406, 84] width 92 height 20
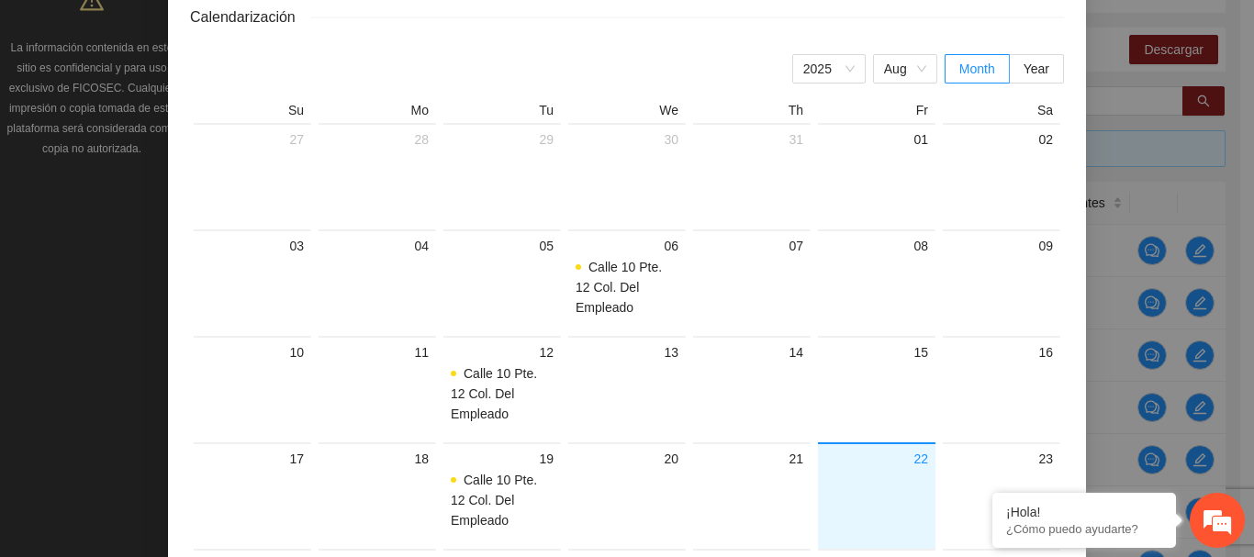
scroll to position [66, 0]
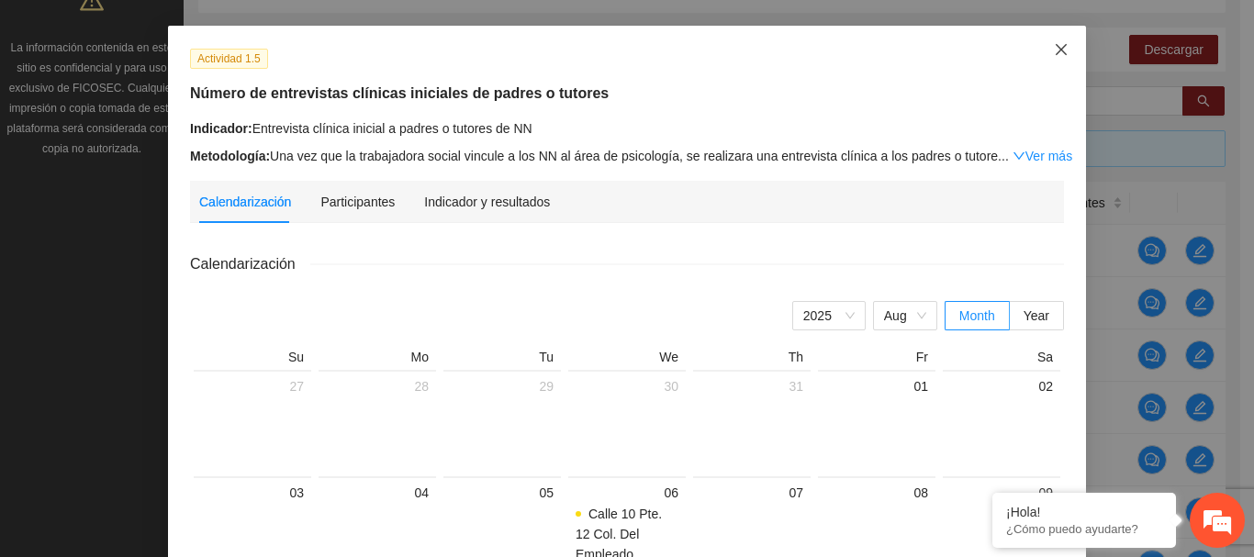
click at [1051, 39] on span "Close" at bounding box center [1061, 51] width 50 height 50
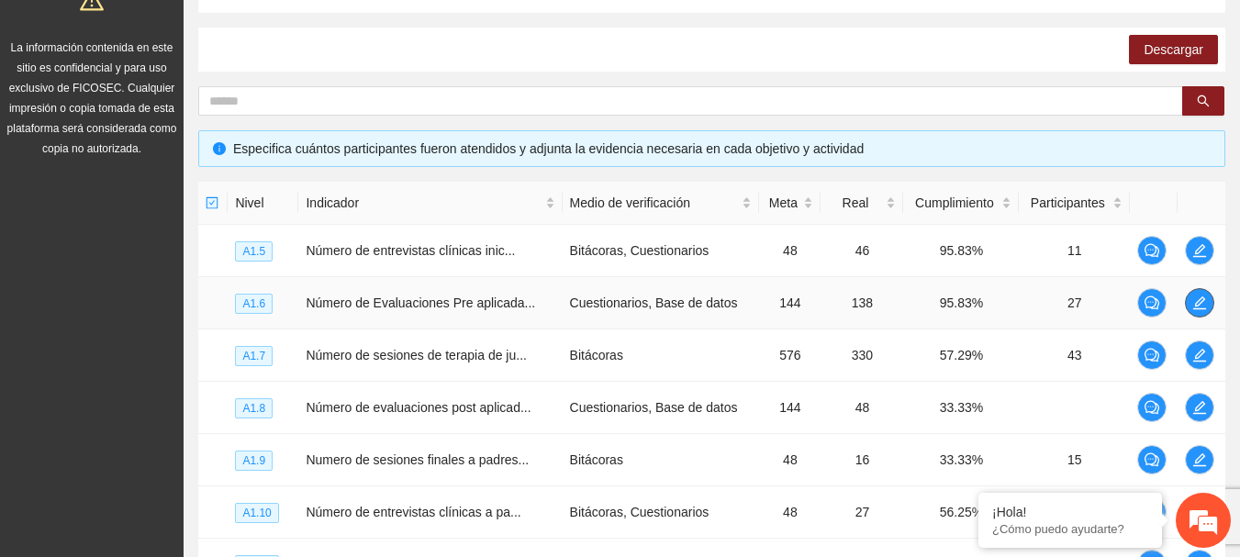
click at [1202, 302] on icon "edit" at bounding box center [1199, 302] width 15 height 15
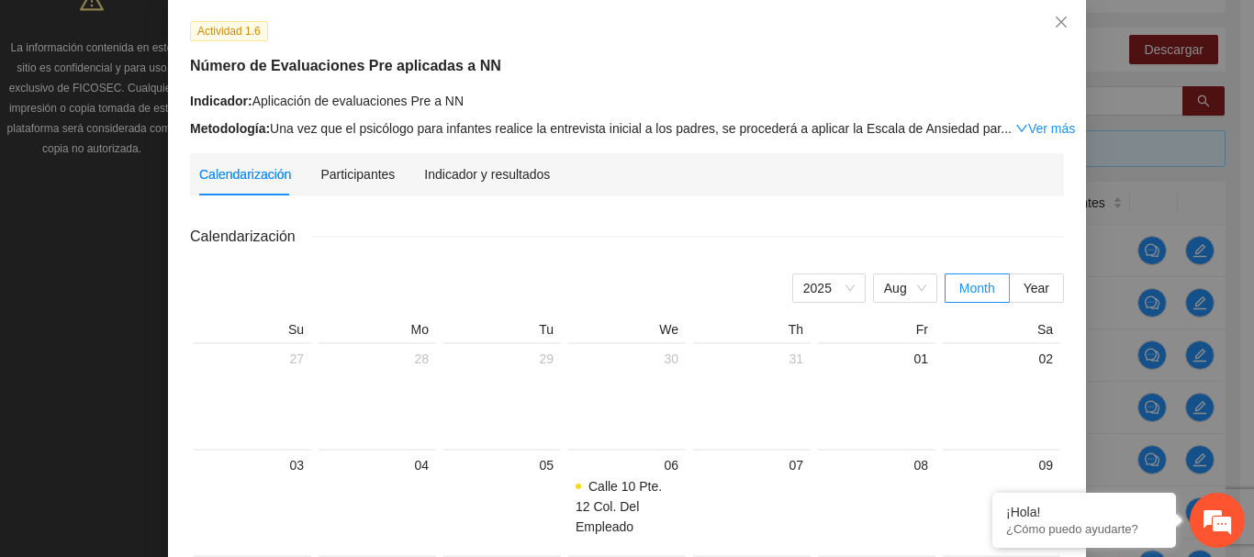
scroll to position [92, 0]
click at [1055, 24] on icon "close" at bounding box center [1060, 23] width 11 height 11
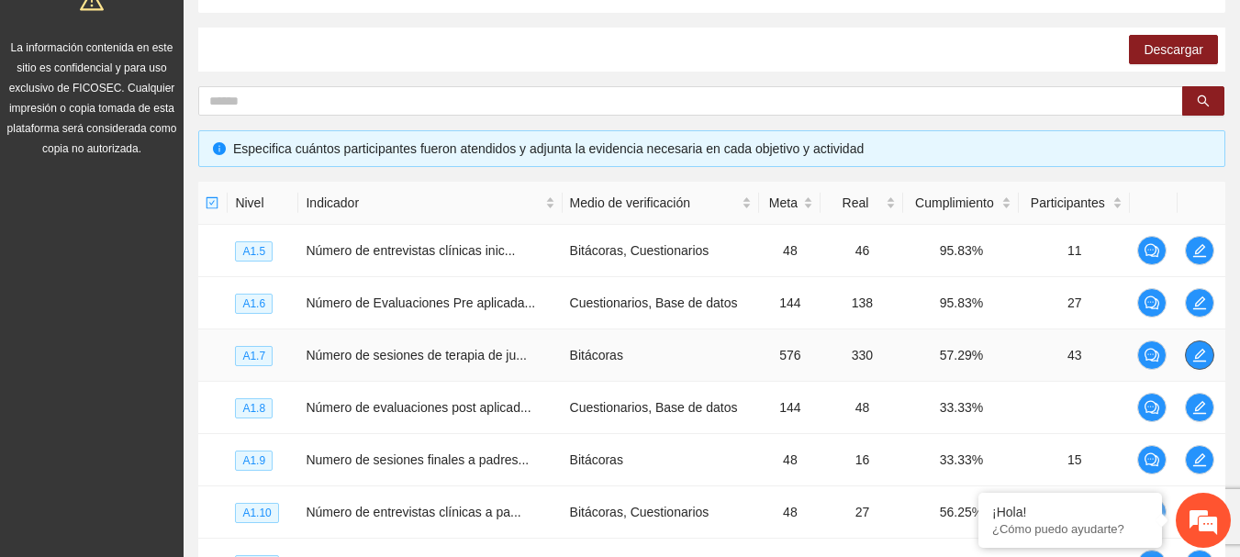
click at [1197, 353] on icon "edit" at bounding box center [1199, 355] width 15 height 15
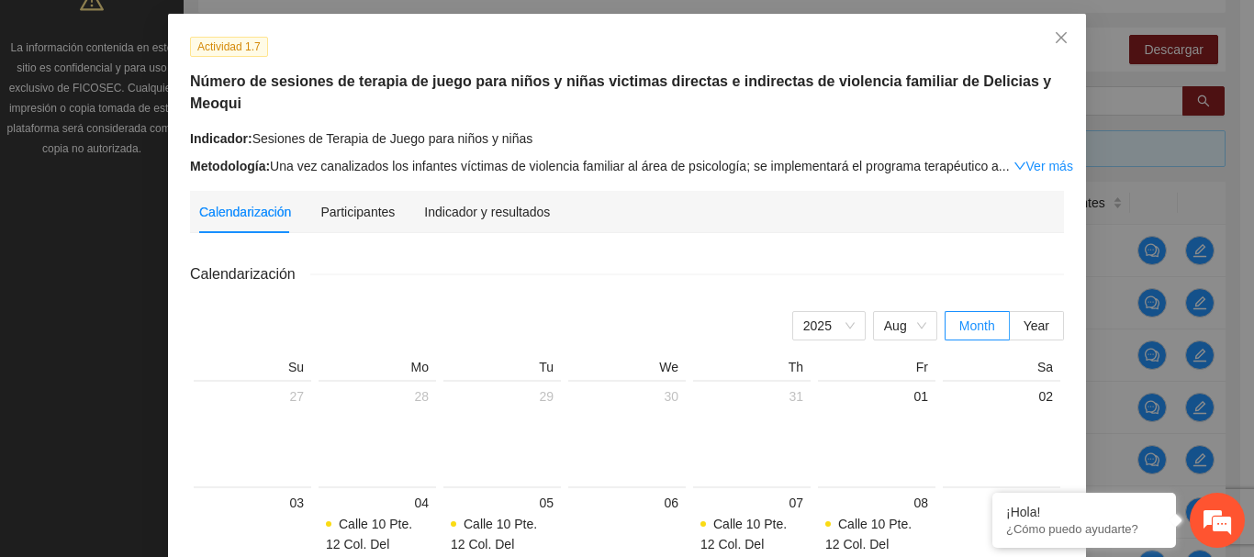
scroll to position [0, 0]
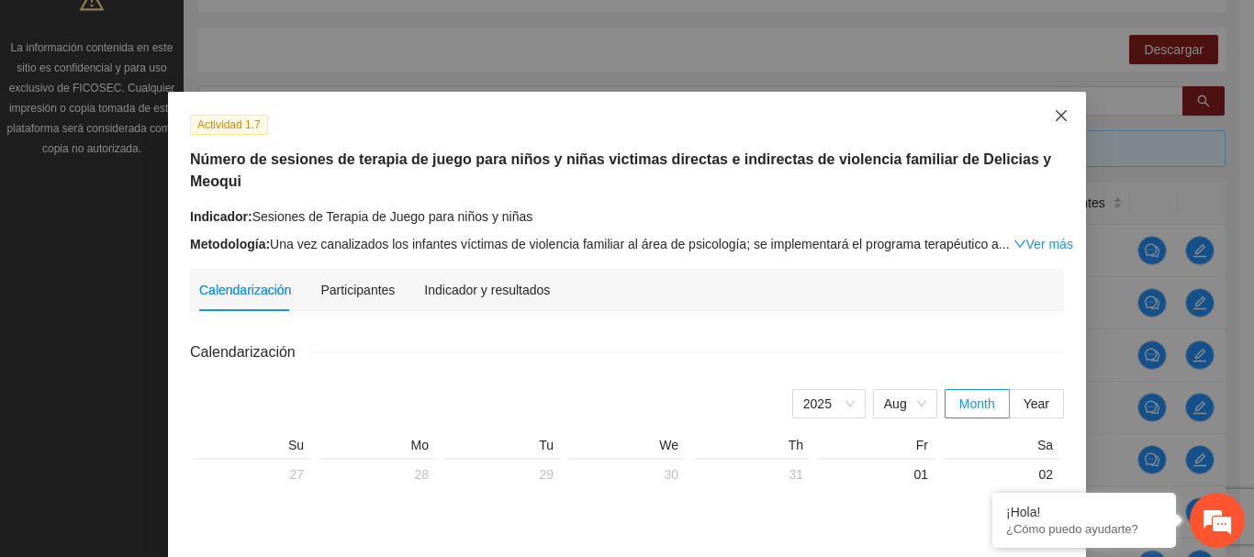
click at [1056, 112] on icon "close" at bounding box center [1060, 115] width 15 height 15
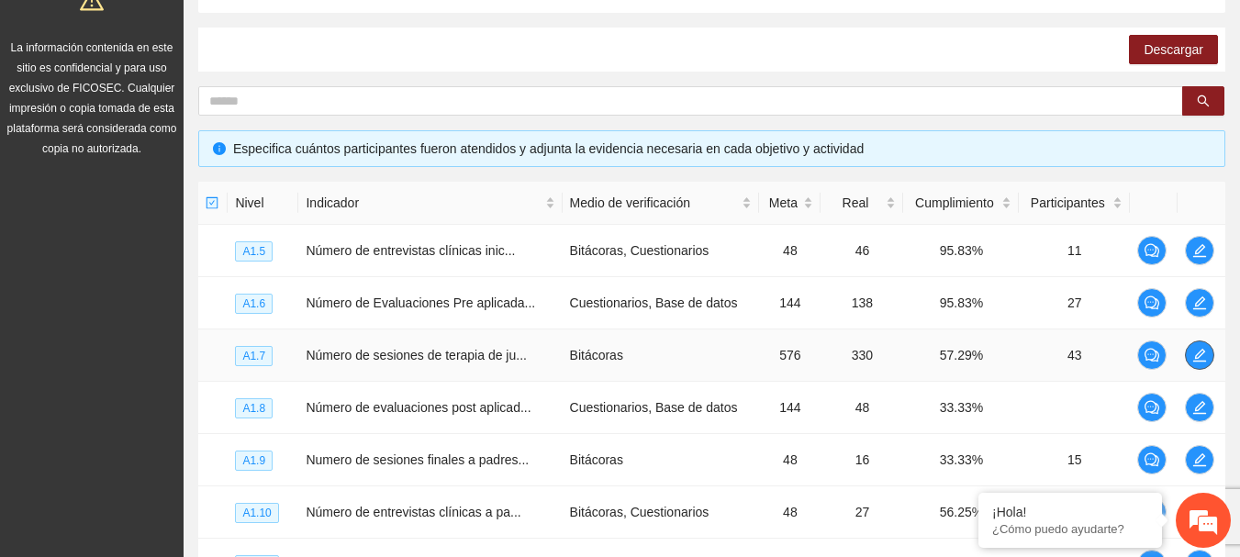
click at [1192, 360] on icon "edit" at bounding box center [1199, 355] width 15 height 15
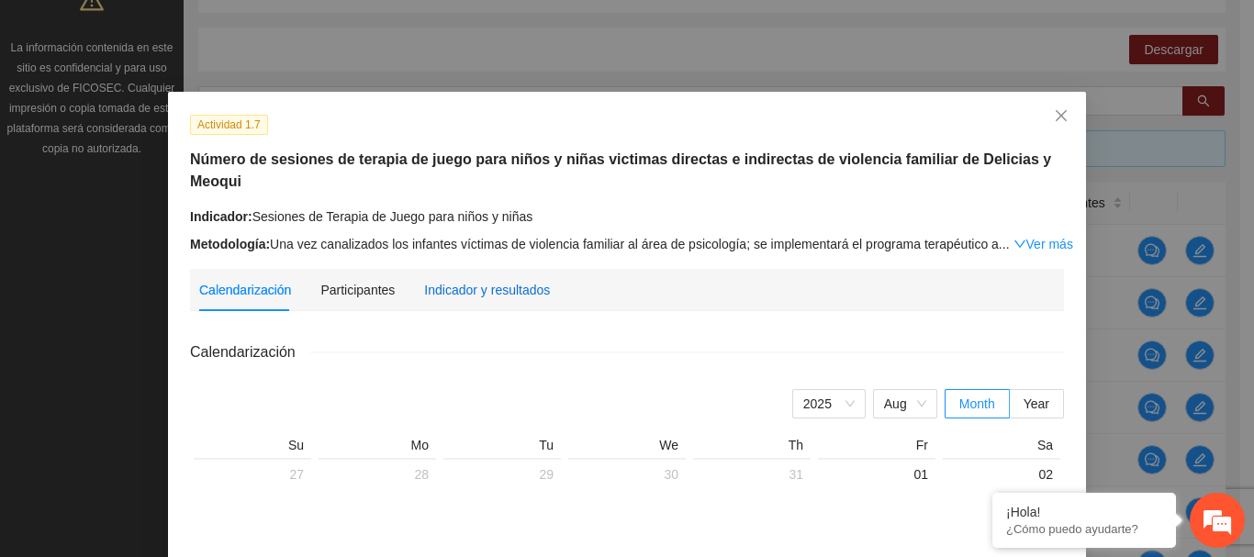
click at [460, 280] on div "Indicador y resultados" at bounding box center [487, 290] width 126 height 20
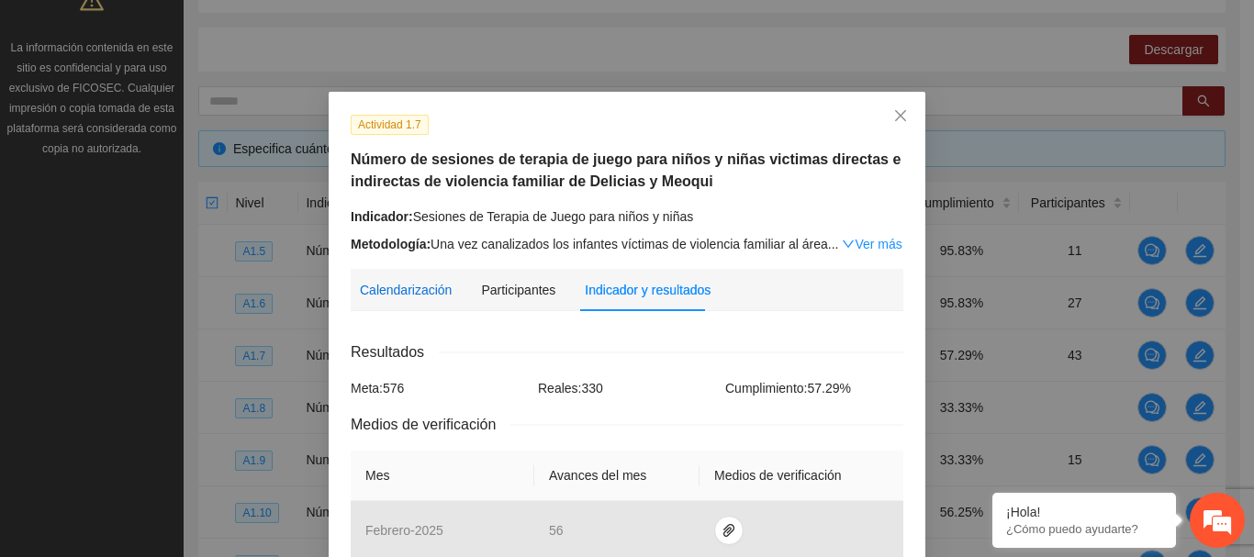
click at [397, 284] on div "Calendarización" at bounding box center [406, 290] width 92 height 20
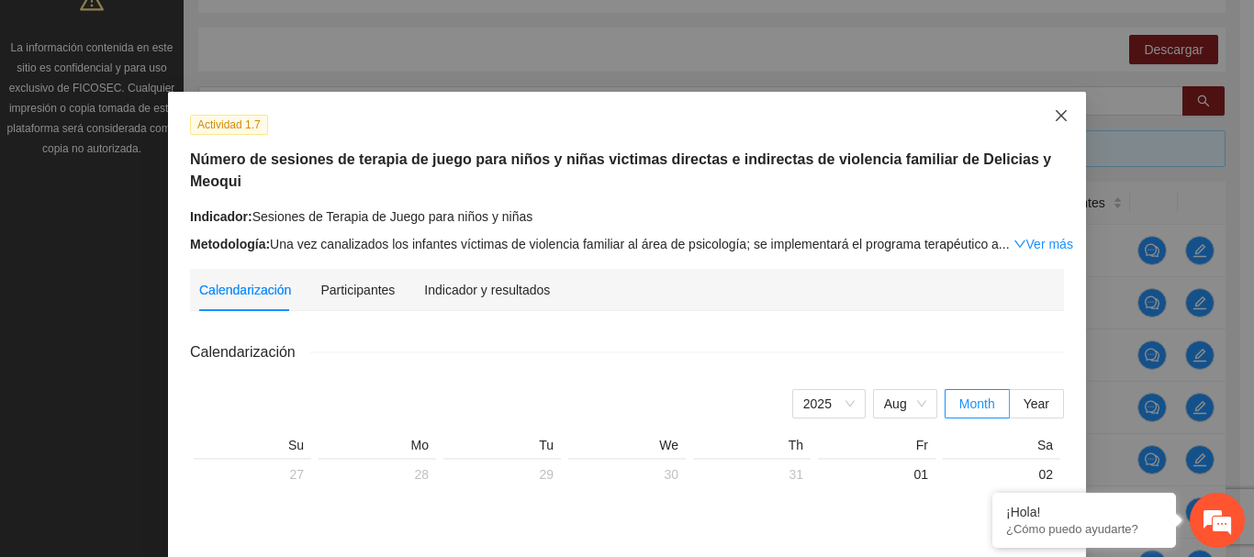
click at [1064, 105] on span "Close" at bounding box center [1061, 117] width 50 height 50
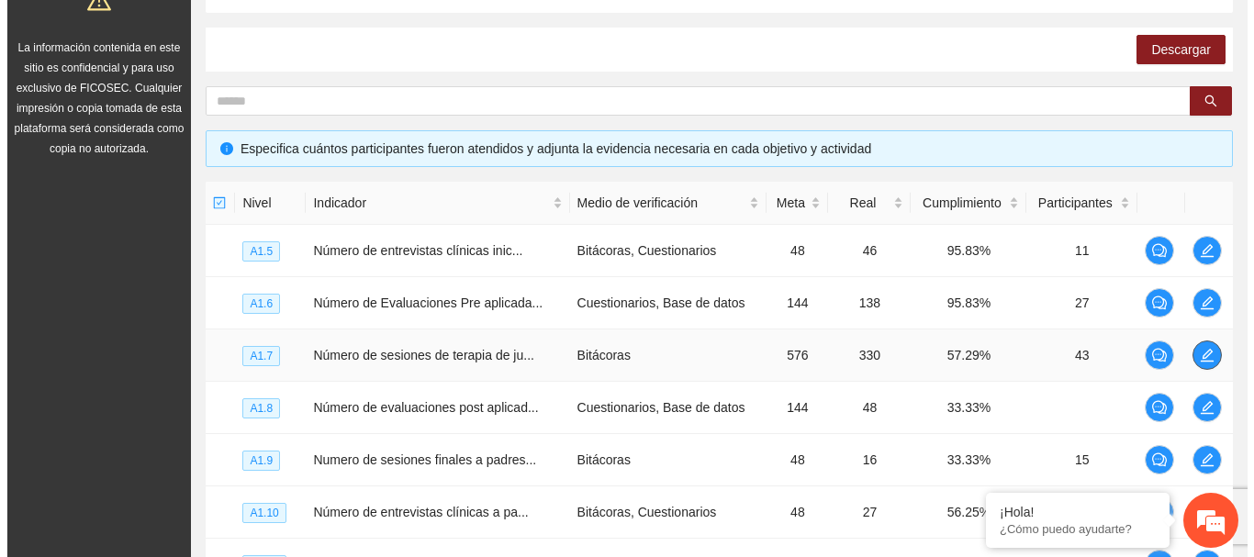
scroll to position [461, 0]
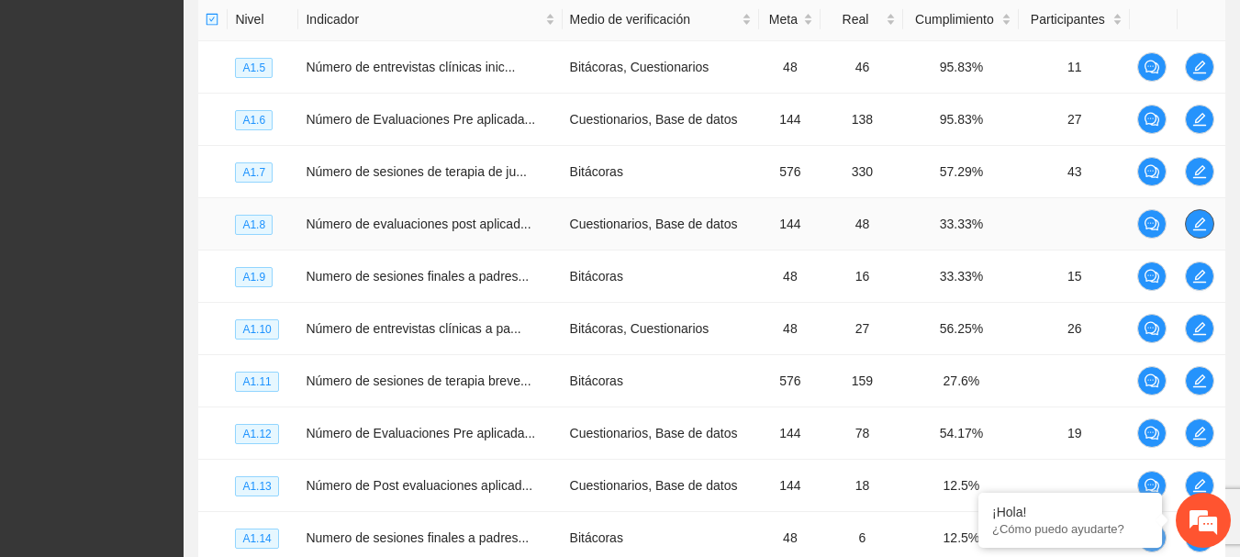
click at [1195, 230] on icon "edit" at bounding box center [1199, 223] width 13 height 13
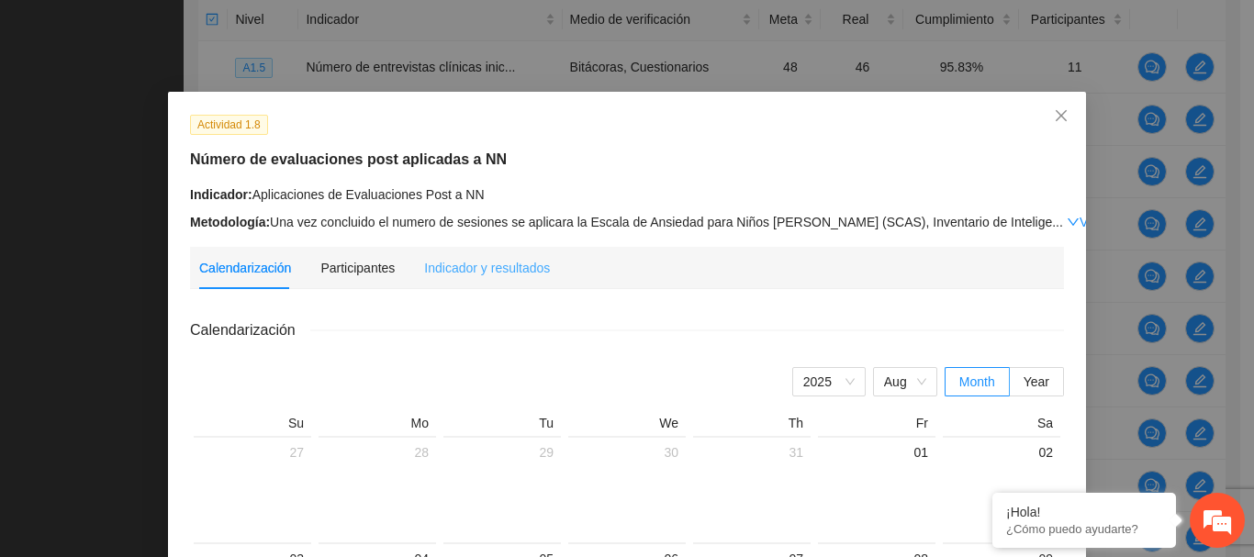
click at [507, 279] on div "Indicador y resultados" at bounding box center [487, 268] width 126 height 42
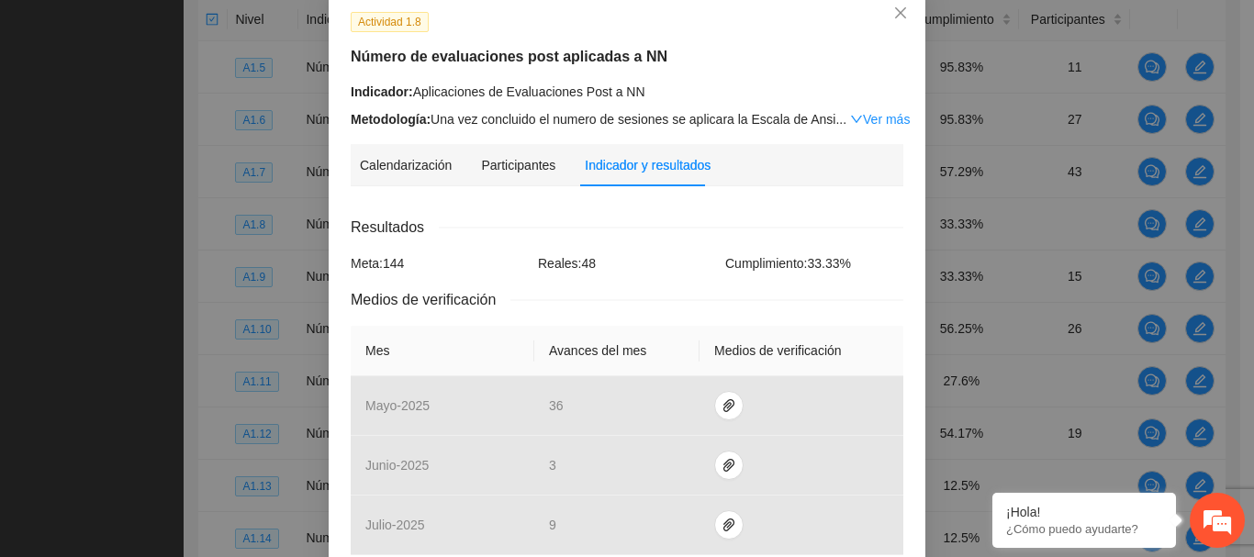
scroll to position [92, 0]
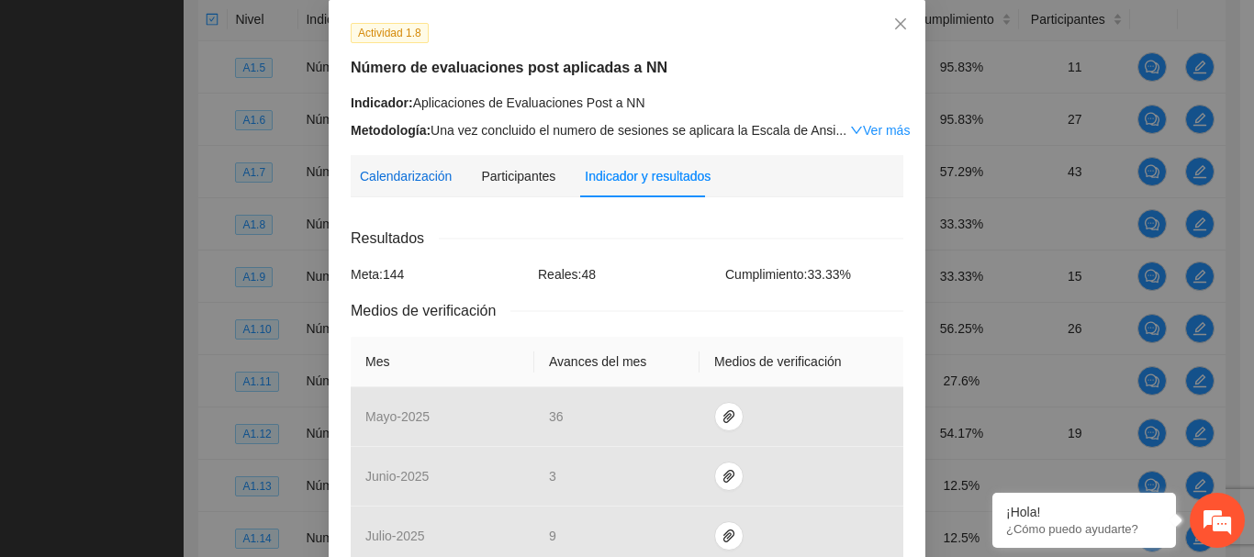
click at [422, 170] on div "Calendarización" at bounding box center [406, 176] width 92 height 20
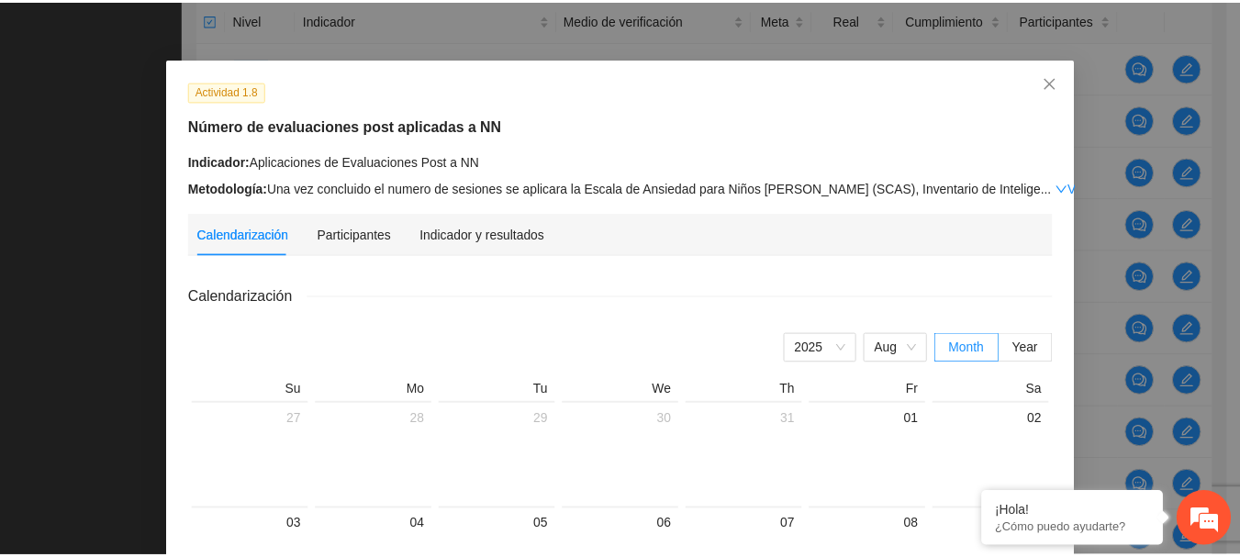
scroll to position [0, 0]
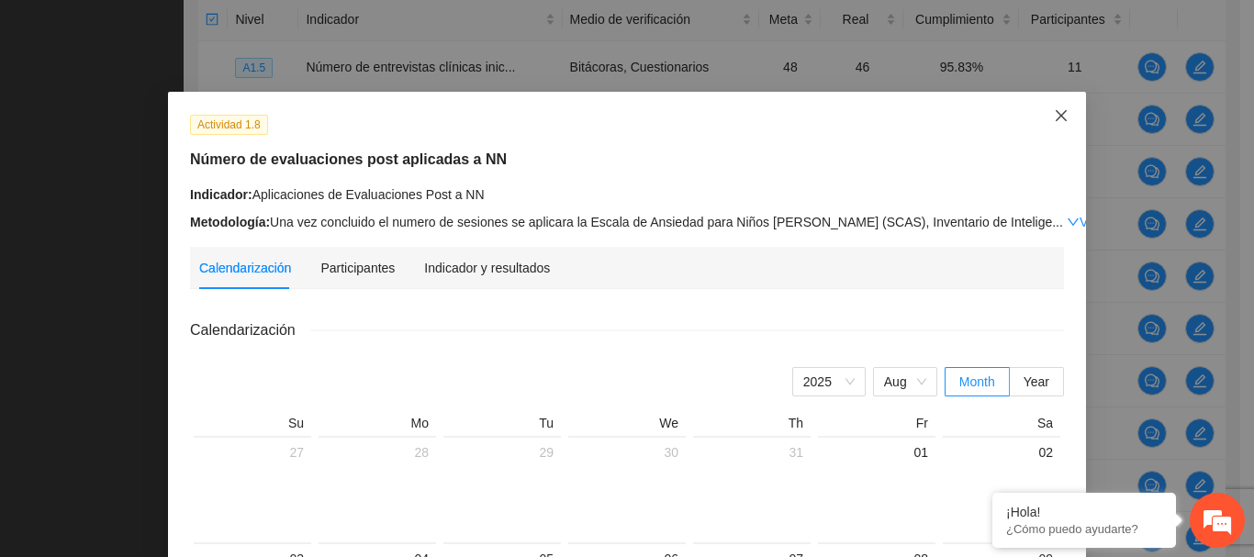
click at [1053, 116] on icon "close" at bounding box center [1060, 115] width 15 height 15
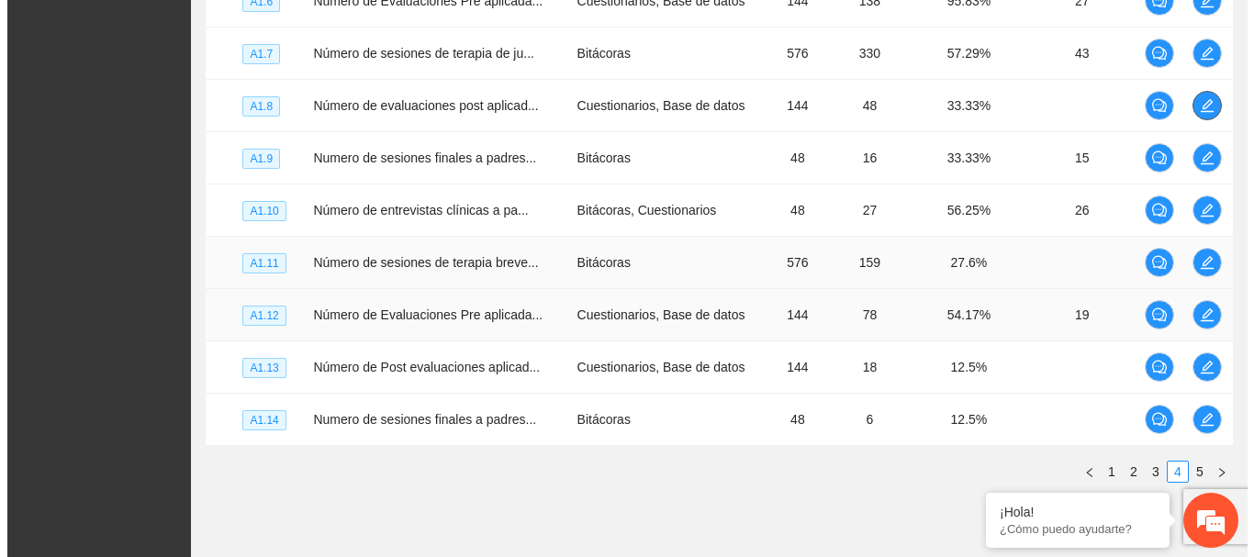
scroll to position [644, 0]
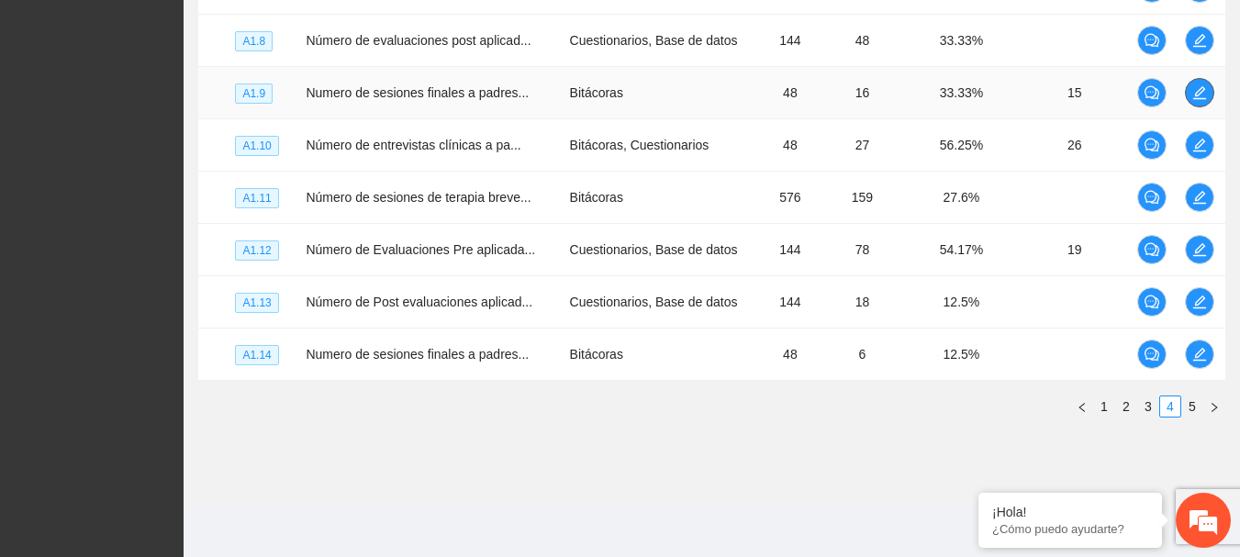
click at [1192, 87] on icon "edit" at bounding box center [1199, 92] width 15 height 15
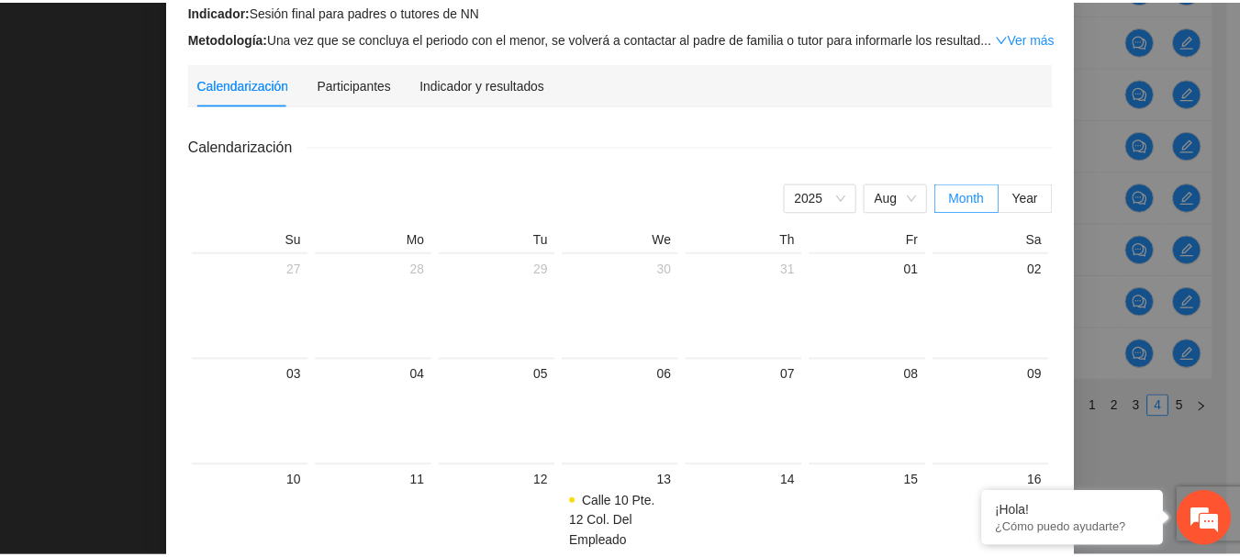
scroll to position [0, 0]
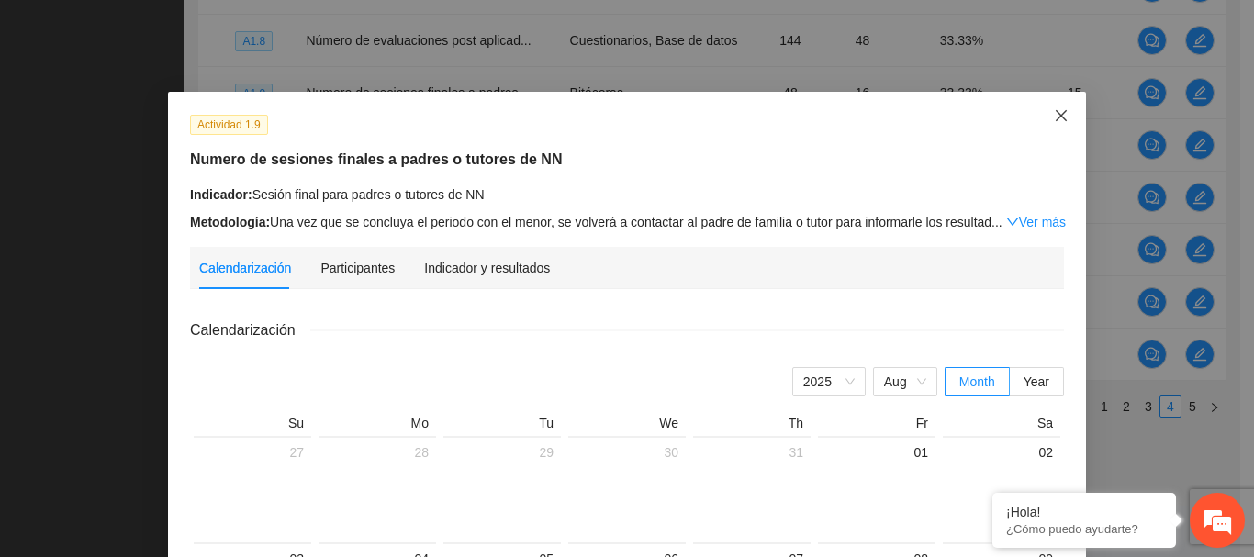
click at [1059, 109] on icon "close" at bounding box center [1060, 115] width 15 height 15
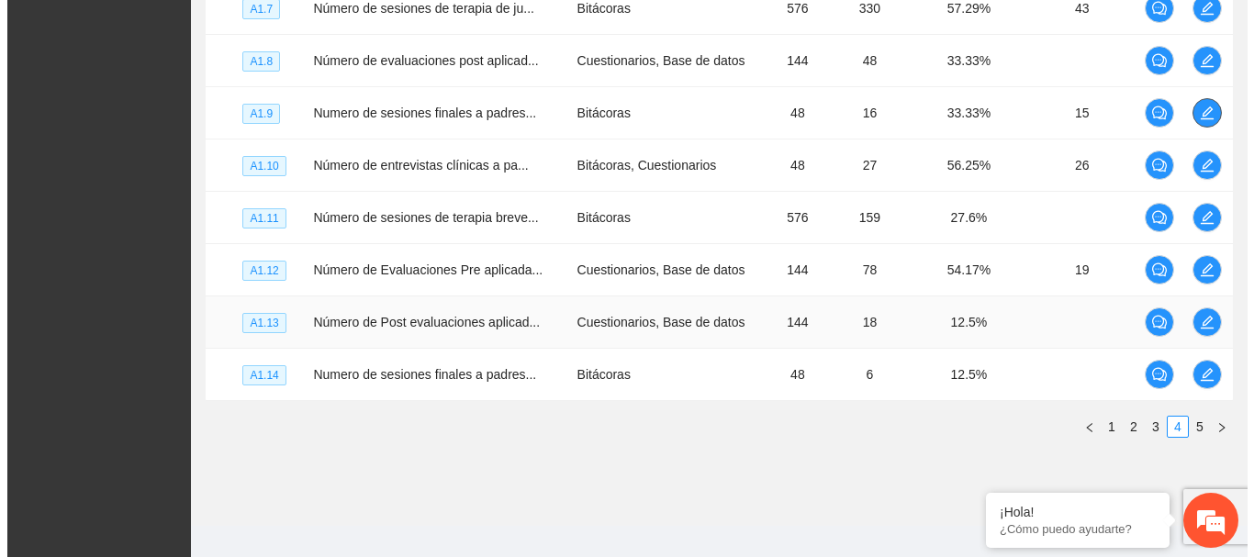
scroll to position [644, 0]
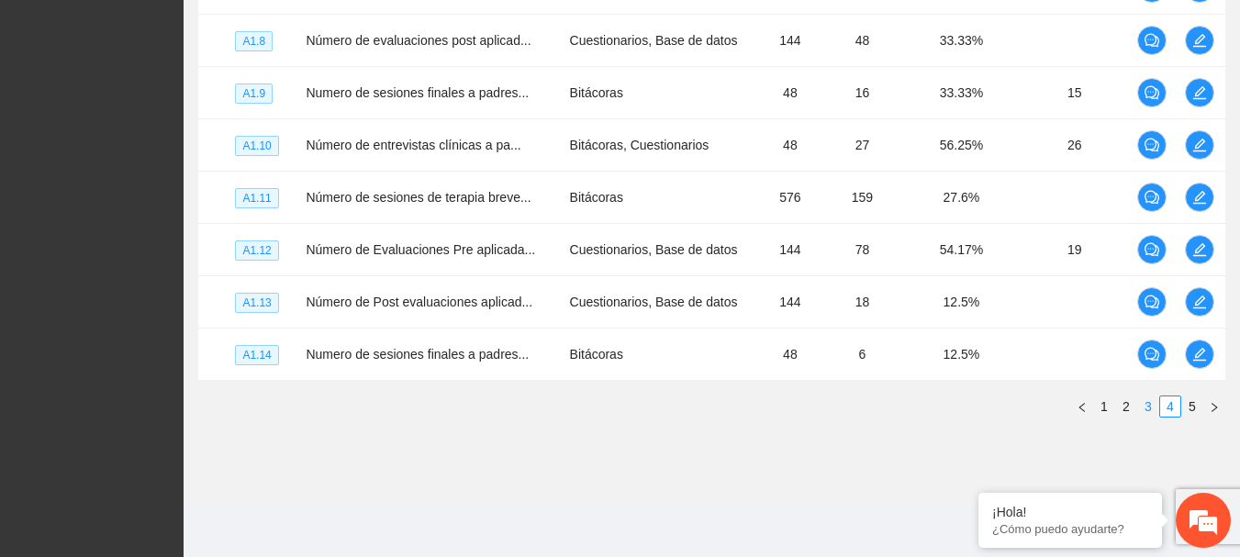
click at [1150, 411] on link "3" at bounding box center [1148, 406] width 20 height 20
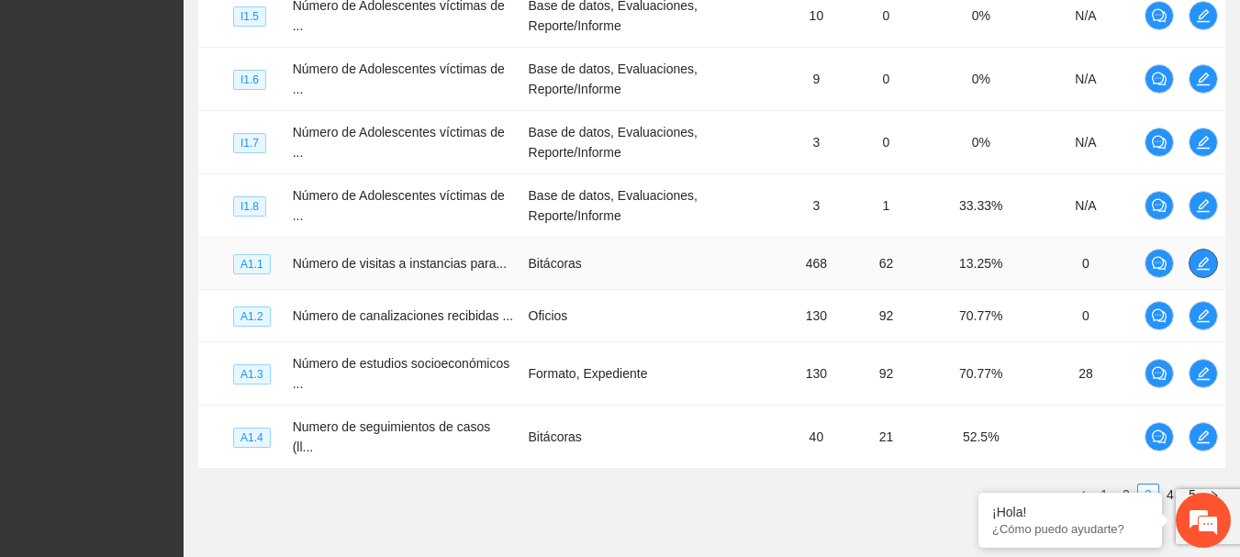
click at [1209, 262] on icon "edit" at bounding box center [1203, 263] width 15 height 15
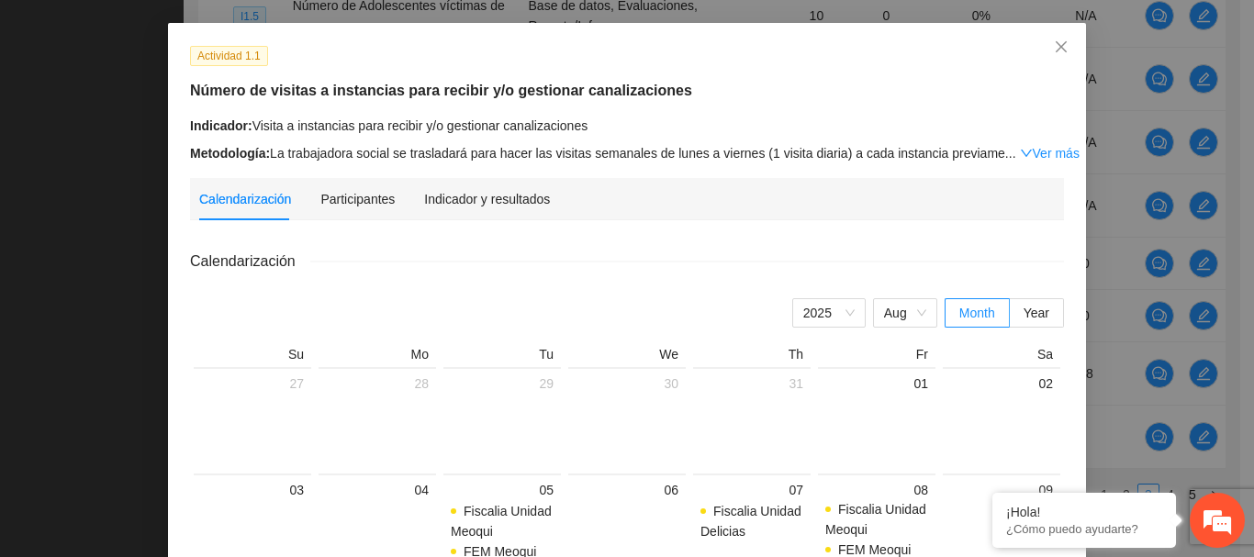
scroll to position [66, 0]
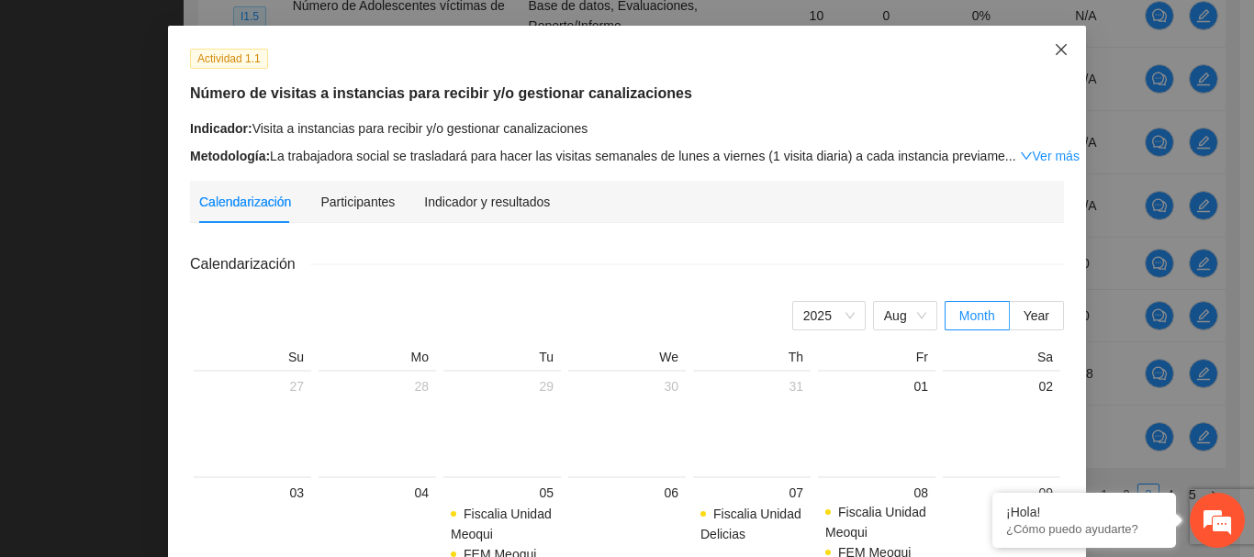
click at [1053, 46] on icon "close" at bounding box center [1060, 49] width 15 height 15
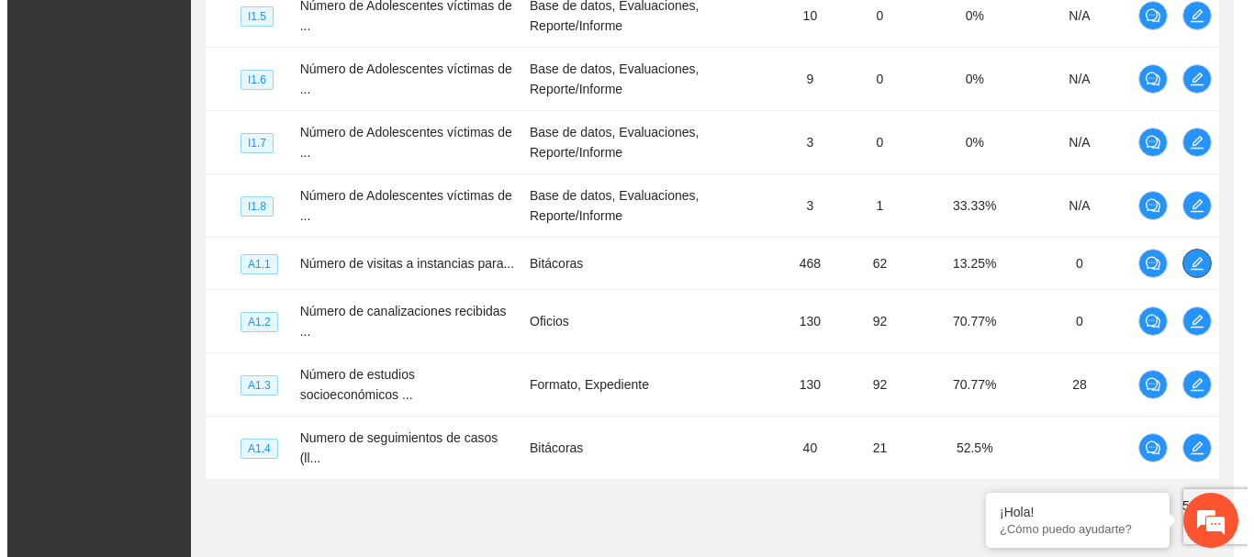
scroll to position [0, 0]
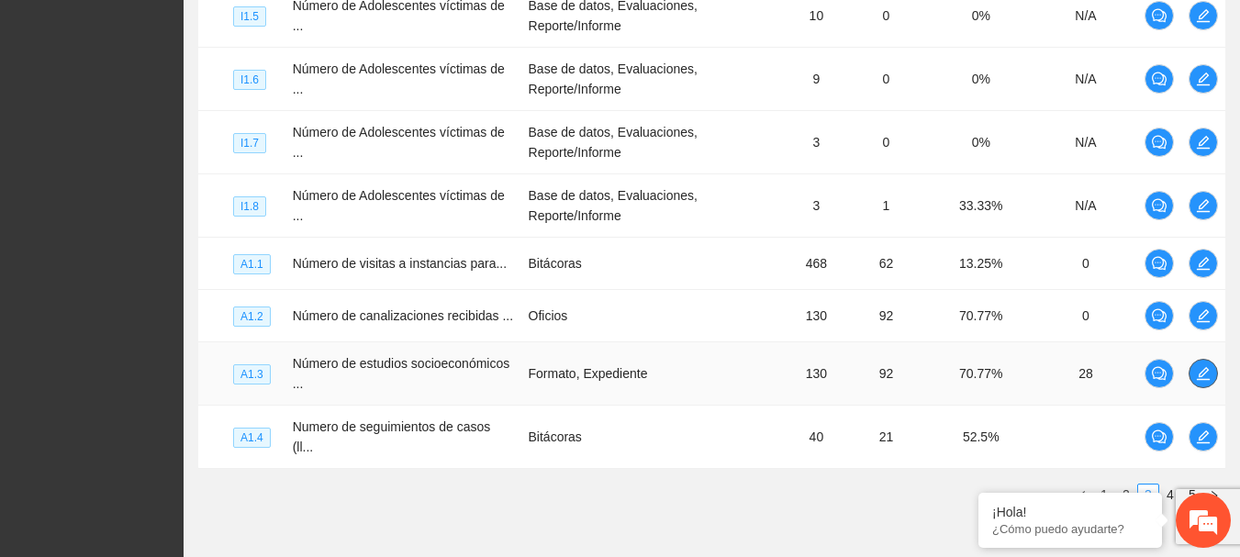
click at [1199, 364] on button "button" at bounding box center [1202, 373] width 29 height 29
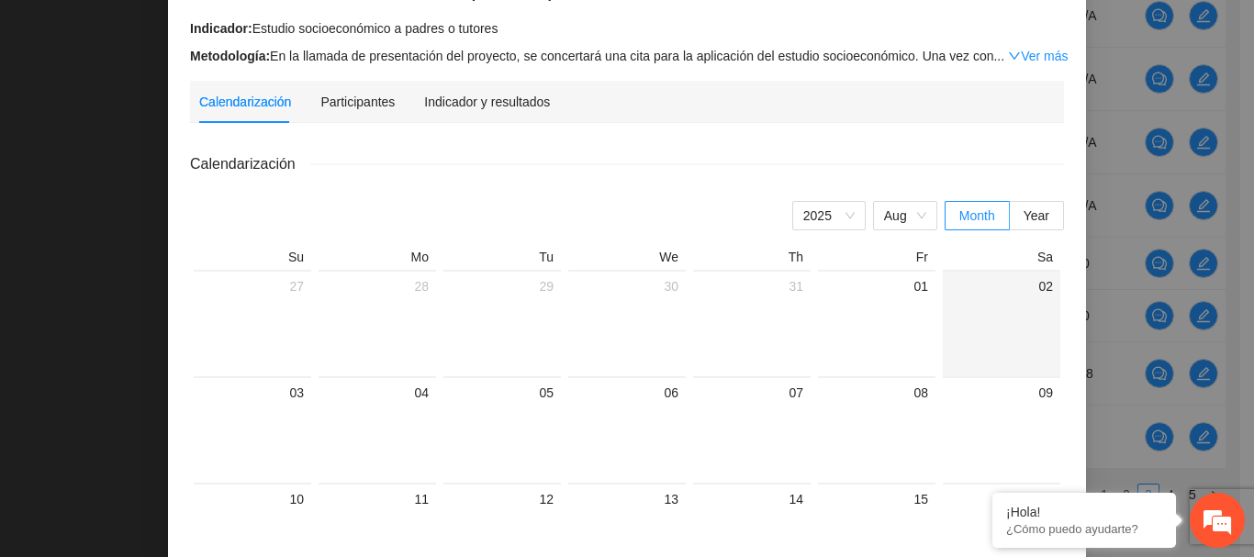
scroll to position [66, 0]
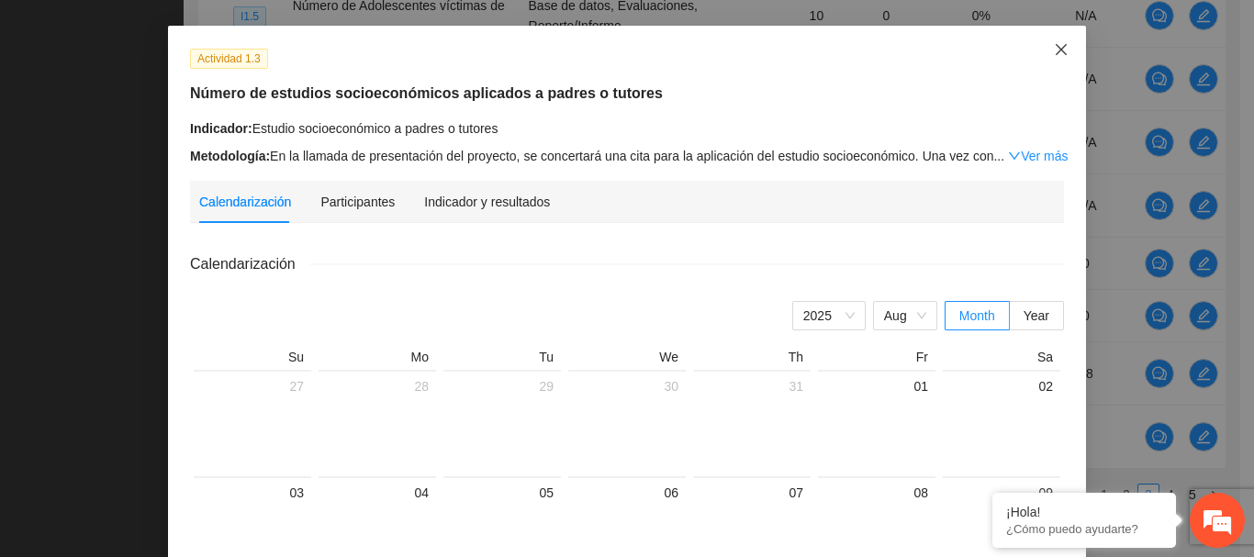
click at [1057, 42] on span "Close" at bounding box center [1061, 51] width 50 height 50
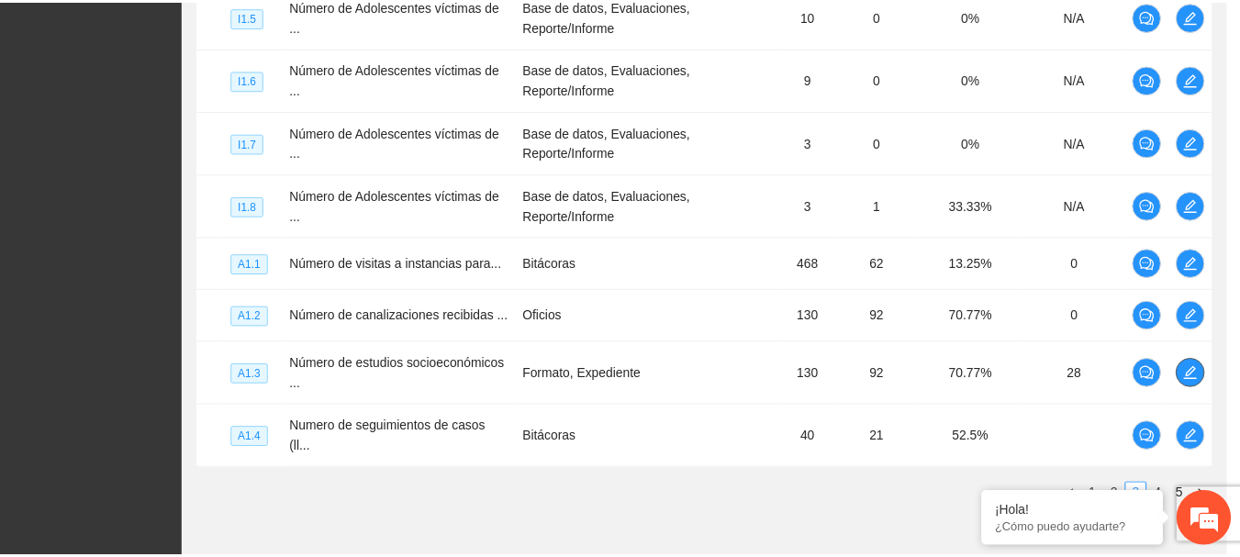
scroll to position [0, 0]
